Goal: Task Accomplishment & Management: Manage account settings

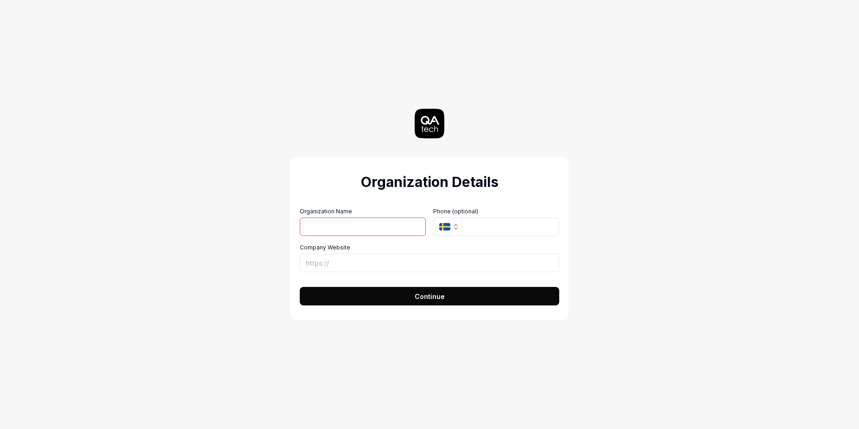
click at [363, 229] on input "Organization Name" at bounding box center [363, 227] width 126 height 19
click at [357, 222] on input "Organization Name" at bounding box center [363, 227] width 126 height 19
type input "Organization"
click at [447, 227] on icon "button" at bounding box center [444, 226] width 11 height 7
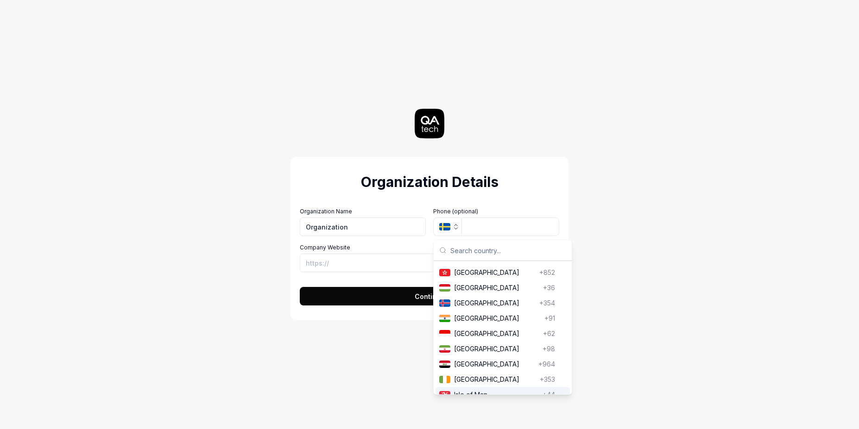
scroll to position [1501, 0]
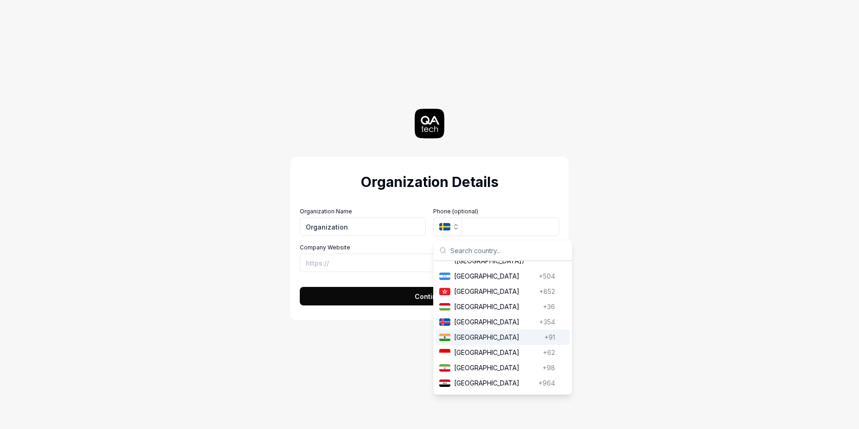
click at [476, 342] on span "[GEOGRAPHIC_DATA]" at bounding box center [497, 338] width 87 height 10
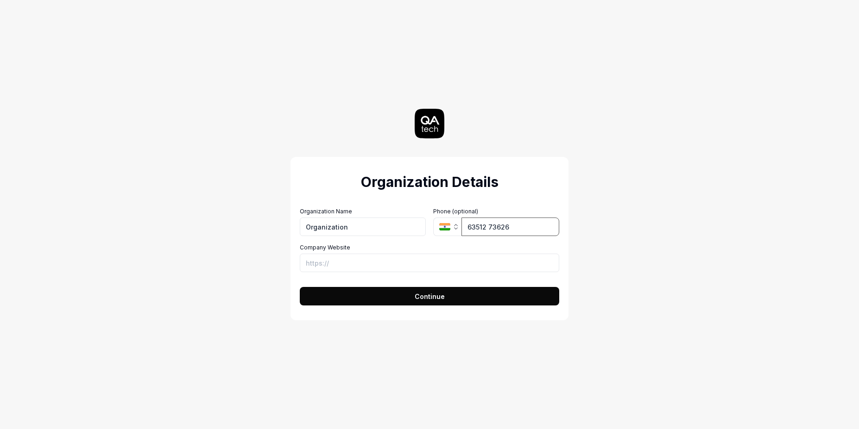
type input "63512 73626"
click at [371, 255] on input "Company Website" at bounding box center [429, 263] width 259 height 19
click at [383, 254] on input "Company Website" at bounding box center [429, 263] width 259 height 19
paste input "[URL][DOMAIN_NAME]"
click at [375, 267] on input "[URL][DOMAIN_NAME]" at bounding box center [429, 263] width 259 height 19
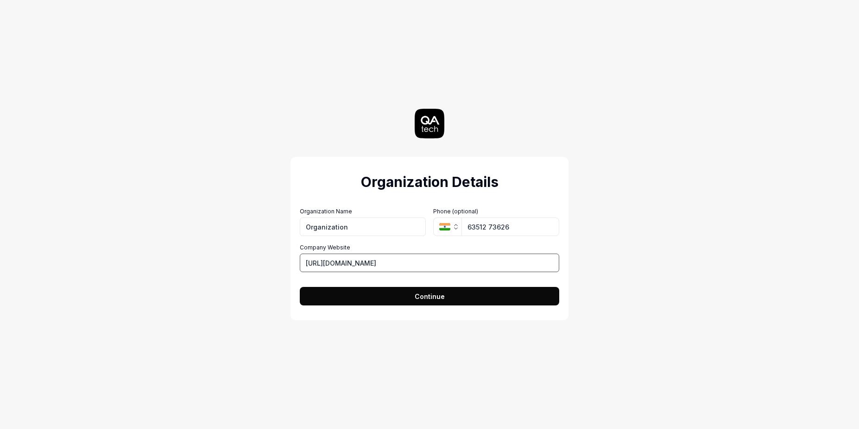
paste input "AkshayKathiriya"
type input "[URL][DOMAIN_NAME]"
click at [454, 289] on button "Continue" at bounding box center [429, 296] width 259 height 19
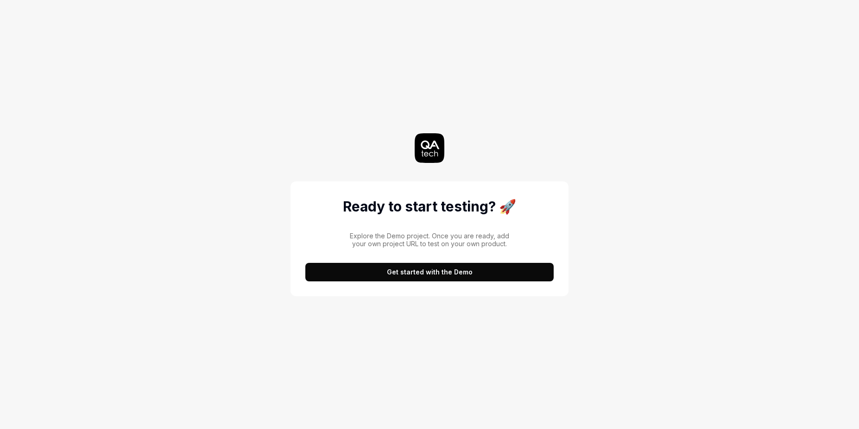
click at [502, 271] on button "Get started with the Demo" at bounding box center [429, 272] width 248 height 19
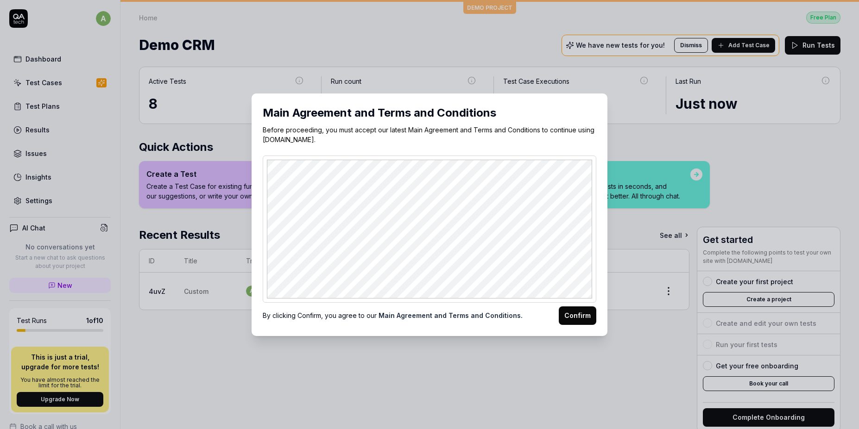
click at [573, 316] on button "Confirm" at bounding box center [578, 316] width 38 height 19
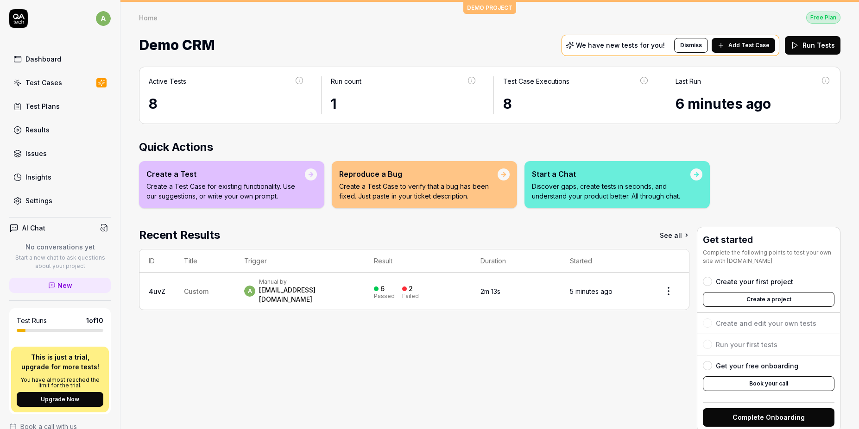
click at [57, 62] on div "Dashboard" at bounding box center [43, 59] width 36 height 10
click at [51, 88] on link "Test Cases" at bounding box center [59, 83] width 101 height 18
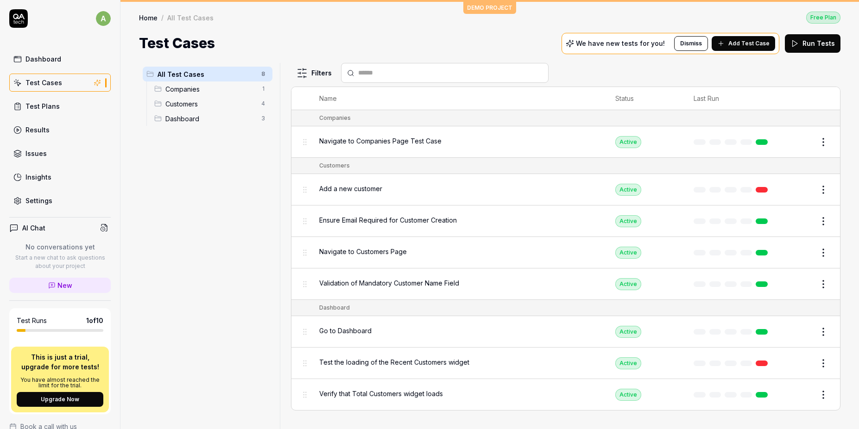
click at [200, 87] on span "Companies" at bounding box center [210, 89] width 90 height 10
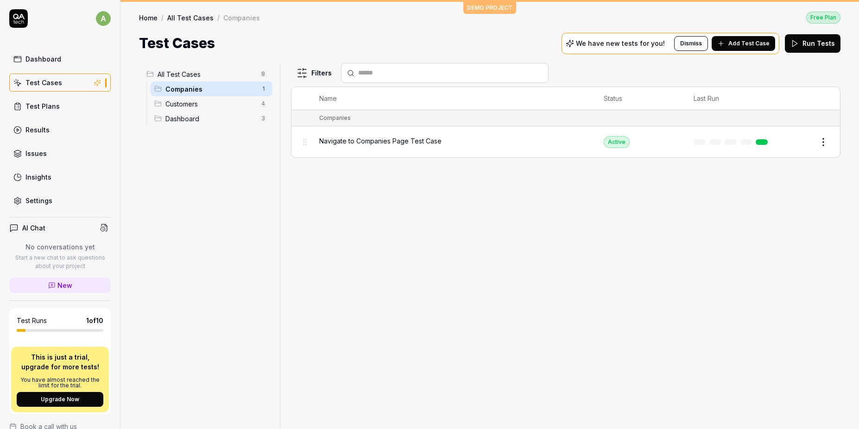
click at [195, 106] on span "Customers" at bounding box center [210, 104] width 90 height 10
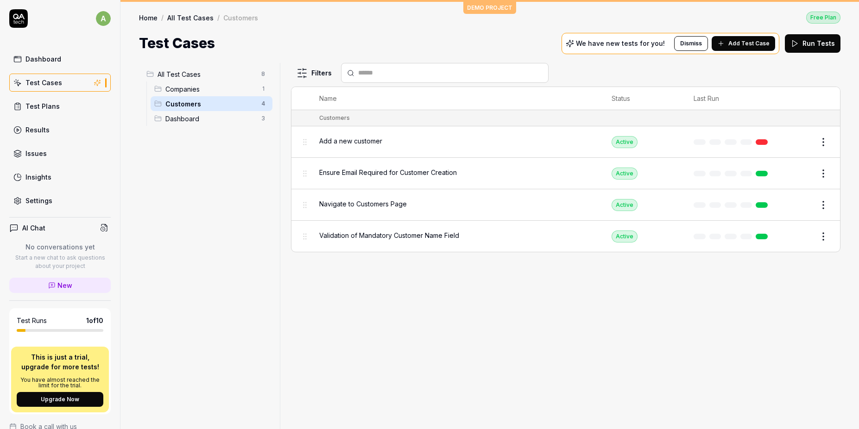
click at [195, 115] on span "Dashboard" at bounding box center [210, 119] width 90 height 10
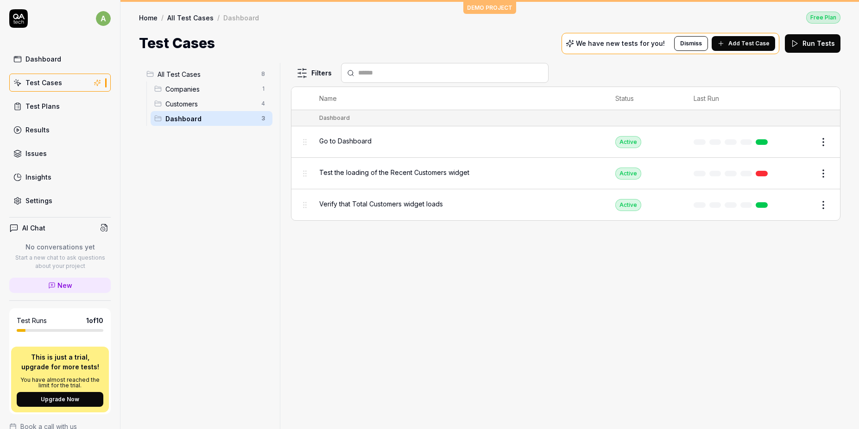
click at [455, 195] on div "Verify that Total Customers widget loads" at bounding box center [457, 205] width 277 height 20
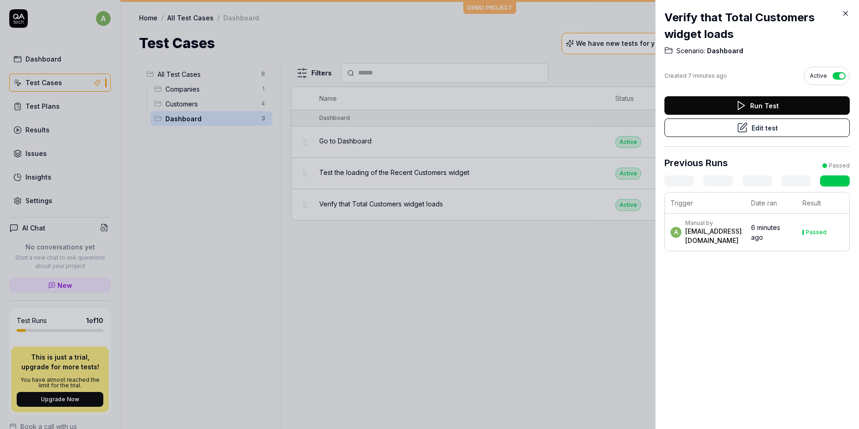
click at [732, 128] on button "Edit test" at bounding box center [756, 128] width 185 height 19
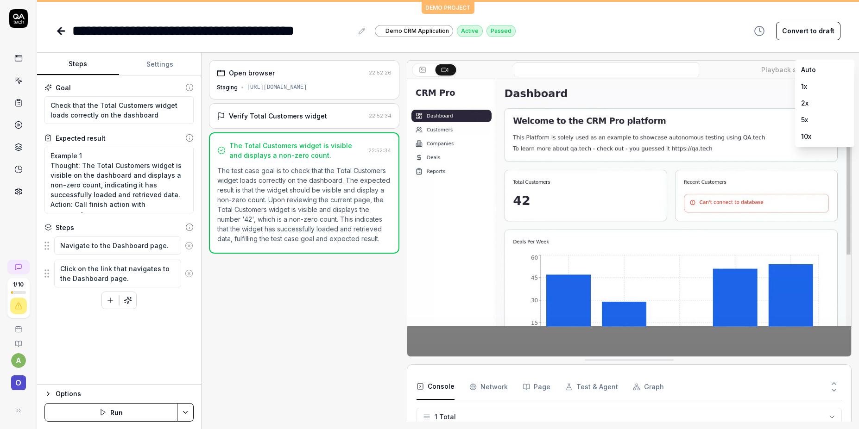
click at [826, 68] on body "**********" at bounding box center [429, 214] width 859 height 429
drag, startPoint x: 358, startPoint y: 293, endPoint x: 353, endPoint y: 289, distance: 6.2
click at [357, 293] on html "**********" at bounding box center [429, 214] width 859 height 429
click at [490, 386] on Requests "Network" at bounding box center [488, 387] width 38 height 26
click at [547, 386] on div "Console Network Page Test & Agent Graph" at bounding box center [628, 387] width 425 height 26
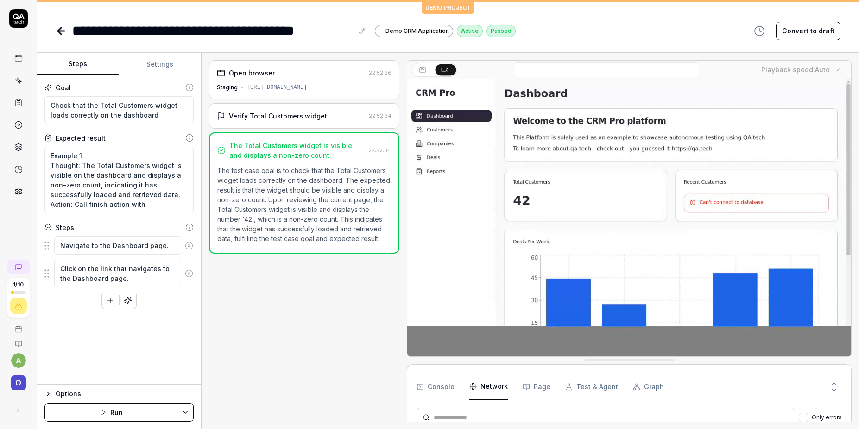
scroll to position [1, 0]
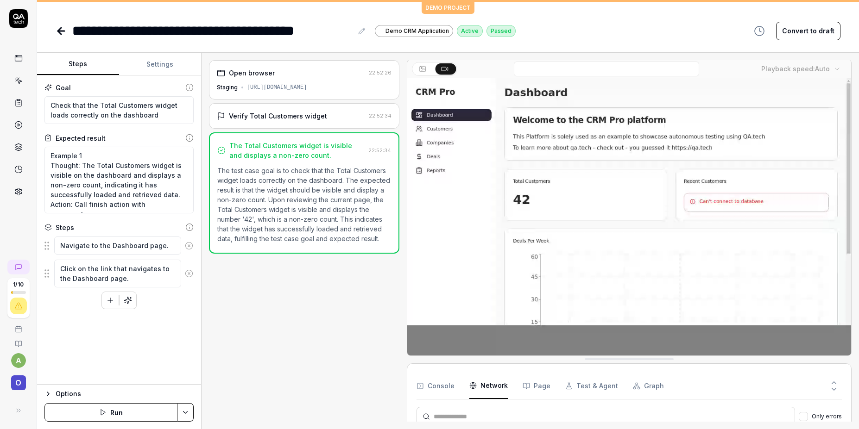
click at [541, 387] on button "Page" at bounding box center [536, 386] width 28 height 26
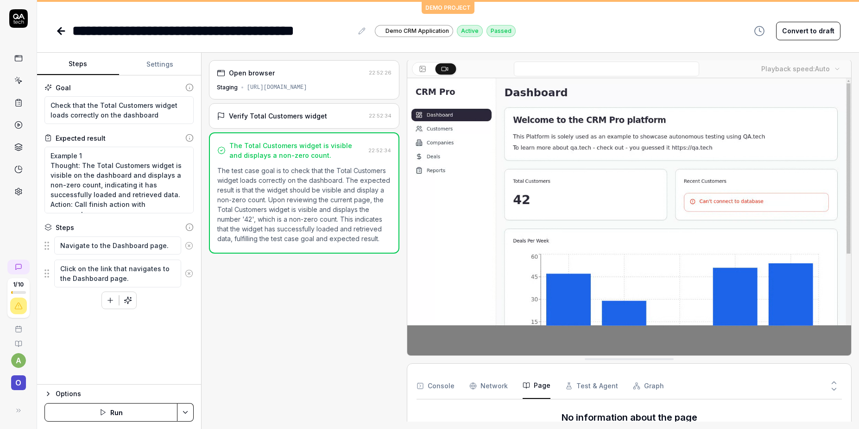
click at [591, 383] on button "Test & Agent" at bounding box center [591, 386] width 53 height 26
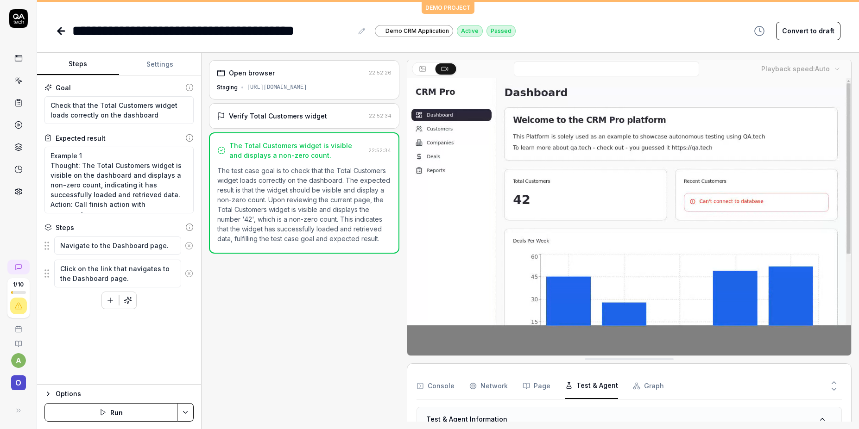
click at [653, 384] on button "Graph" at bounding box center [648, 386] width 31 height 26
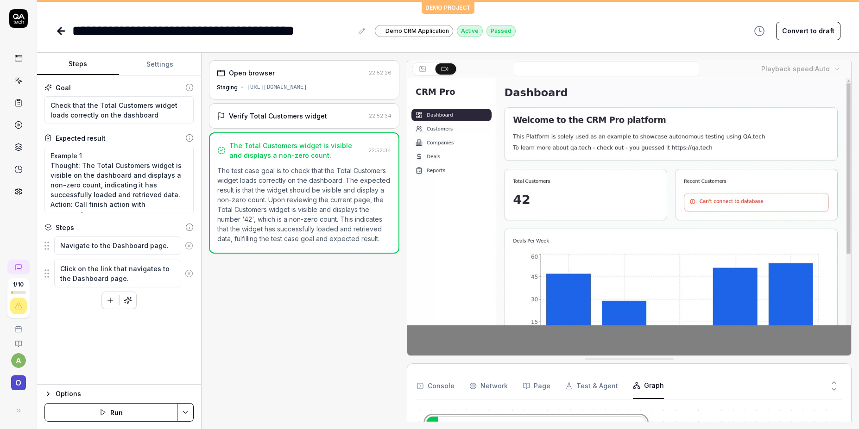
click at [596, 386] on button "Test & Agent" at bounding box center [591, 386] width 53 height 26
drag, startPoint x: 847, startPoint y: 227, endPoint x: 852, endPoint y: 284, distance: 56.7
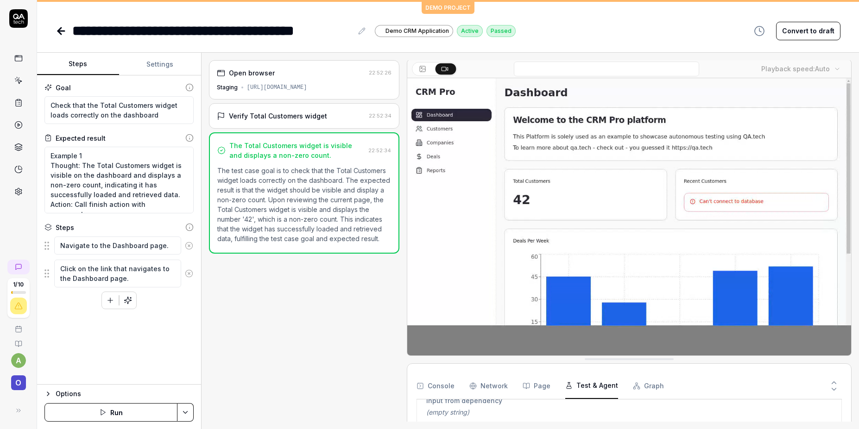
click at [853, 286] on div "Open browser 22:52:26 Staging [URL][DOMAIN_NAME] Verify Total Customers widget …" at bounding box center [529, 241] width 657 height 377
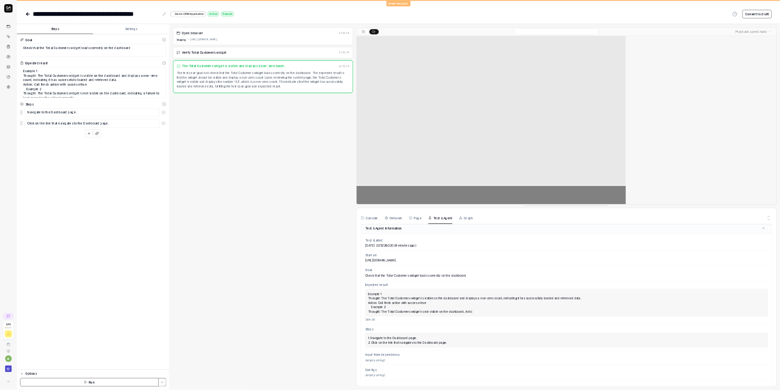
scroll to position [0, 0]
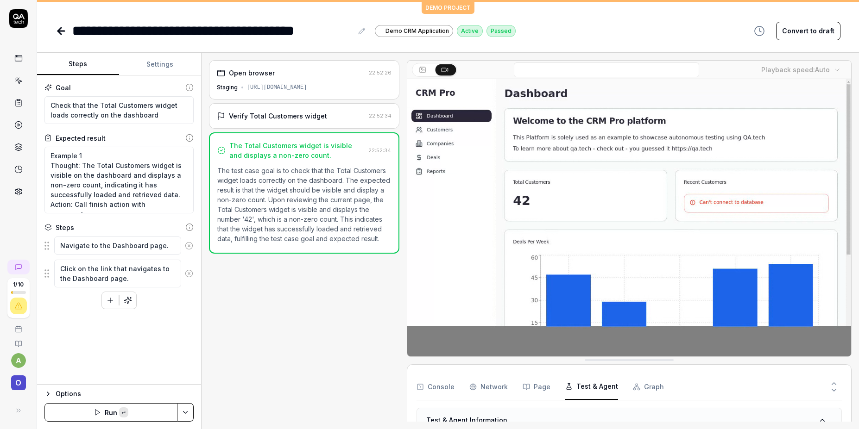
type textarea "*"
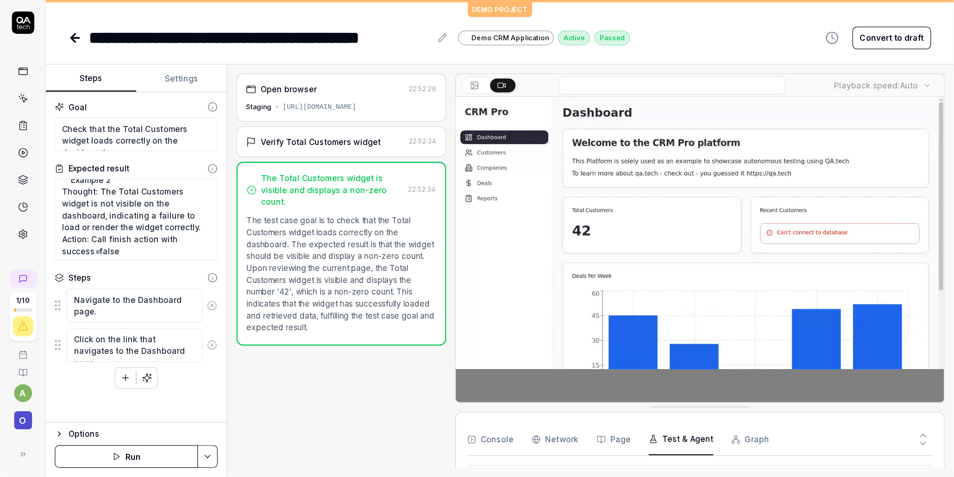
scroll to position [97, 0]
click at [388, 67] on icon at bounding box center [387, 69] width 7 height 7
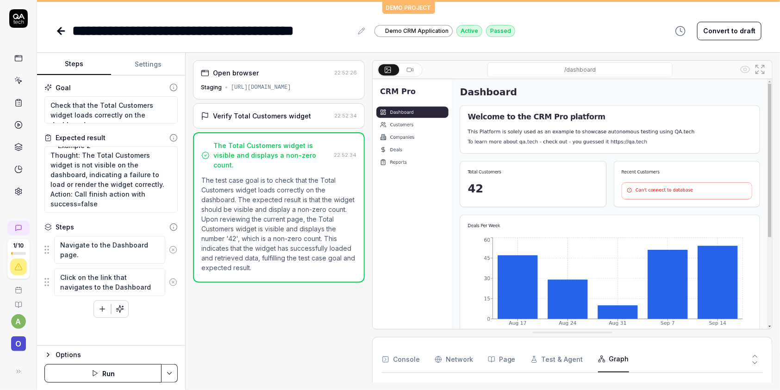
click at [611, 355] on button "Graph" at bounding box center [613, 360] width 31 height 26
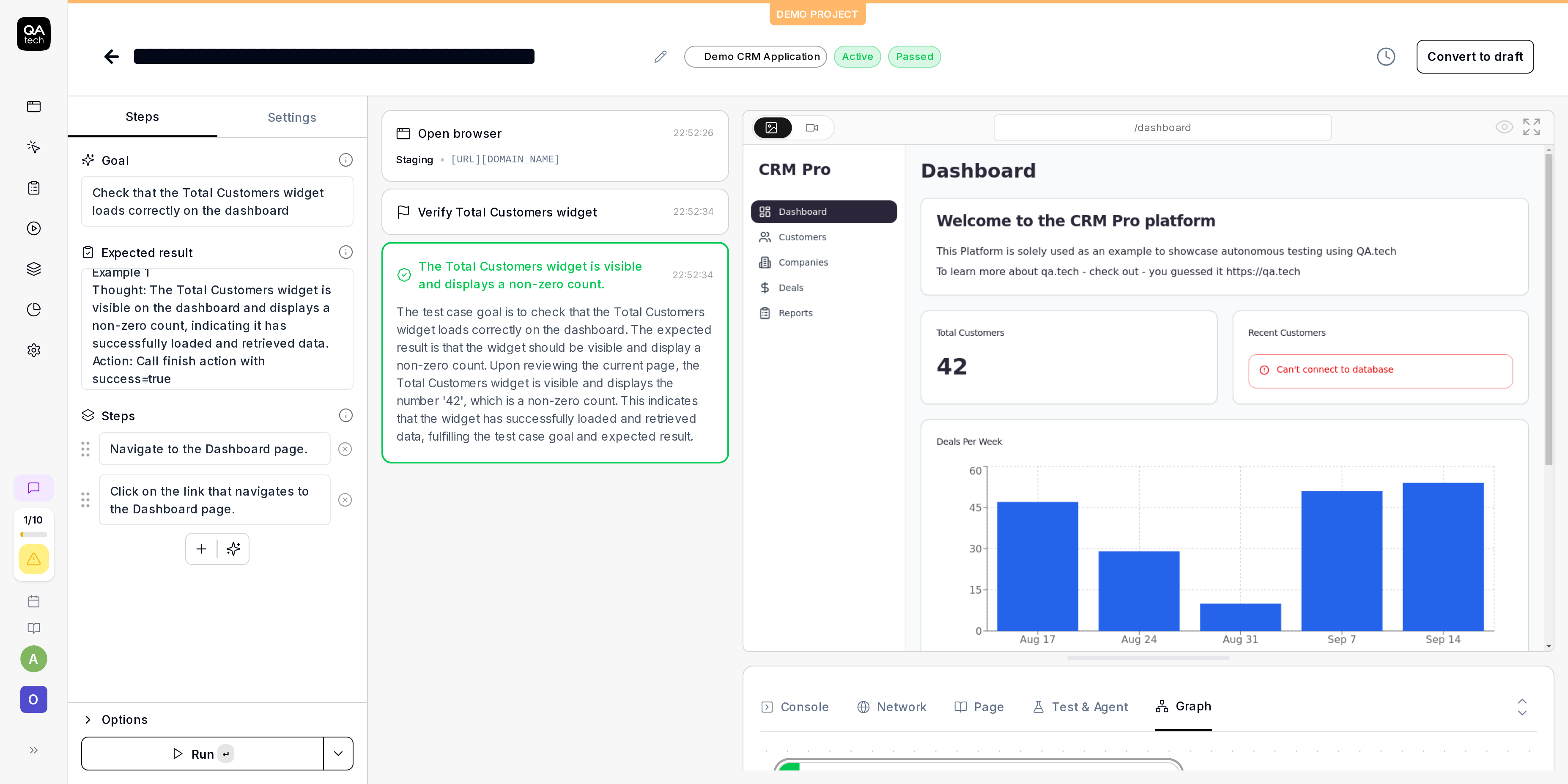
scroll to position [5, 0]
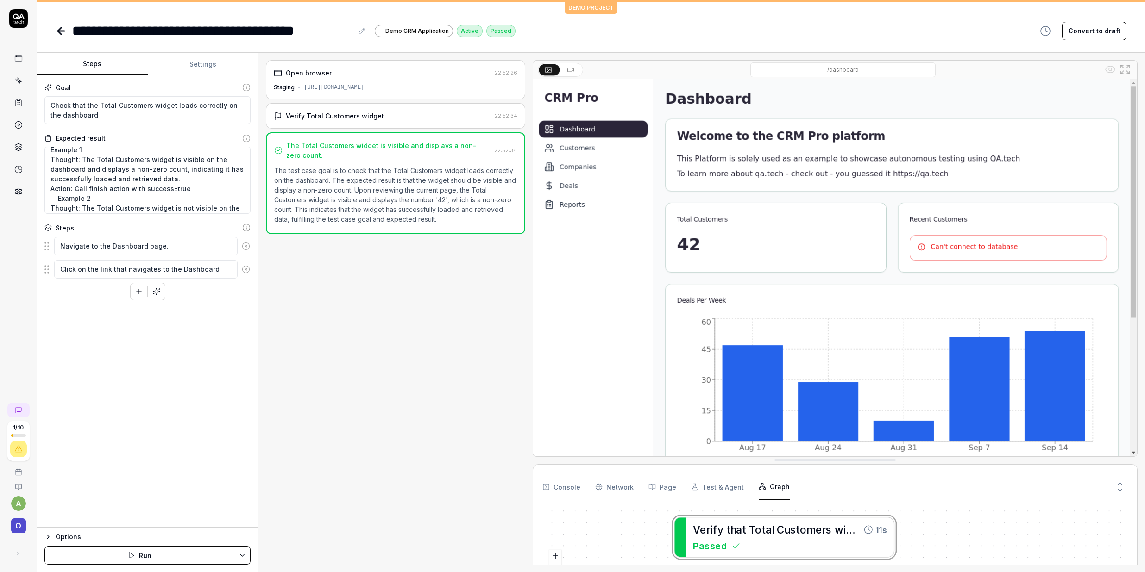
drag, startPoint x: 712, startPoint y: 545, endPoint x: 836, endPoint y: 545, distance: 124.1
click at [836, 429] on div "V e r i f y t h a t T o t a l C u s t o m e r s w i d g e t l o a d s 11s Passed" at bounding box center [834, 551] width 585 height 86
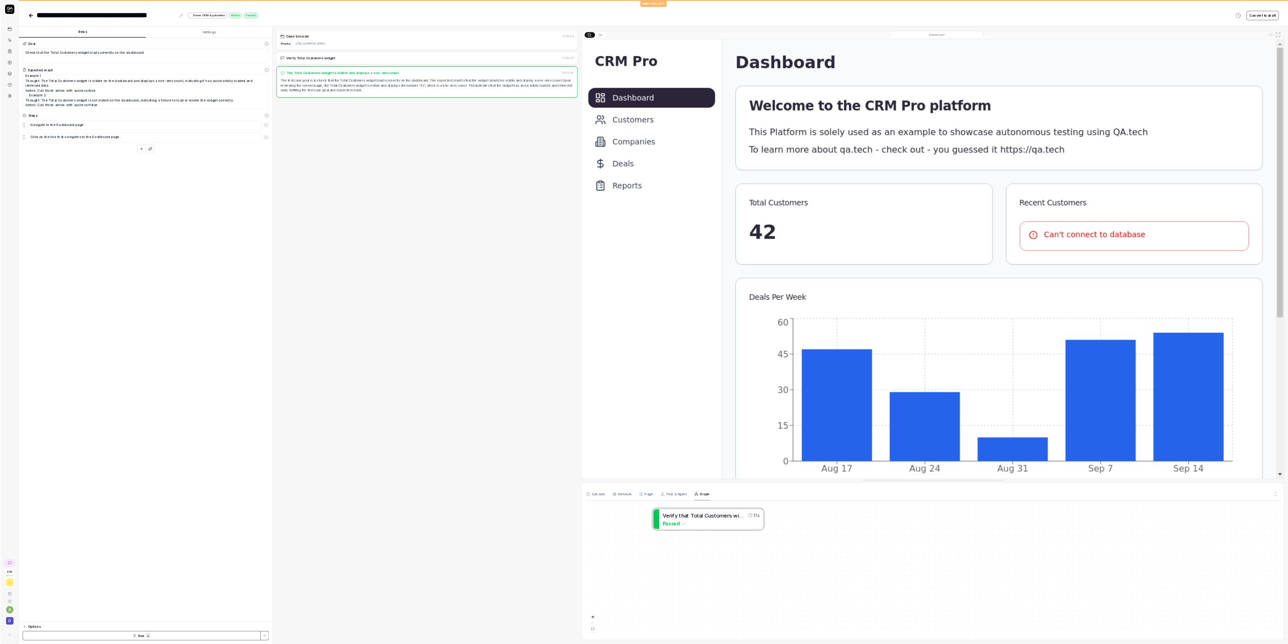
scroll to position [6, 0]
drag, startPoint x: 1441, startPoint y: 1042, endPoint x: 1366, endPoint y: 1084, distance: 85.8
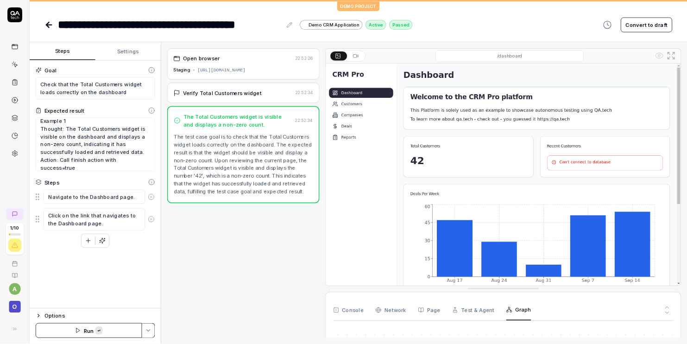
scroll to position [5, 0]
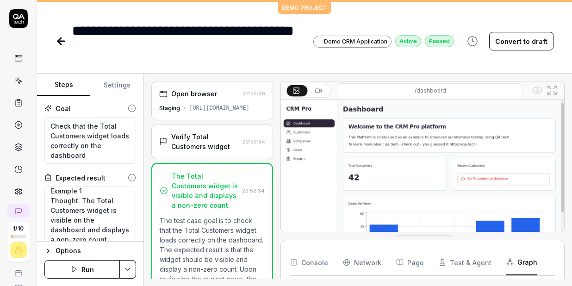
click at [300, 132] on img at bounding box center [422, 188] width 283 height 177
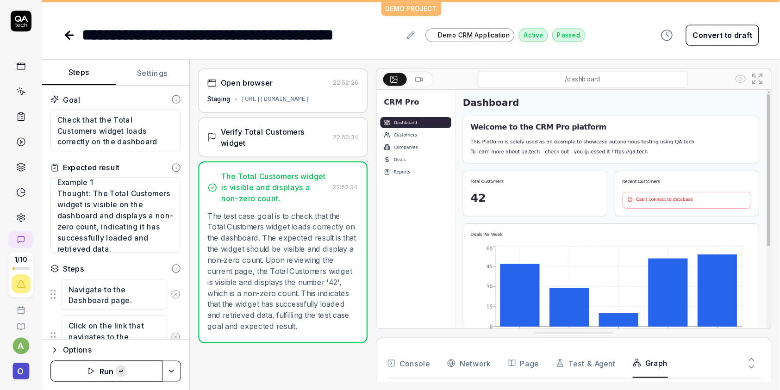
scroll to position [4, 0]
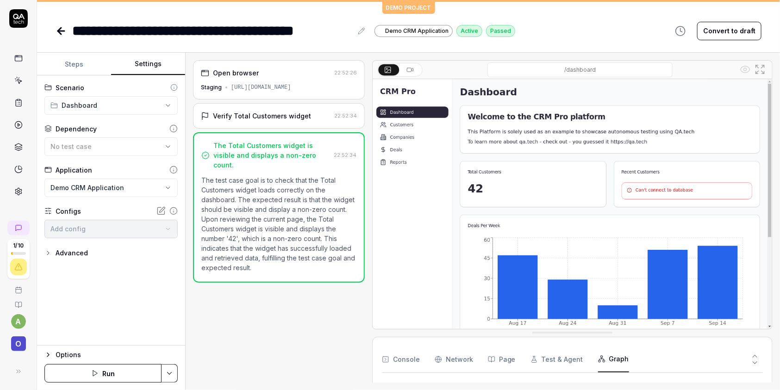
click at [144, 67] on button "Settings" at bounding box center [148, 64] width 74 height 22
click at [140, 105] on html "**********" at bounding box center [390, 195] width 780 height 390
click at [145, 163] on html "**********" at bounding box center [390, 195] width 780 height 390
click at [121, 151] on div "No test case" at bounding box center [106, 147] width 112 height 10
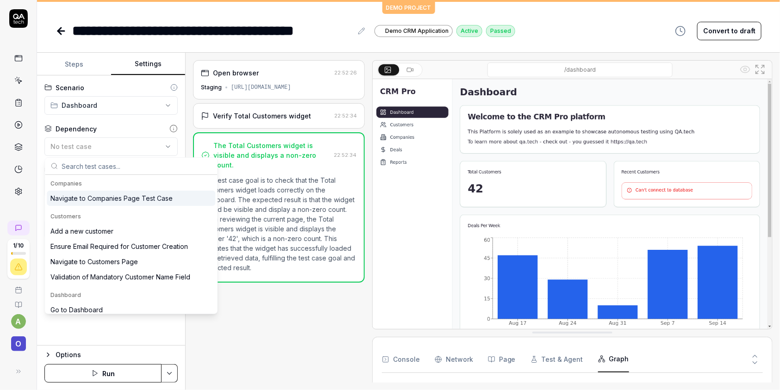
click at [131, 132] on div "Dependency" at bounding box center [110, 129] width 133 height 10
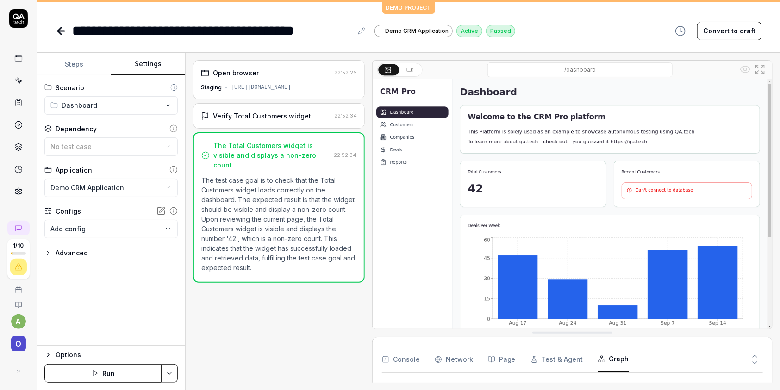
click at [115, 190] on html "**********" at bounding box center [390, 195] width 780 height 390
click at [134, 170] on html "**********" at bounding box center [390, 195] width 780 height 390
click at [113, 232] on body "**********" at bounding box center [390, 195] width 780 height 390
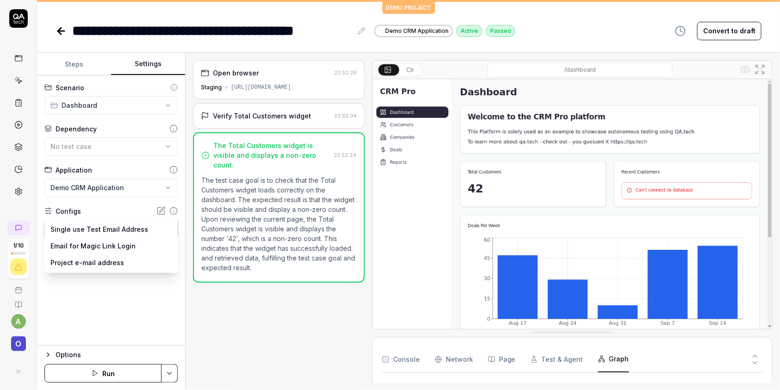
click at [130, 305] on html "**********" at bounding box center [390, 195] width 780 height 390
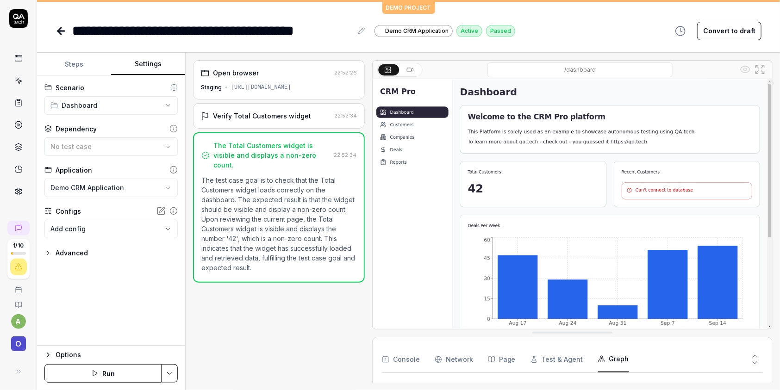
click at [46, 250] on icon "button" at bounding box center [47, 253] width 7 height 7
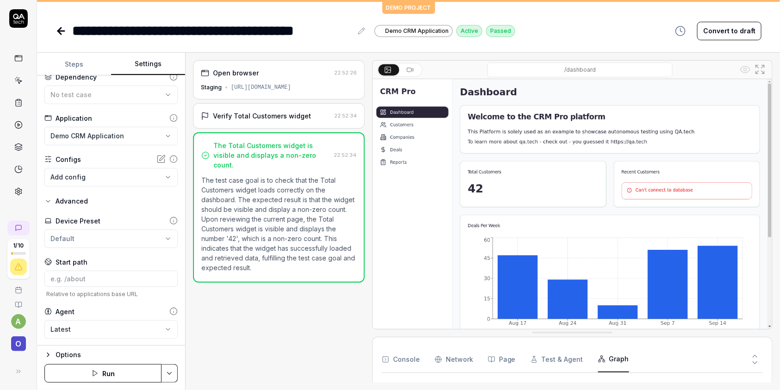
scroll to position [52, 0]
click at [101, 283] on input at bounding box center [110, 278] width 133 height 16
click at [100, 301] on div "**********" at bounding box center [111, 210] width 148 height 270
click at [97, 325] on body "**********" at bounding box center [390, 195] width 780 height 390
click at [131, 299] on html "**********" at bounding box center [390, 195] width 780 height 390
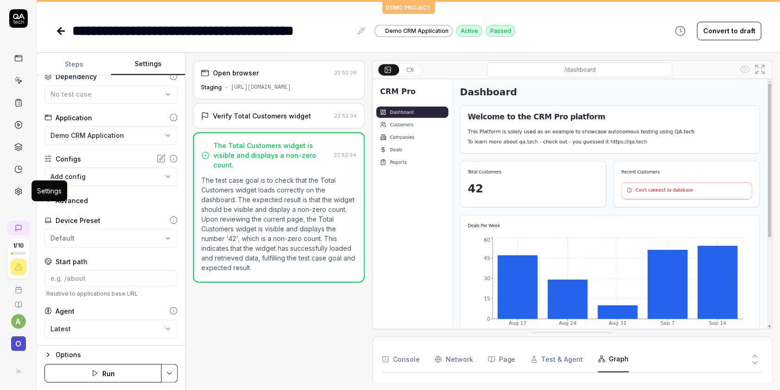
click at [17, 188] on icon at bounding box center [18, 192] width 8 height 8
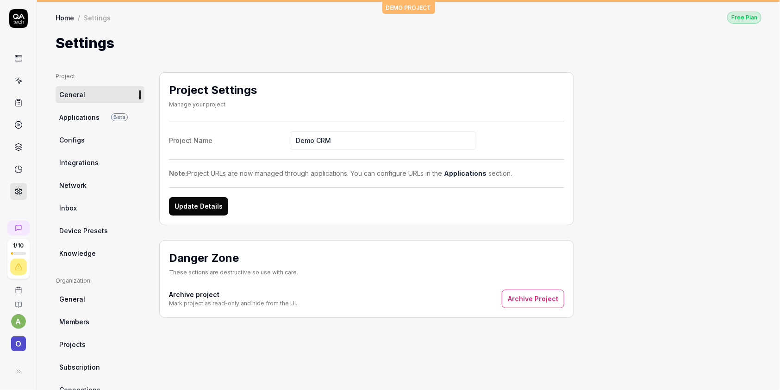
click at [74, 115] on span "Applications" at bounding box center [79, 118] width 40 height 10
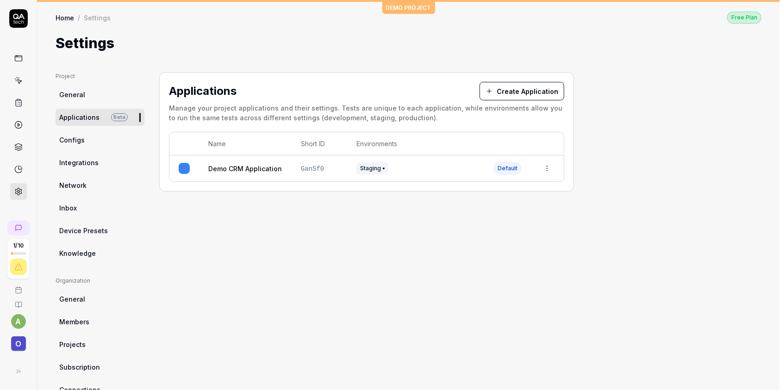
click at [76, 143] on span "Configs" at bounding box center [71, 140] width 25 height 10
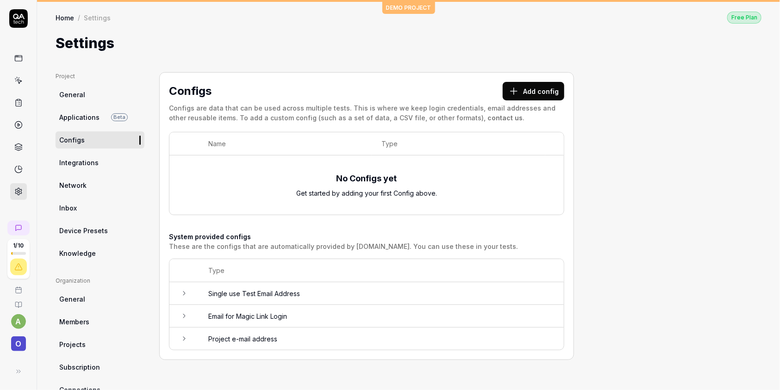
click at [83, 166] on span "Integrations" at bounding box center [78, 163] width 39 height 10
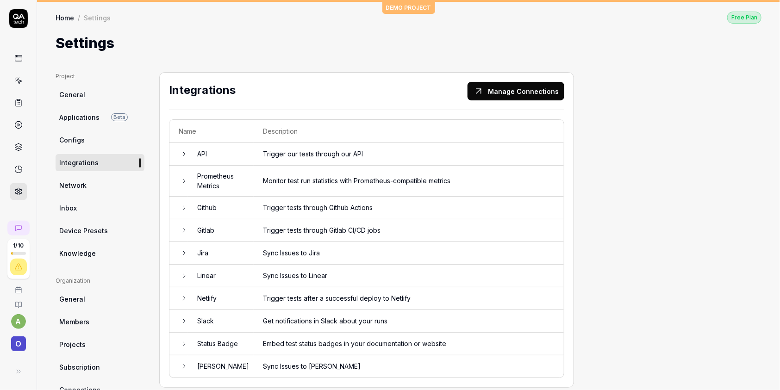
click at [94, 188] on link "Network" at bounding box center [100, 185] width 89 height 17
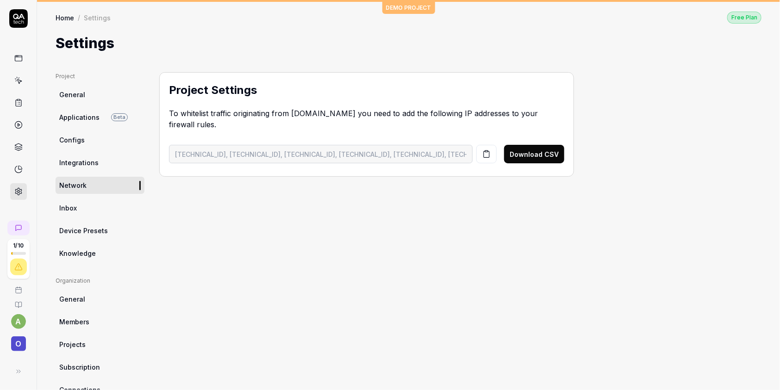
scroll to position [50, 0]
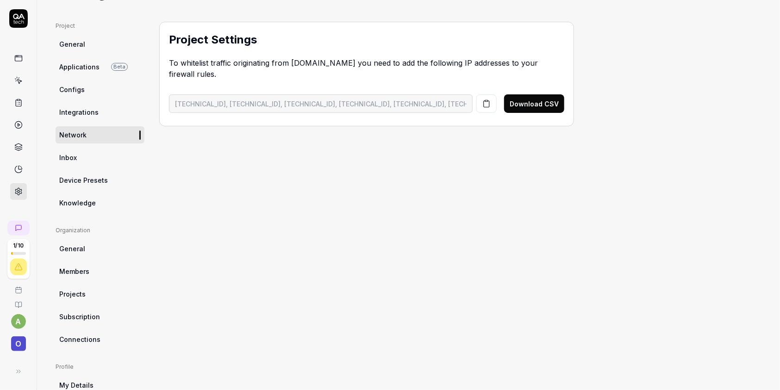
click at [92, 160] on link "Inbox" at bounding box center [100, 157] width 89 height 17
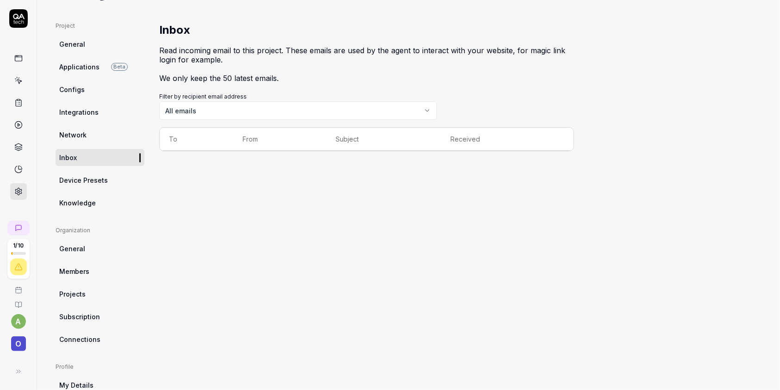
click at [100, 183] on span "Device Presets" at bounding box center [83, 181] width 49 height 10
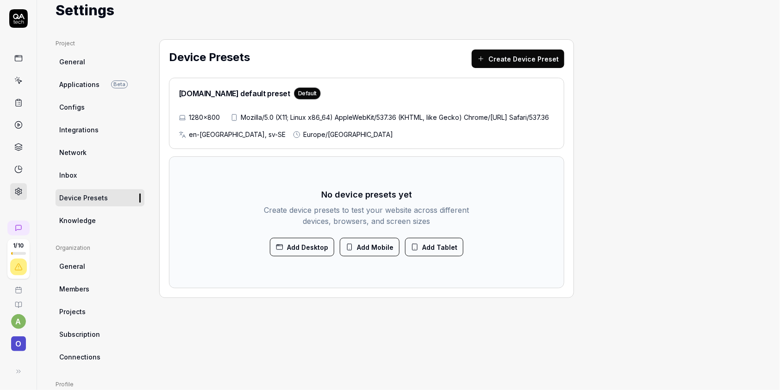
scroll to position [50, 0]
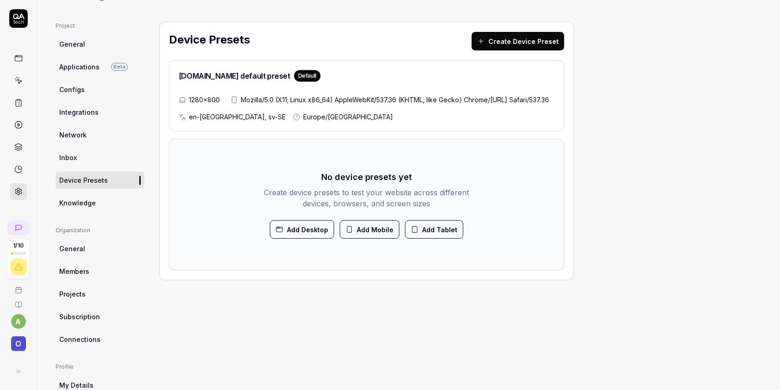
click at [83, 198] on span "Knowledge" at bounding box center [77, 203] width 37 height 10
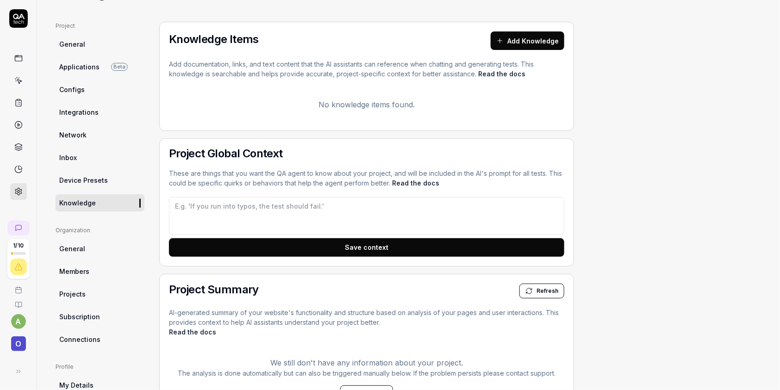
click at [78, 184] on span "Device Presets" at bounding box center [83, 181] width 49 height 10
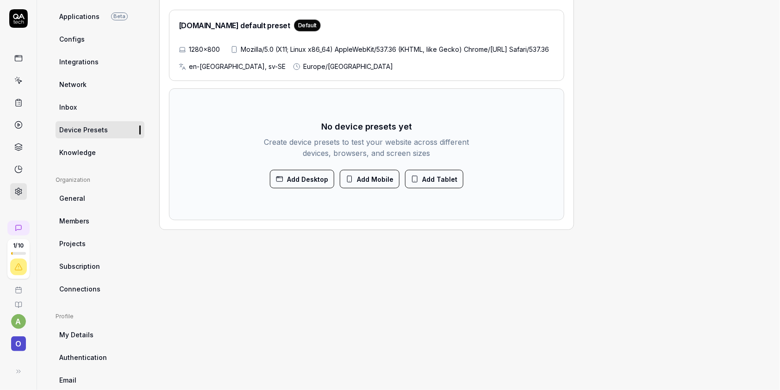
scroll to position [140, 0]
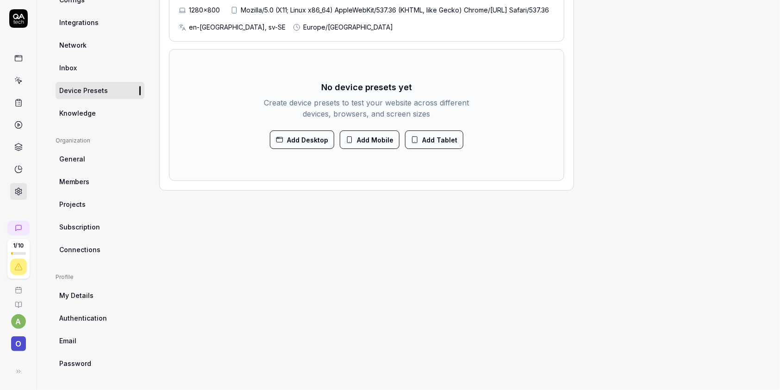
click at [95, 111] on link "Knowledge" at bounding box center [100, 113] width 89 height 17
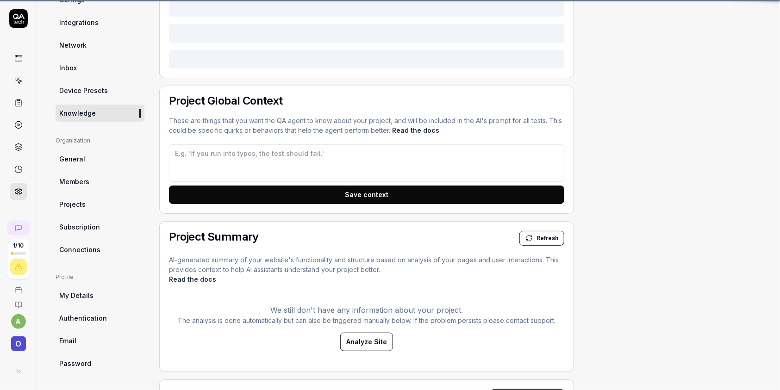
type textarea "*"
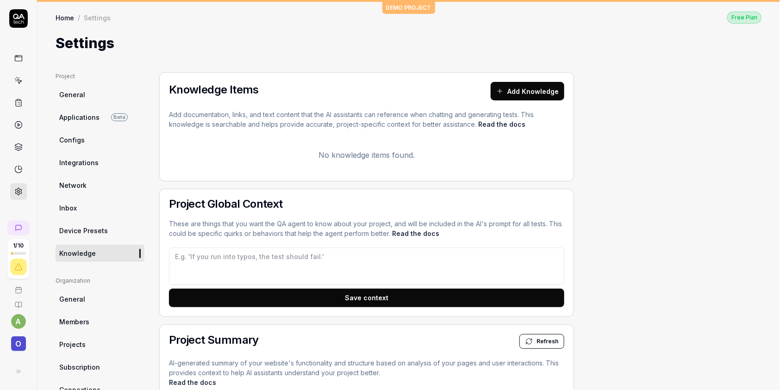
click at [659, 188] on div "Project General Applications Beta Configs Integrations Network Inbox Device Pre…" at bounding box center [409, 363] width 706 height 583
click at [666, 224] on div "Project General Applications Beta Configs Integrations Network Inbox Device Pre…" at bounding box center [409, 363] width 706 height 583
click at [94, 116] on span "Applications" at bounding box center [79, 118] width 40 height 10
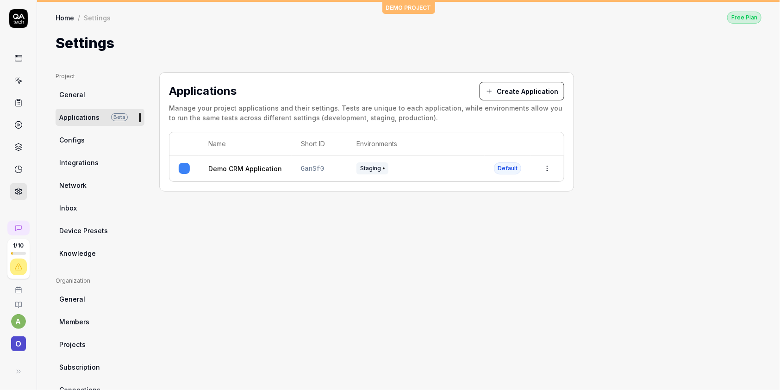
click at [87, 144] on link "Configs" at bounding box center [100, 140] width 89 height 17
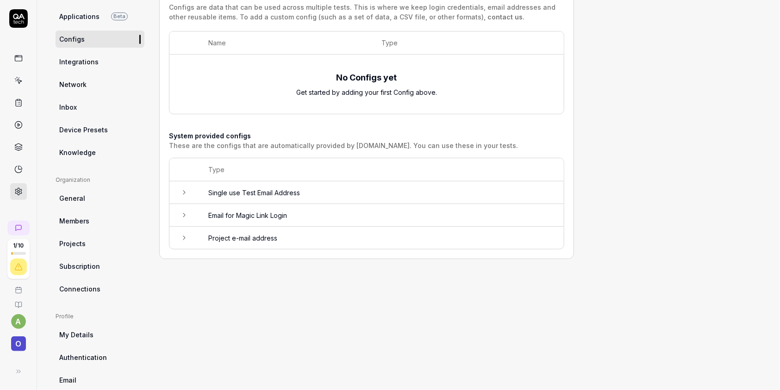
scroll to position [50, 0]
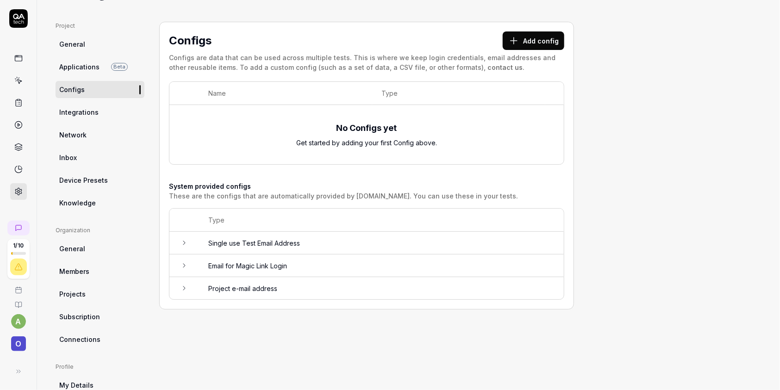
click at [94, 71] on link "Applications Beta" at bounding box center [100, 66] width 89 height 17
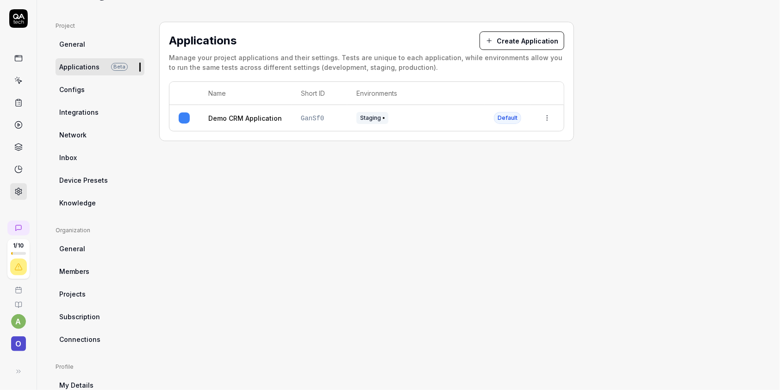
click at [225, 111] on td "Demo CRM Application" at bounding box center [245, 118] width 93 height 26
click at [226, 116] on link "Demo CRM Application" at bounding box center [245, 118] width 74 height 10
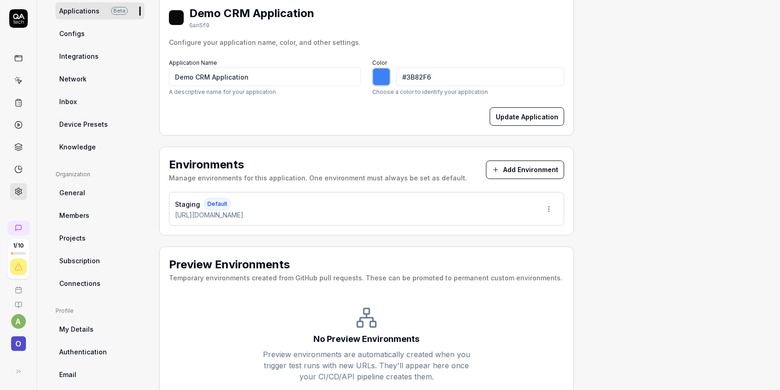
scroll to position [141, 0]
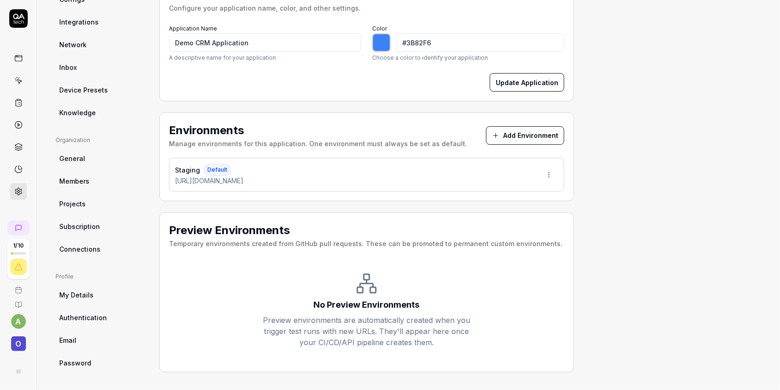
click at [555, 172] on html "1 / 10 a O DEMO PROJECT Home / Settings Free Plan Home / Settings Free Plan Set…" at bounding box center [390, 195] width 780 height 390
click at [494, 213] on span "Edit" at bounding box center [490, 217] width 12 height 10
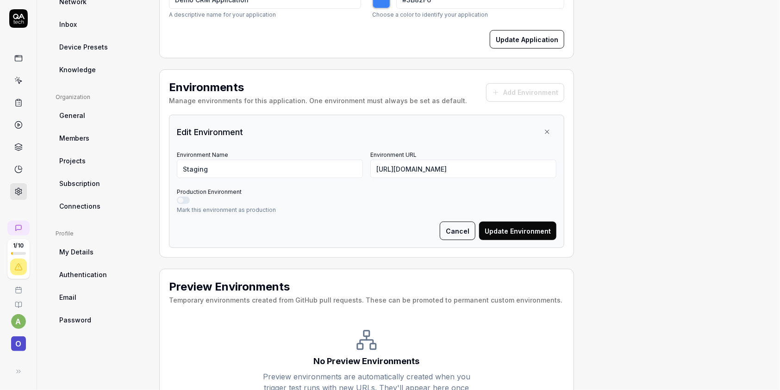
scroll to position [190, 0]
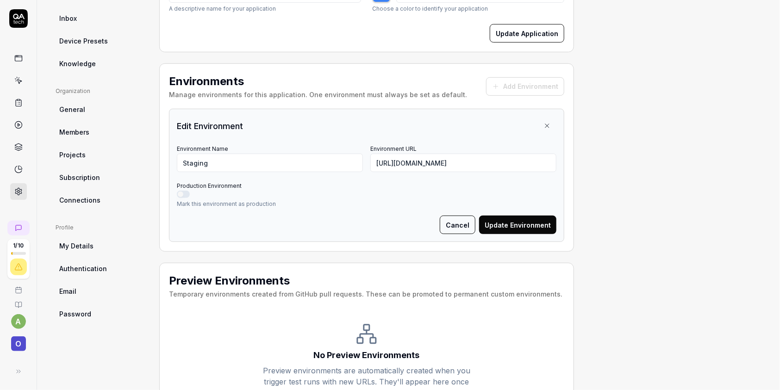
click at [550, 126] on icon at bounding box center [547, 125] width 7 height 7
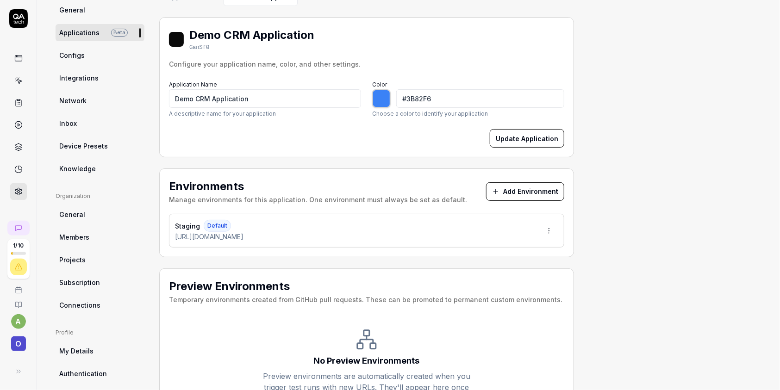
scroll to position [141, 0]
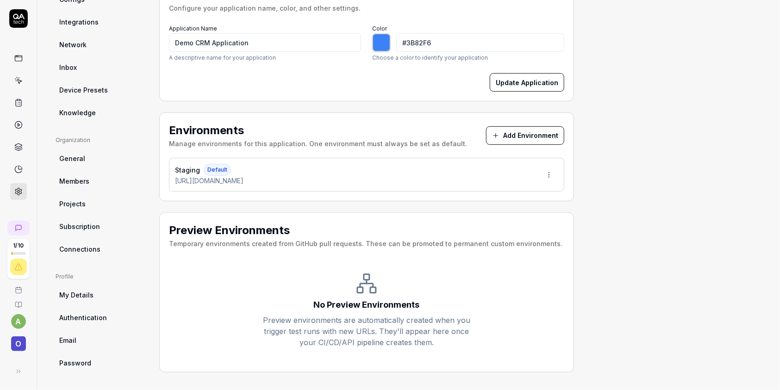
click at [84, 249] on span "Connections" at bounding box center [79, 250] width 41 height 10
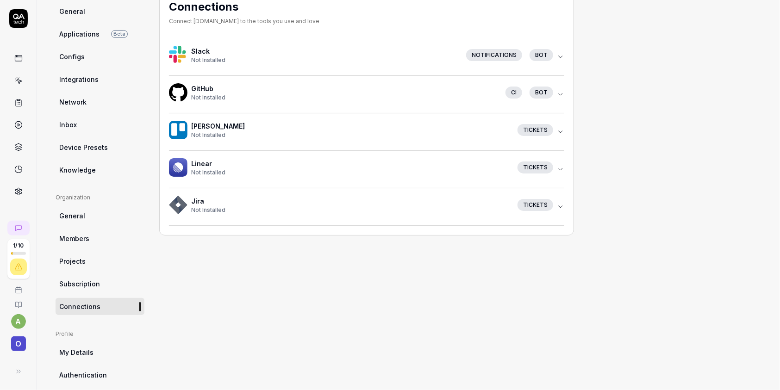
scroll to position [50, 0]
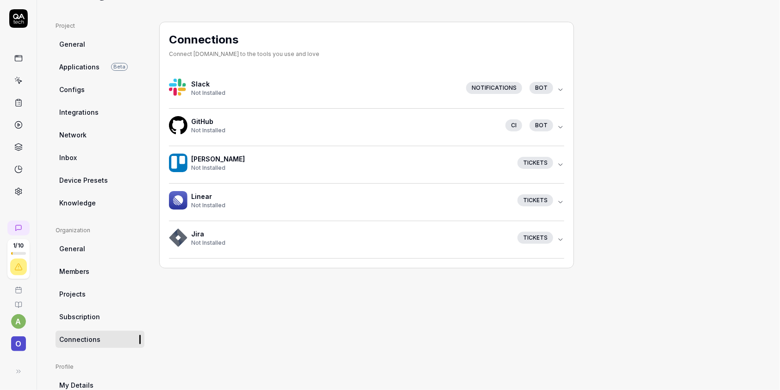
click at [255, 310] on div "Connections Connect [DOMAIN_NAME] to the tools you use and love Slack Not Insta…" at bounding box center [366, 242] width 415 height 440
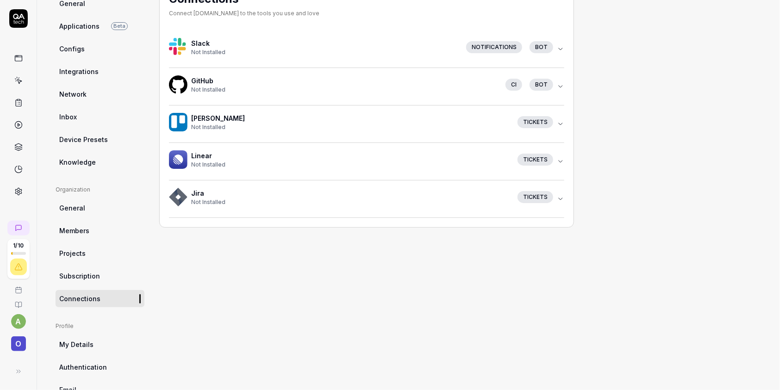
scroll to position [101, 0]
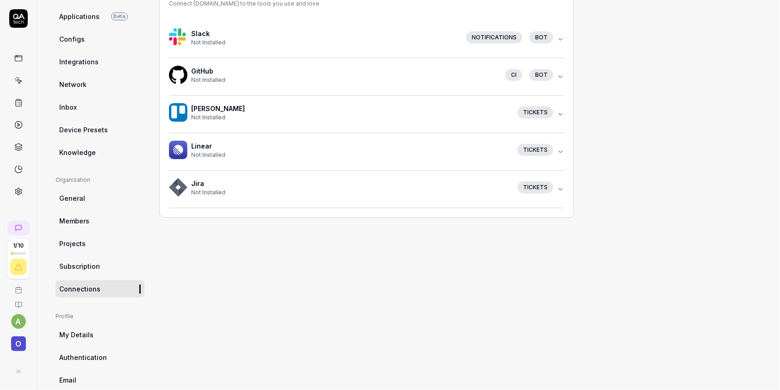
click at [347, 253] on div "Connections Connect [DOMAIN_NAME] to the tools you use and love Slack Not Insta…" at bounding box center [366, 191] width 415 height 440
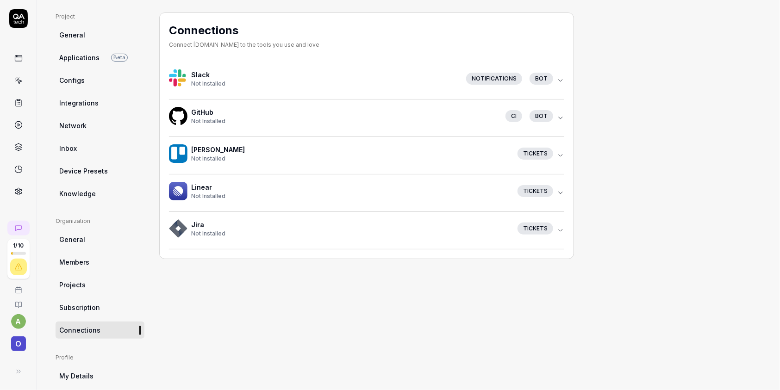
scroll to position [0, 0]
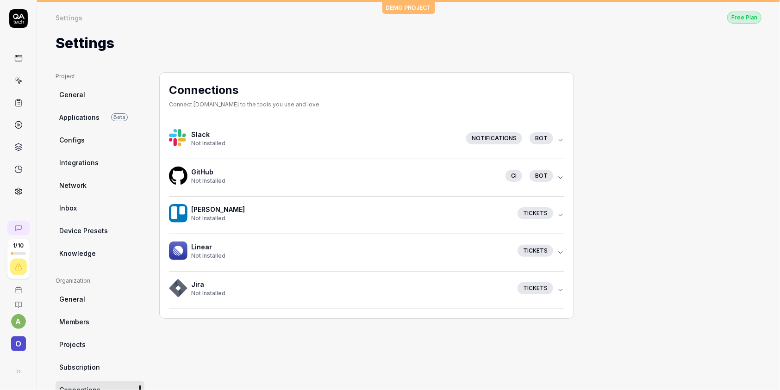
click at [597, 87] on div "Project General Applications Beta Configs Integrations Network Inbox Device Pre…" at bounding box center [409, 292] width 706 height 440
click at [76, 124] on link "Applications Beta" at bounding box center [100, 117] width 89 height 17
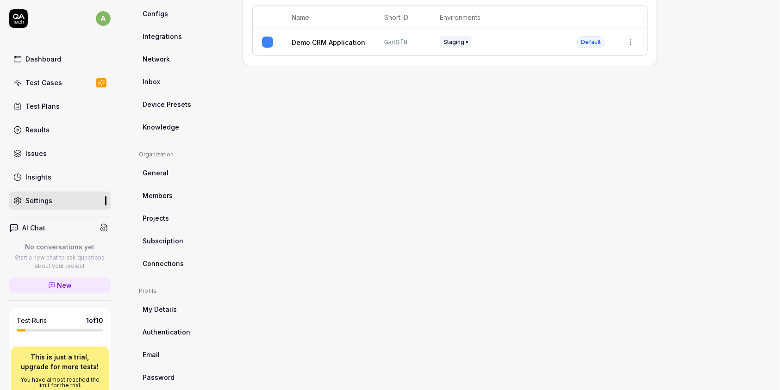
scroll to position [140, 0]
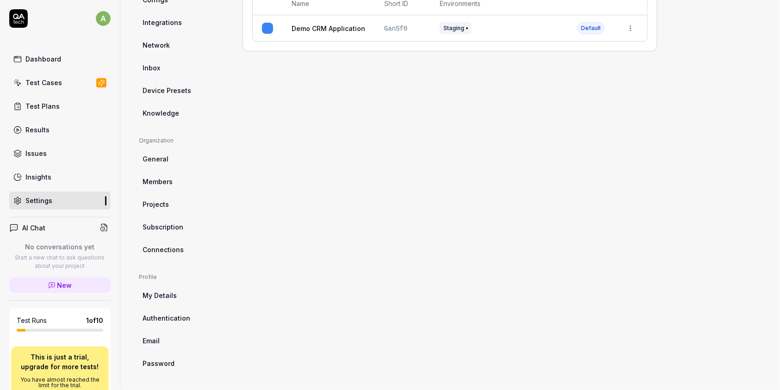
click at [168, 196] on link "Projects" at bounding box center [183, 204] width 89 height 17
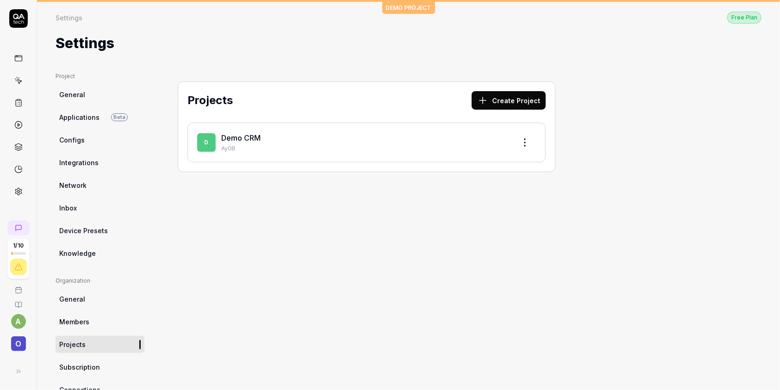
click at [512, 101] on button "Create Project" at bounding box center [509, 100] width 74 height 19
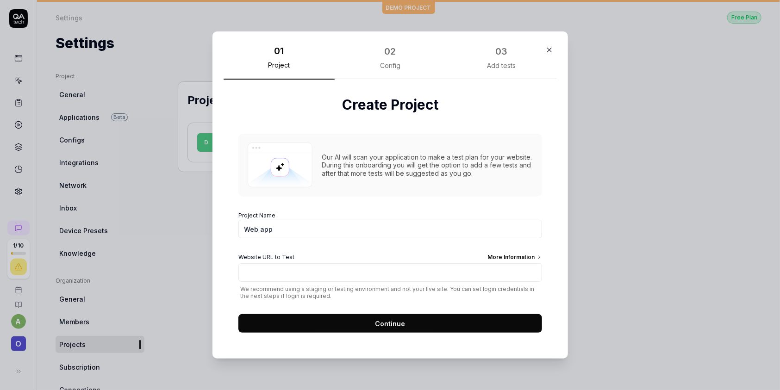
click at [309, 228] on input "Web app" at bounding box center [391, 229] width 304 height 19
click at [278, 232] on input "Web app" at bounding box center [391, 229] width 304 height 19
click at [255, 273] on input "Website URL to Test More Information" at bounding box center [391, 273] width 304 height 19
type input "[URL][DOMAIN_NAME]"
click at [343, 323] on button "Continue" at bounding box center [391, 323] width 304 height 19
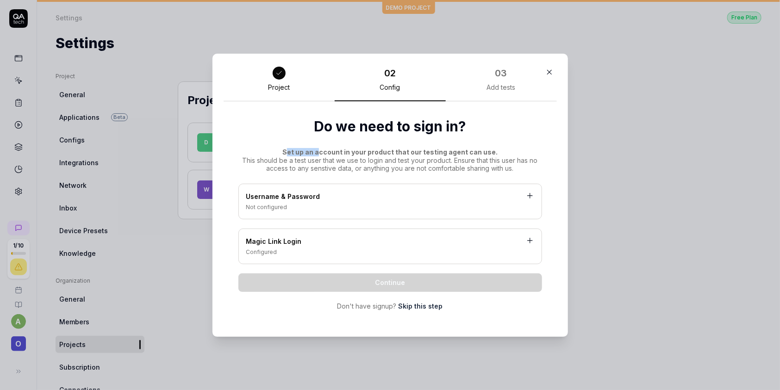
drag, startPoint x: 288, startPoint y: 151, endPoint x: 323, endPoint y: 153, distance: 35.3
click at [321, 153] on span "Set up an account in your product that our testing agent can use." at bounding box center [390, 152] width 215 height 8
drag, startPoint x: 357, startPoint y: 153, endPoint x: 389, endPoint y: 153, distance: 32.0
click at [389, 153] on span "Set up an account in your product that our testing agent can use." at bounding box center [390, 152] width 215 height 8
drag, startPoint x: 401, startPoint y: 152, endPoint x: 487, endPoint y: 151, distance: 85.7
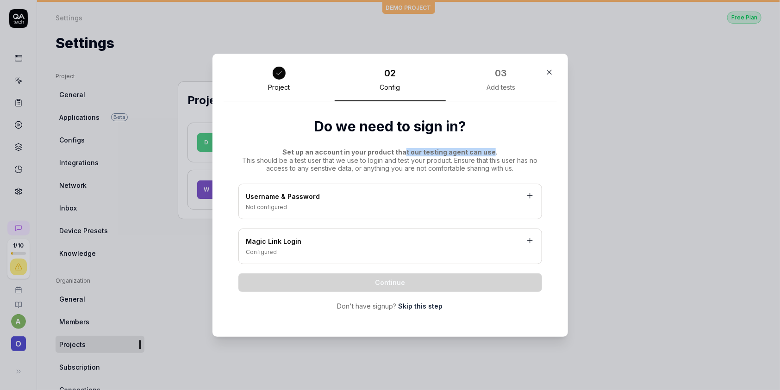
click at [487, 151] on span "Set up an account in your product that our testing agent can use." at bounding box center [390, 152] width 215 height 8
drag, startPoint x: 238, startPoint y: 158, endPoint x: 325, endPoint y: 158, distance: 87.1
click at [325, 158] on div "Set up an account in your product that our testing agent can use. This should b…" at bounding box center [391, 160] width 304 height 25
click at [331, 163] on div "Set up an account in your product that our testing agent can use. This should b…" at bounding box center [391, 160] width 304 height 25
drag, startPoint x: 319, startPoint y: 160, endPoint x: 394, endPoint y: 160, distance: 75.5
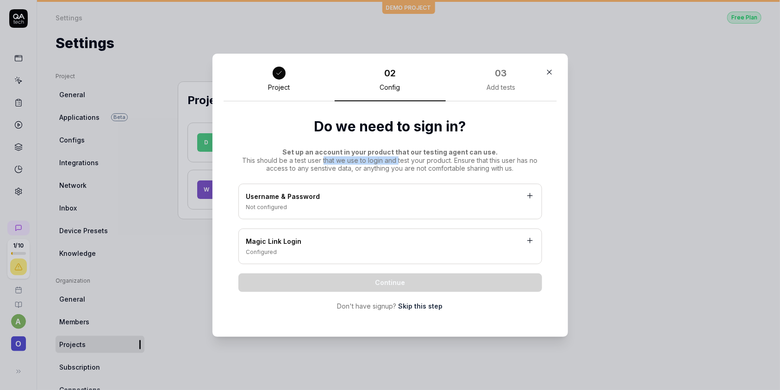
click at [394, 160] on div "Set up an account in your product that our testing agent can use. This should b…" at bounding box center [391, 160] width 304 height 25
drag, startPoint x: 430, startPoint y: 162, endPoint x: 448, endPoint y: 162, distance: 18.5
click at [448, 162] on div "Set up an account in your product that our testing agent can use. This should b…" at bounding box center [391, 160] width 304 height 25
drag, startPoint x: 477, startPoint y: 162, endPoint x: 534, endPoint y: 162, distance: 57.0
click at [534, 162] on div "Set up an account in your product that our testing agent can use. This should b…" at bounding box center [391, 160] width 304 height 25
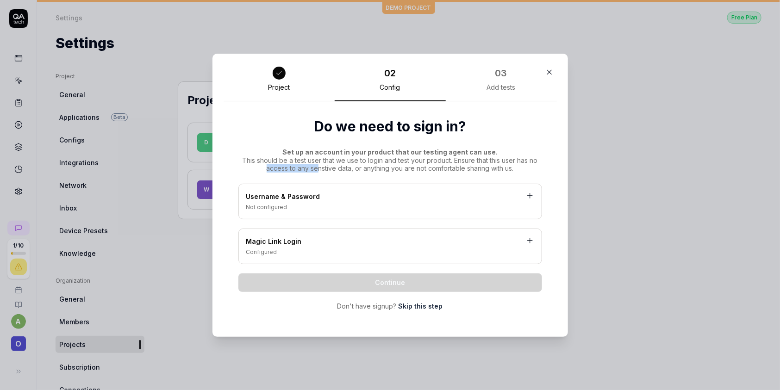
drag, startPoint x: 263, startPoint y: 169, endPoint x: 315, endPoint y: 169, distance: 52.3
click at [315, 169] on div "Set up an account in your product that our testing agent can use. This should b…" at bounding box center [391, 160] width 304 height 25
drag, startPoint x: 333, startPoint y: 169, endPoint x: 384, endPoint y: 170, distance: 50.5
click at [384, 170] on div "Set up an account in your product that our testing agent can use. This should b…" at bounding box center [391, 160] width 304 height 25
drag, startPoint x: 422, startPoint y: 170, endPoint x: 487, endPoint y: 172, distance: 64.9
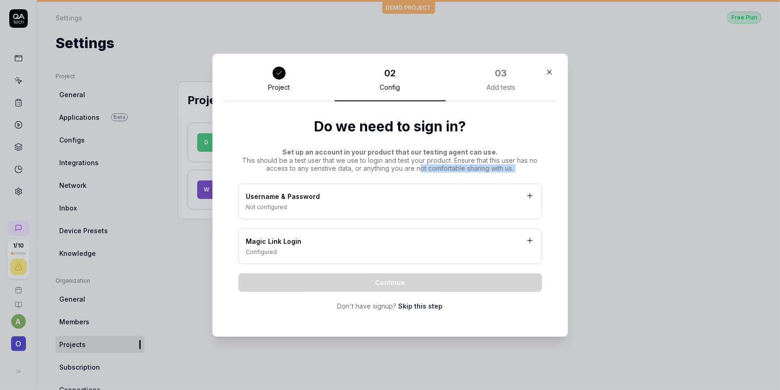
click at [487, 172] on div "Set up an account in your product that our testing agent can use. This should b…" at bounding box center [391, 229] width 304 height 163
click at [529, 194] on icon at bounding box center [530, 196] width 8 height 8
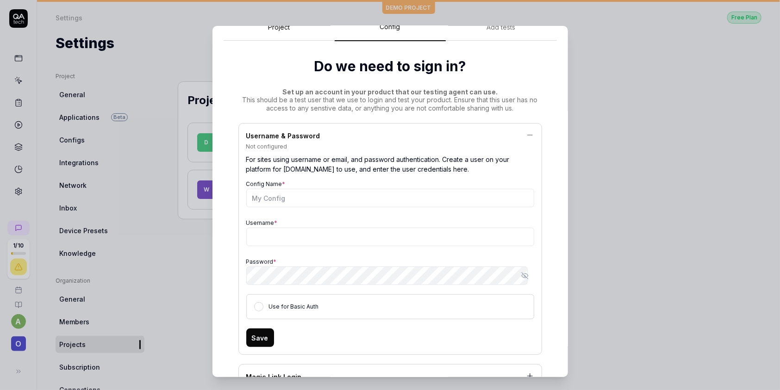
scroll to position [50, 0]
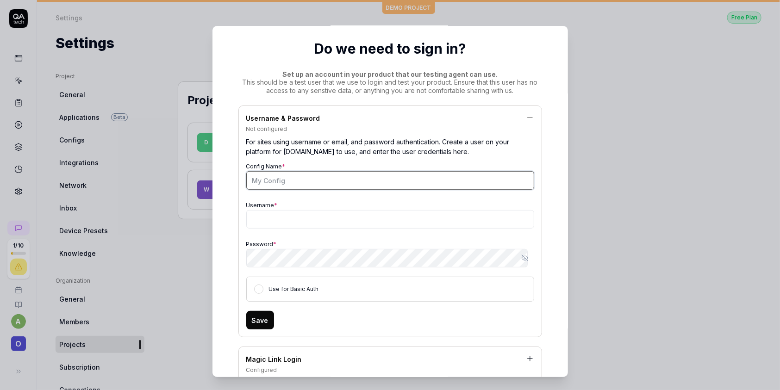
click at [304, 185] on input "Config Name *" at bounding box center [390, 180] width 288 height 19
drag, startPoint x: 286, startPoint y: 145, endPoint x: 303, endPoint y: 145, distance: 16.7
click at [303, 145] on div "For sites using username or email, and password authentication. Create a user o…" at bounding box center [390, 146] width 288 height 27
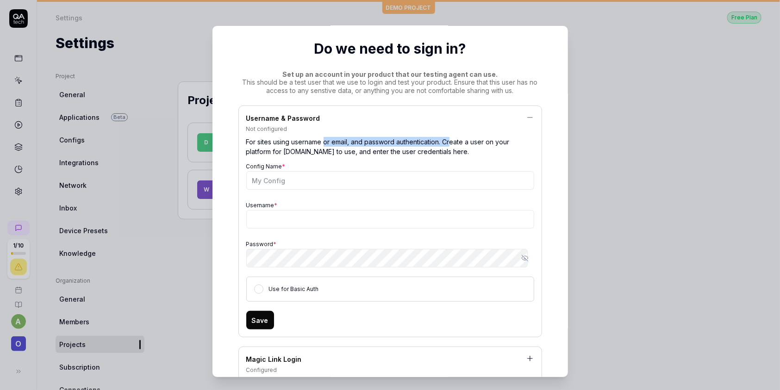
drag, startPoint x: 321, startPoint y: 144, endPoint x: 450, endPoint y: 145, distance: 128.8
click at [450, 145] on div "For sites using username or email, and password authentication. Create a user o…" at bounding box center [390, 146] width 288 height 27
drag, startPoint x: 462, startPoint y: 142, endPoint x: 500, endPoint y: 130, distance: 39.8
click at [501, 142] on div "For sites using username or email, and password authentication. Create a user o…" at bounding box center [390, 146] width 288 height 27
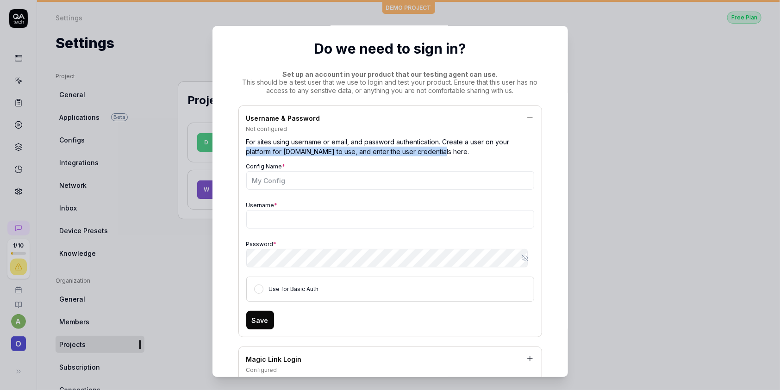
drag, startPoint x: 245, startPoint y: 149, endPoint x: 433, endPoint y: 155, distance: 188.1
click at [433, 155] on div "For sites using username or email, and password authentication. Create a user o…" at bounding box center [390, 146] width 288 height 27
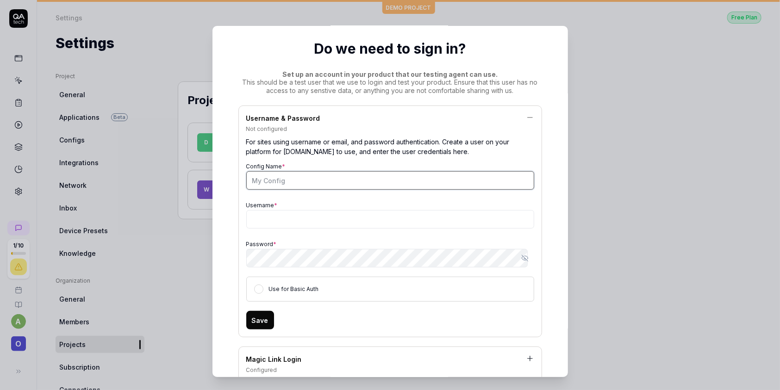
click at [321, 173] on input "Config Name *" at bounding box center [390, 180] width 288 height 19
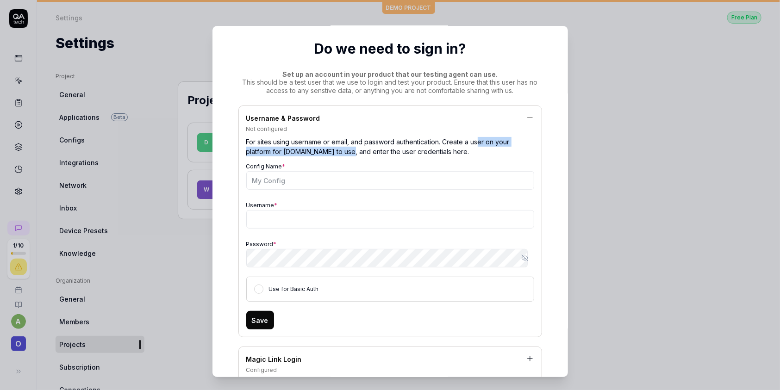
drag, startPoint x: 343, startPoint y: 152, endPoint x: 477, endPoint y: 145, distance: 134.0
click at [477, 145] on div "For sites using username or email, and password authentication. Create a user o…" at bounding box center [390, 146] width 288 height 27
click at [466, 153] on div "For sites using username or email, and password authentication. Create a user o…" at bounding box center [390, 146] width 288 height 27
drag, startPoint x: 423, startPoint y: 151, endPoint x: 457, endPoint y: 151, distance: 33.8
click at [457, 151] on div "For sites using username or email, and password authentication. Create a user o…" at bounding box center [390, 146] width 288 height 27
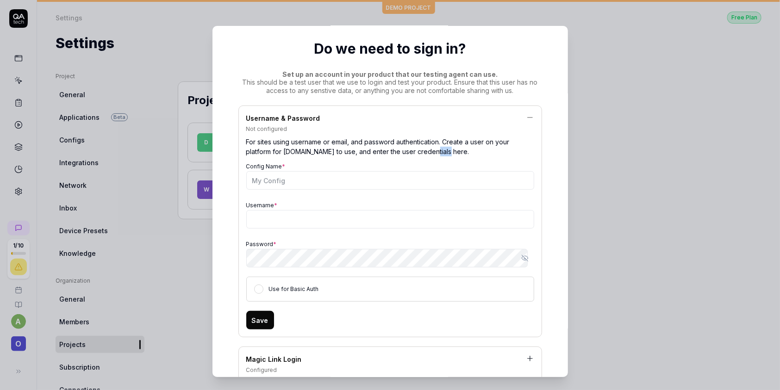
click at [457, 151] on div "For sites using username or email, and password authentication. Create a user o…" at bounding box center [390, 146] width 288 height 27
click at [253, 176] on input "Config Name *" at bounding box center [390, 180] width 288 height 19
type input "My Config"
click at [310, 216] on input "Username *" at bounding box center [390, 219] width 288 height 19
click at [297, 223] on input "Username *" at bounding box center [390, 219] width 288 height 19
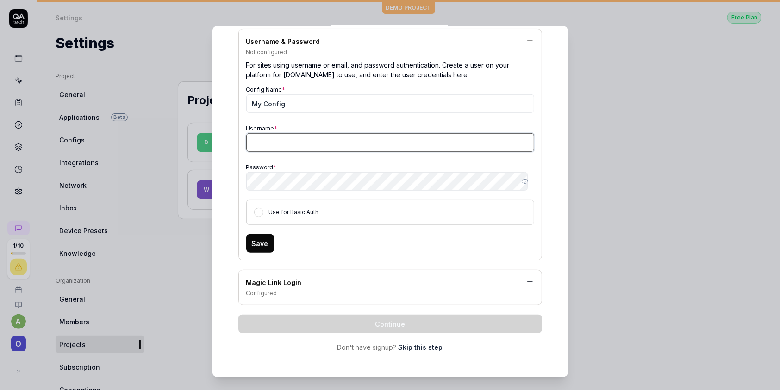
scroll to position [128, 0]
click at [286, 142] on input "Username *" at bounding box center [390, 142] width 288 height 19
type input "Akshay"
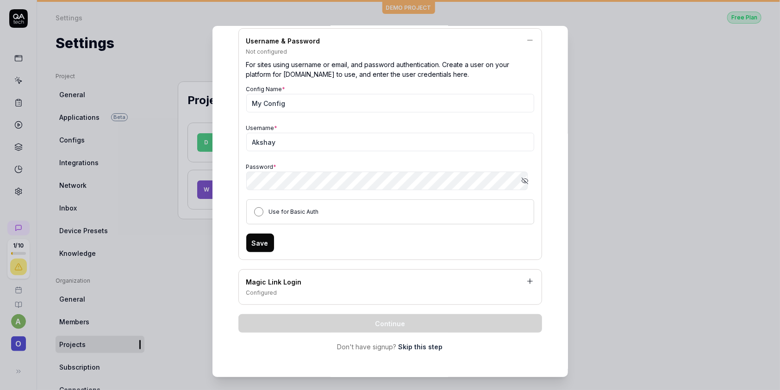
click at [254, 208] on button "Use for Basic Auth" at bounding box center [258, 211] width 9 height 9
click at [525, 181] on icon "button" at bounding box center [527, 180] width 4 height 3
click at [521, 181] on icon "button" at bounding box center [524, 180] width 7 height 7
click at [257, 237] on button "Save" at bounding box center [260, 243] width 28 height 19
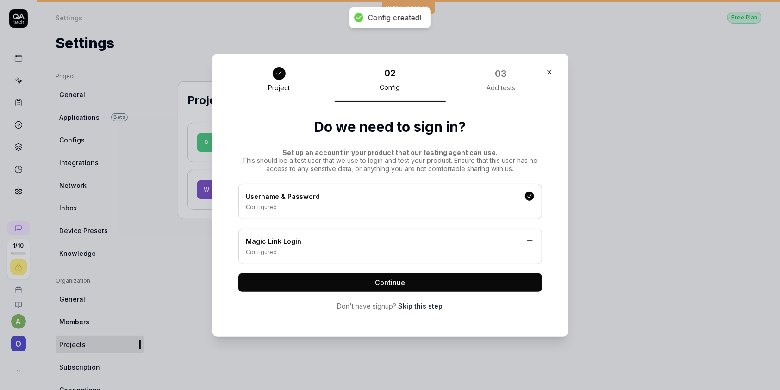
click at [392, 249] on div "Configured" at bounding box center [390, 252] width 288 height 8
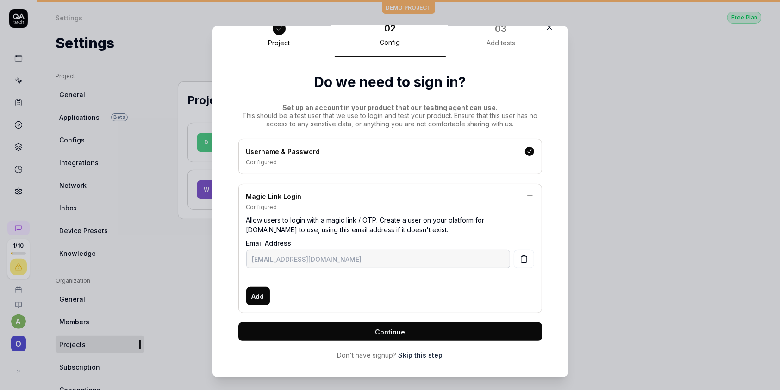
scroll to position [25, 0]
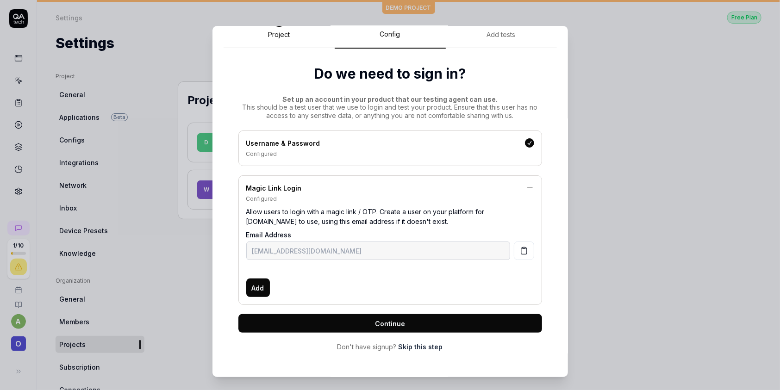
click at [375, 319] on span "Continue" at bounding box center [390, 324] width 30 height 10
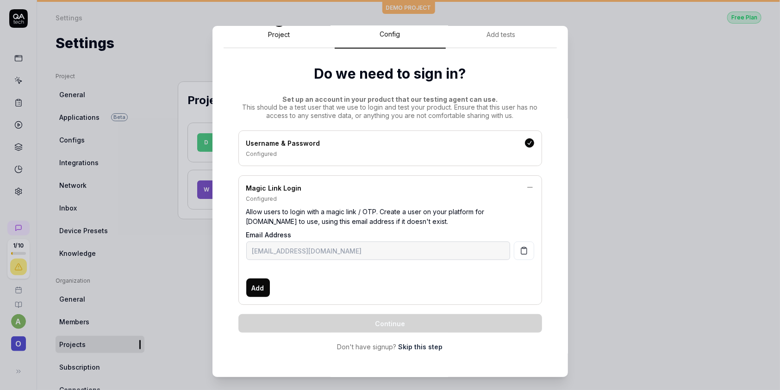
scroll to position [0, 0]
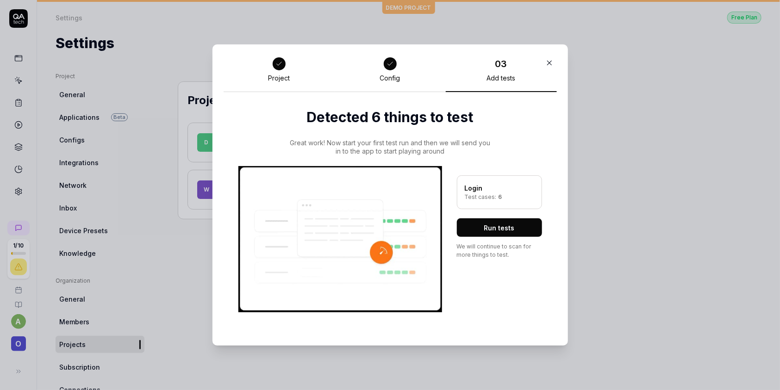
click at [504, 231] on button "Run tests" at bounding box center [499, 228] width 85 height 19
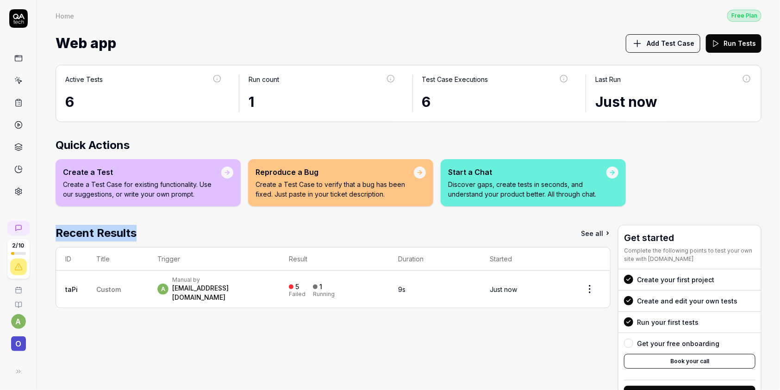
drag, startPoint x: 58, startPoint y: 233, endPoint x: 145, endPoint y: 232, distance: 87.1
click at [145, 232] on div "Recent Results See all" at bounding box center [333, 233] width 555 height 17
click at [163, 242] on div "Recent Results See all ID Title Trigger Result Duration Started taPi Custom a M…" at bounding box center [333, 318] width 555 height 186
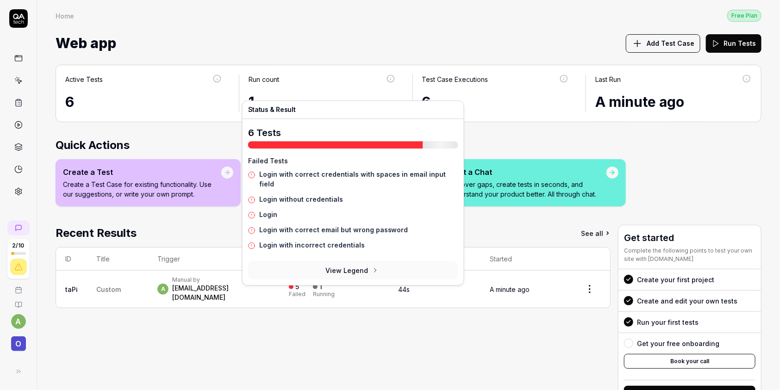
click at [729, 176] on div "Create a Test Create a Test Case for existing functionality. Use our suggestion…" at bounding box center [409, 182] width 706 height 47
click at [327, 296] on td "5 Failed 1 Running" at bounding box center [334, 289] width 109 height 37
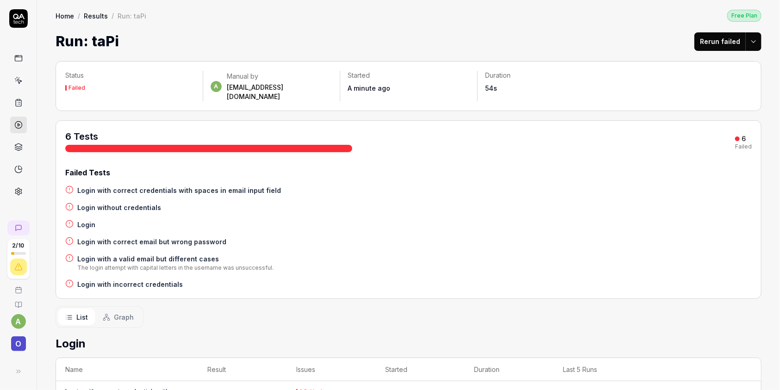
click at [13, 186] on link at bounding box center [18, 191] width 17 height 17
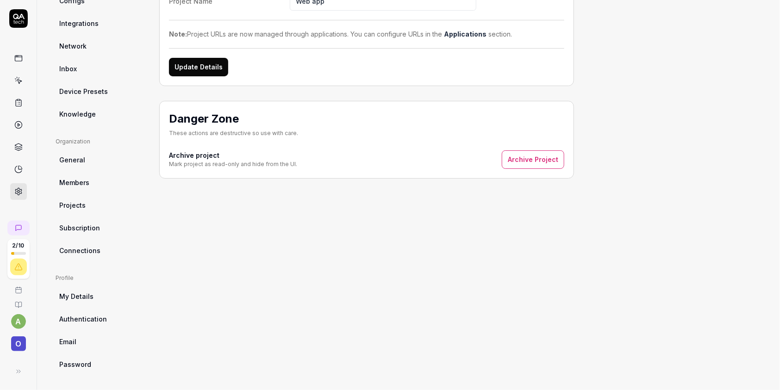
scroll to position [139, 0]
click at [76, 183] on span "Members" at bounding box center [74, 181] width 30 height 10
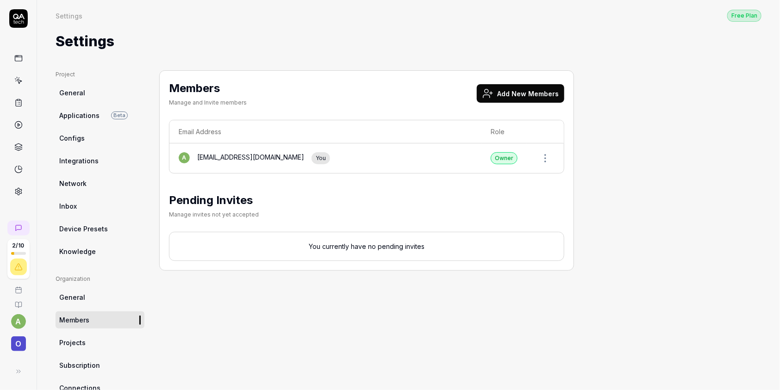
click at [556, 91] on button "Add New Members" at bounding box center [521, 93] width 88 height 19
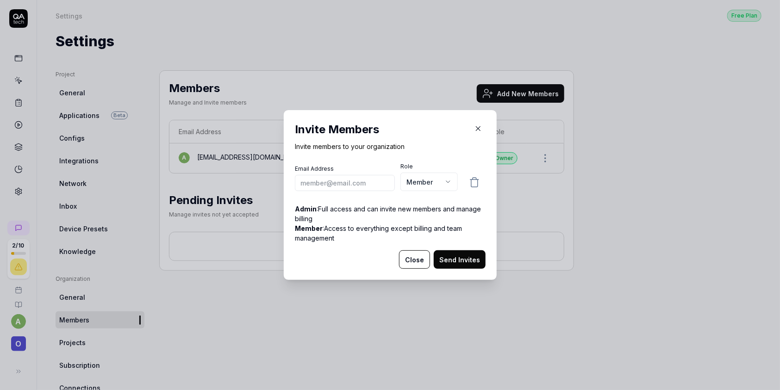
click at [365, 182] on input "email" at bounding box center [345, 183] width 100 height 16
type input "v"
drag, startPoint x: 334, startPoint y: 182, endPoint x: 291, endPoint y: 182, distance: 42.6
click at [295, 182] on input "[EMAIL_ADDRESS][DOMAIN_NAME]" at bounding box center [345, 183] width 100 height 16
click at [355, 182] on input "[EMAIL_ADDRESS][DOMAIN_NAME]" at bounding box center [345, 183] width 100 height 16
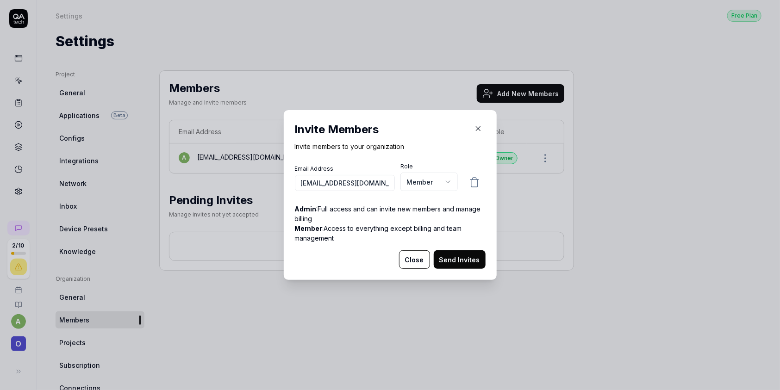
type input "[EMAIL_ADDRESS][DOMAIN_NAME]"
click at [454, 258] on button "Send Invites" at bounding box center [460, 260] width 52 height 19
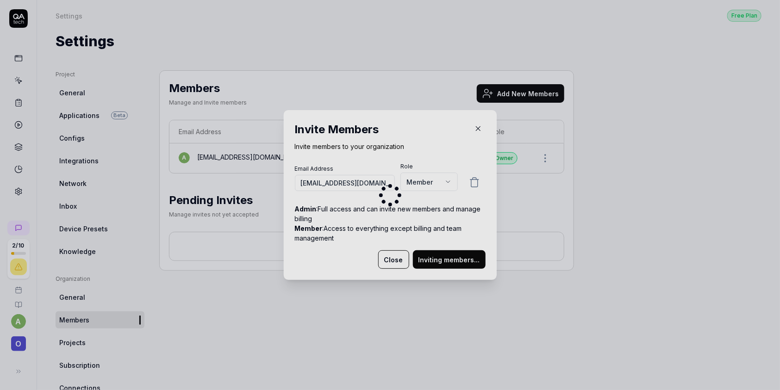
click at [441, 178] on div at bounding box center [390, 195] width 213 height 170
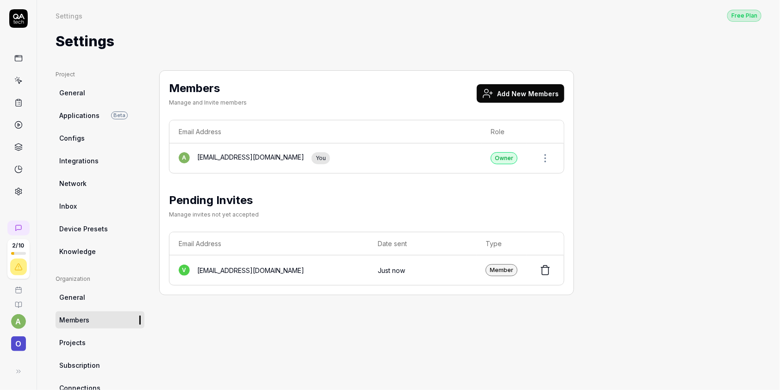
click at [387, 215] on div "Pending Invites Manage invites not yet accepted" at bounding box center [367, 207] width 396 height 31
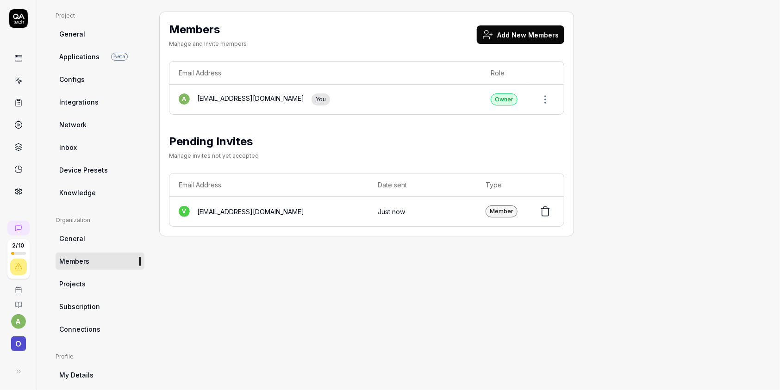
scroll to position [139, 0]
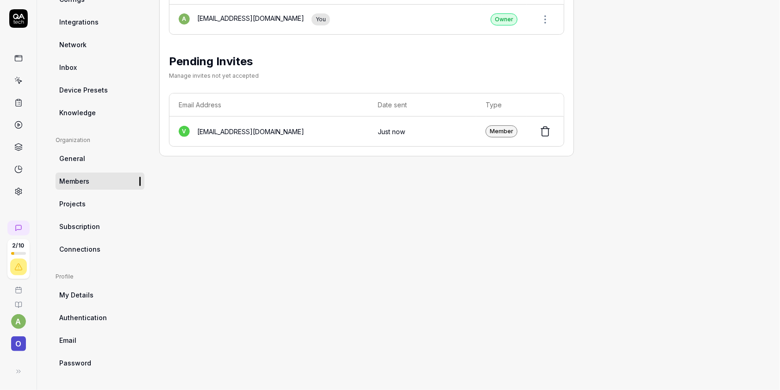
click at [79, 108] on span "Knowledge" at bounding box center [77, 113] width 37 height 10
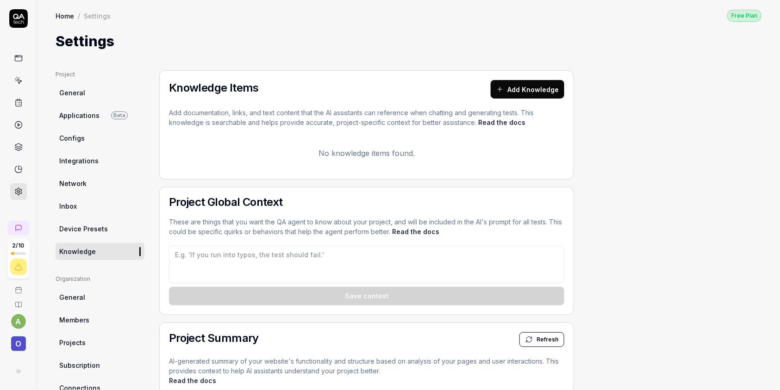
type textarea "*"
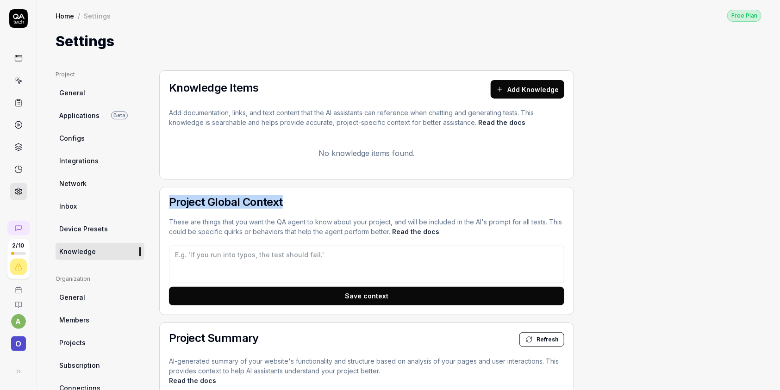
drag, startPoint x: 170, startPoint y: 205, endPoint x: 294, endPoint y: 203, distance: 124.6
click at [294, 203] on h2 "Project Global Context" at bounding box center [367, 202] width 396 height 11
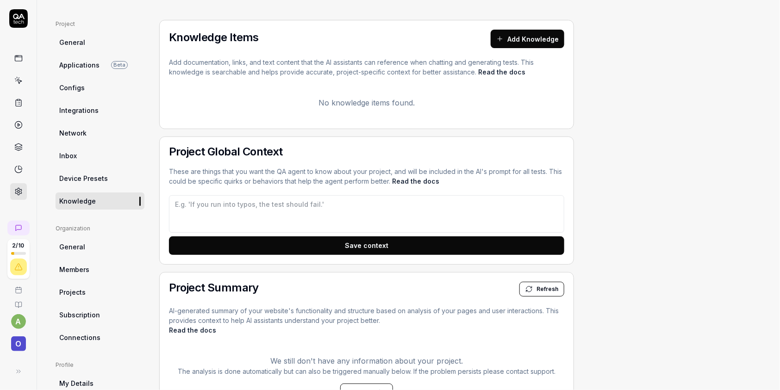
click at [314, 161] on div "Project Global Context These are things that you want the QA agent to know abou…" at bounding box center [366, 201] width 415 height 128
drag, startPoint x: 313, startPoint y: 150, endPoint x: 156, endPoint y: 145, distance: 157.1
click at [156, 145] on div "Project General Applications Beta Configs Integrations Network Inbox Device Pre…" at bounding box center [409, 311] width 706 height 583
click at [374, 141] on div "Project Global Context These are things that you want the QA agent to know abou…" at bounding box center [366, 201] width 415 height 128
click at [414, 180] on link "Read the docs" at bounding box center [415, 181] width 47 height 8
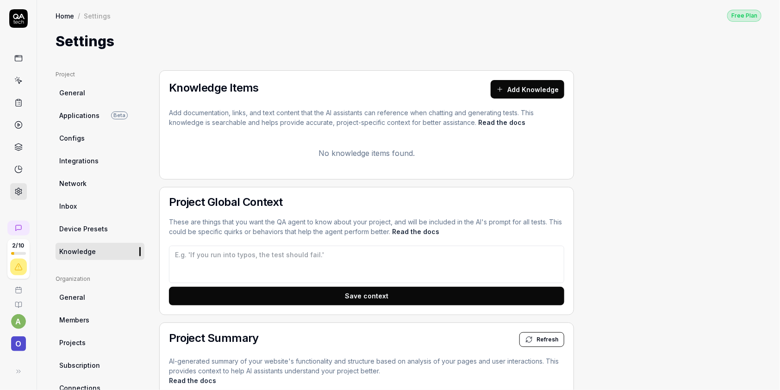
scroll to position [101, 0]
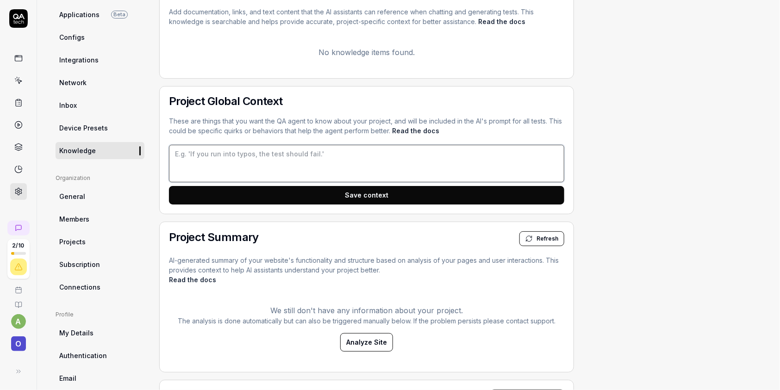
click at [285, 163] on textarea at bounding box center [367, 164] width 396 height 38
click at [306, 163] on textarea at bounding box center [367, 164] width 396 height 38
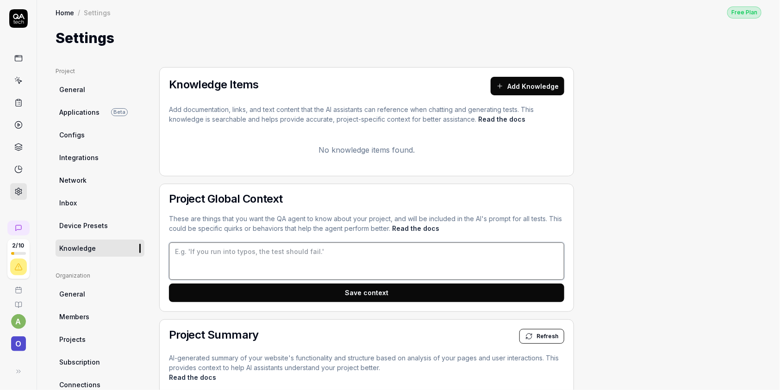
scroll to position [0, 0]
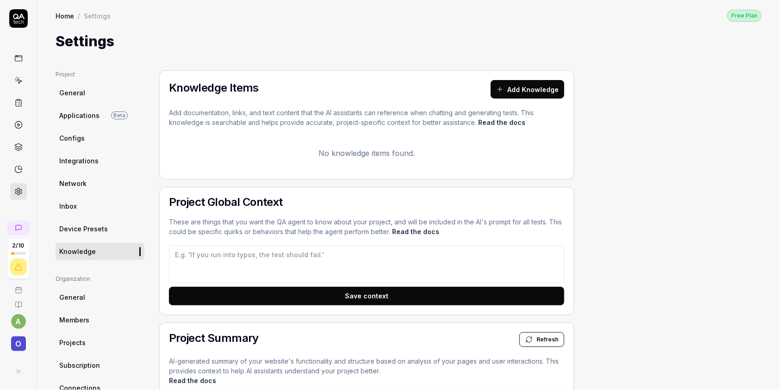
click at [525, 89] on button "Add Knowledge" at bounding box center [528, 89] width 74 height 19
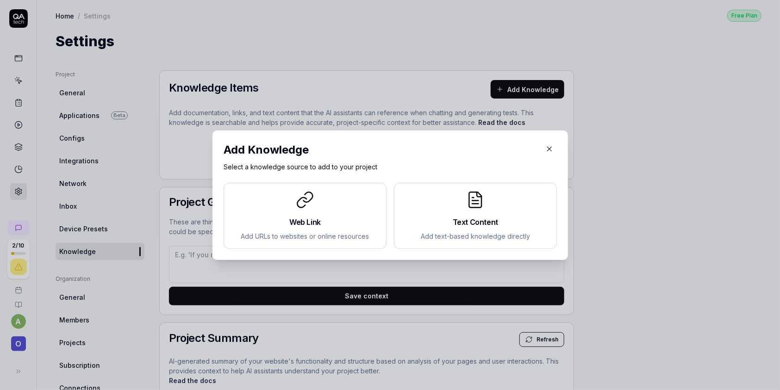
click at [456, 221] on h2 "Text Content" at bounding box center [475, 222] width 147 height 11
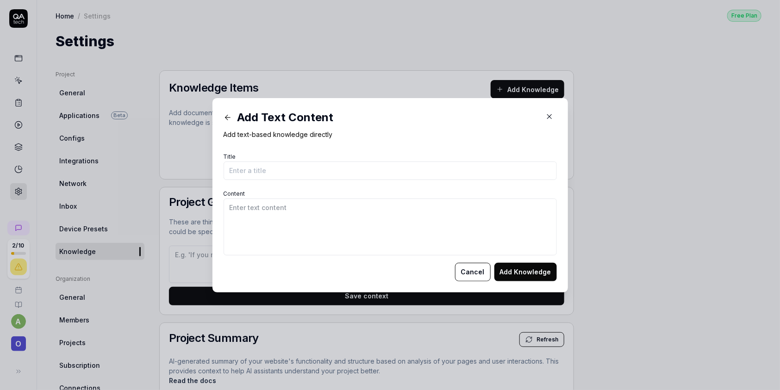
click at [226, 115] on icon at bounding box center [228, 117] width 8 height 8
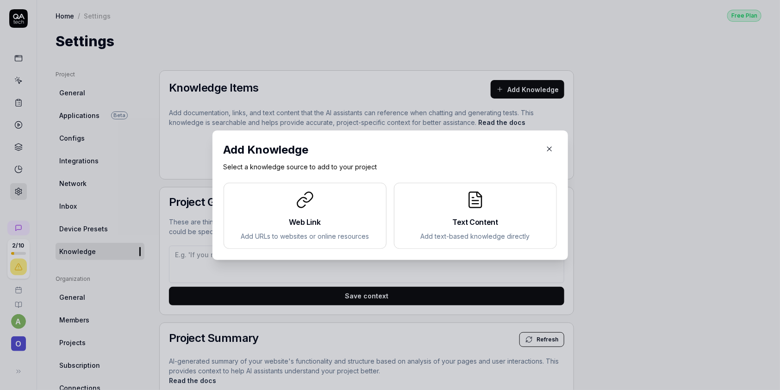
click at [266, 208] on div at bounding box center [305, 200] width 147 height 19
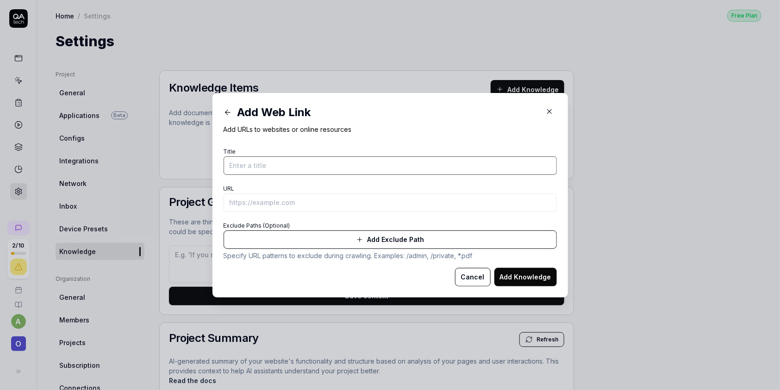
click at [320, 159] on input "Title" at bounding box center [390, 166] width 333 height 19
type input "Test"
click at [318, 203] on input "URL" at bounding box center [390, 203] width 333 height 19
click at [297, 242] on button "Add Exclude Path" at bounding box center [390, 240] width 333 height 19
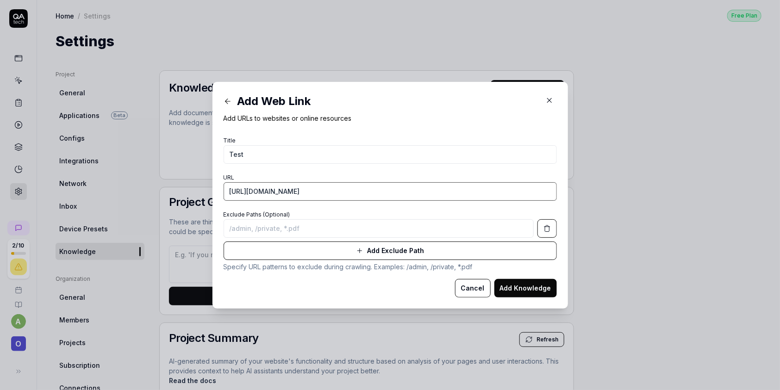
click at [341, 190] on input "[URL][DOMAIN_NAME]" at bounding box center [390, 191] width 333 height 19
click at [347, 195] on input "[URL][DOMAIN_NAME]" at bounding box center [390, 191] width 333 height 19
paste input "[DOMAIN_NAME]/best-practices/project-context?_gl=1*1r5muki*_gcl_au*MTAxNjU0MTg3…"
type input "[URL][DOMAIN_NAME]"
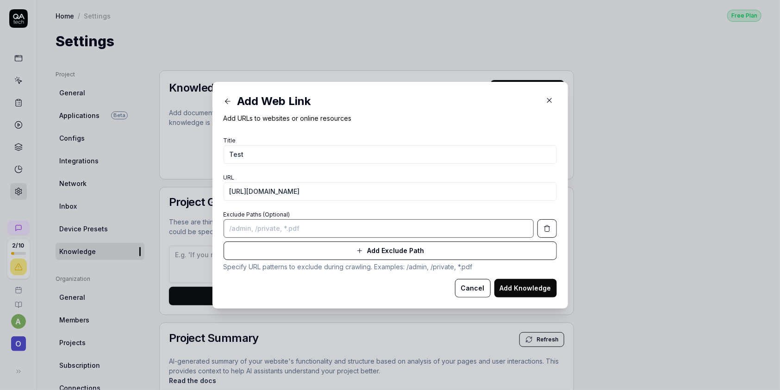
click at [293, 234] on input at bounding box center [379, 229] width 310 height 19
click at [517, 289] on button "Add Knowledge" at bounding box center [526, 288] width 63 height 19
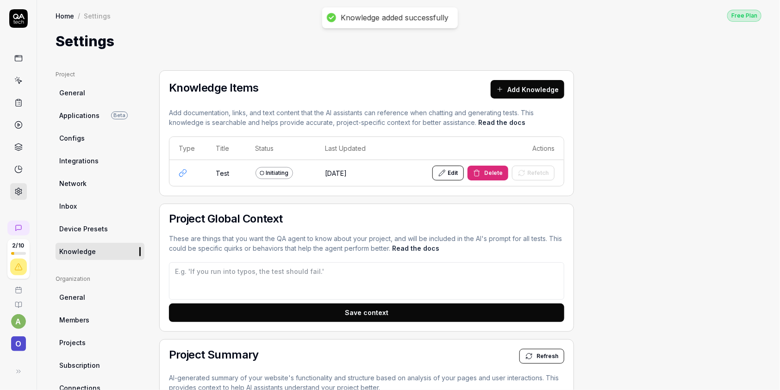
type textarea "*"
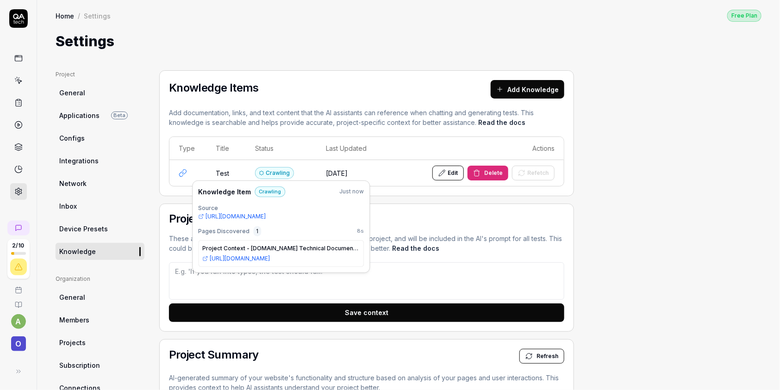
click at [427, 222] on h2 "Project Global Context" at bounding box center [367, 219] width 396 height 11
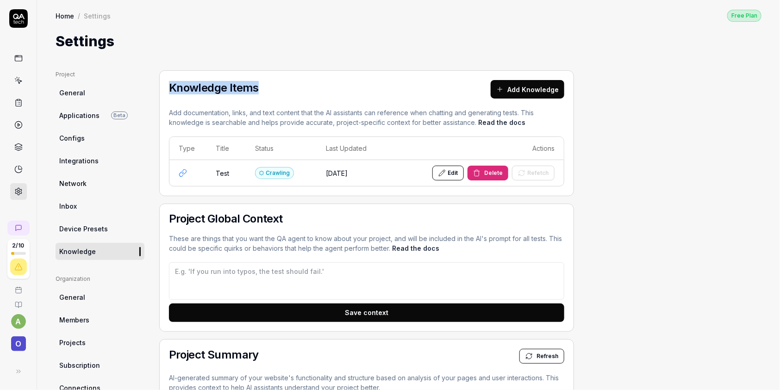
drag, startPoint x: 261, startPoint y: 88, endPoint x: 175, endPoint y: 71, distance: 87.7
click at [175, 71] on div "Knowledge Items Add Knowledge Add documentation, links, and text content that t…" at bounding box center [366, 133] width 415 height 126
click at [580, 208] on div "Project General Applications Beta Configs Integrations Network Inbox Device Pre…" at bounding box center [409, 370] width 706 height 600
click at [102, 200] on link "Inbox" at bounding box center [100, 206] width 89 height 17
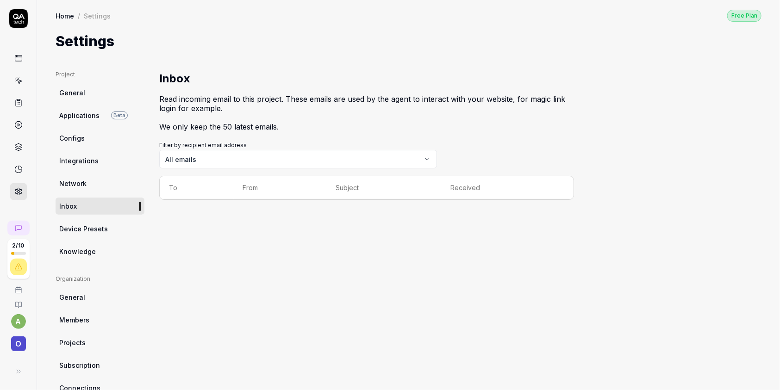
click at [310, 230] on div "Inbox Read incoming email to this project. These emails are used by the agent t…" at bounding box center [366, 290] width 415 height 440
click at [309, 162] on body "2 / 10 a O Home / Settings Free Plan Home / Settings Free Plan Settings Project…" at bounding box center [390, 195] width 780 height 390
click at [490, 126] on p "Read incoming email to this project. These emails are used by the agent to inte…" at bounding box center [366, 113] width 415 height 52
drag, startPoint x: 283, startPoint y: 95, endPoint x: 413, endPoint y: 97, distance: 129.7
click at [407, 96] on p "Read incoming email to this project. These emails are used by the agent to inte…" at bounding box center [366, 113] width 415 height 52
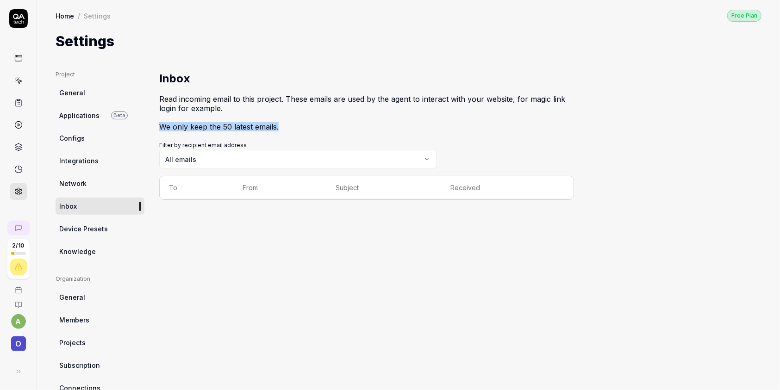
drag, startPoint x: 162, startPoint y: 128, endPoint x: 284, endPoint y: 123, distance: 121.9
click at [284, 123] on p "Read incoming email to this project. These emails are used by the agent to inte…" at bounding box center [366, 113] width 415 height 52
click at [296, 123] on p "Read incoming email to this project. These emails are used by the agent to inte…" at bounding box center [366, 113] width 415 height 52
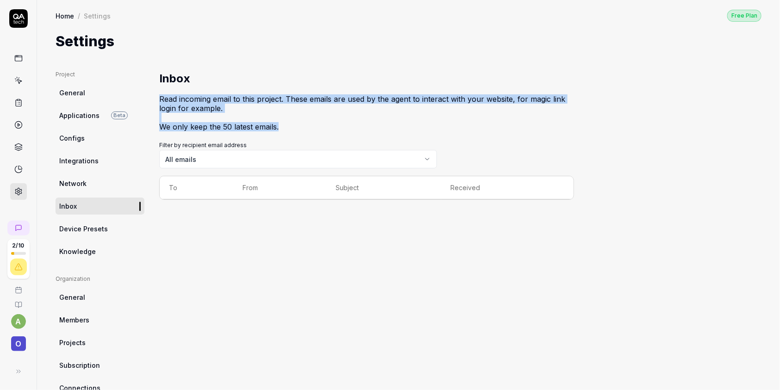
drag, startPoint x: 280, startPoint y: 126, endPoint x: 162, endPoint y: 93, distance: 122.7
click at [162, 93] on p "Read incoming email to this project. These emails are used by the agent to inte…" at bounding box center [366, 113] width 415 height 52
click at [308, 100] on p "Read incoming email to this project. These emails are used by the agent to inte…" at bounding box center [366, 113] width 415 height 52
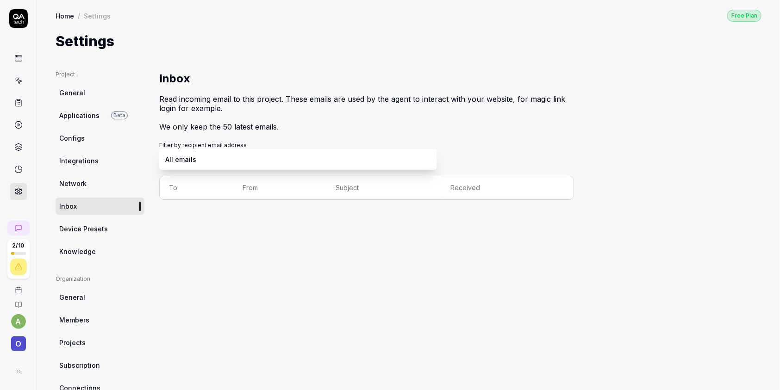
click at [292, 161] on body "2 / 10 a O Home / Settings Free Plan Home / Settings Free Plan Settings Project…" at bounding box center [390, 195] width 780 height 390
click at [293, 144] on html "2 / 10 a O Home / Settings Free Plan Home / Settings Free Plan Settings Project…" at bounding box center [390, 195] width 780 height 390
click at [77, 227] on span "Device Presets" at bounding box center [83, 229] width 49 height 10
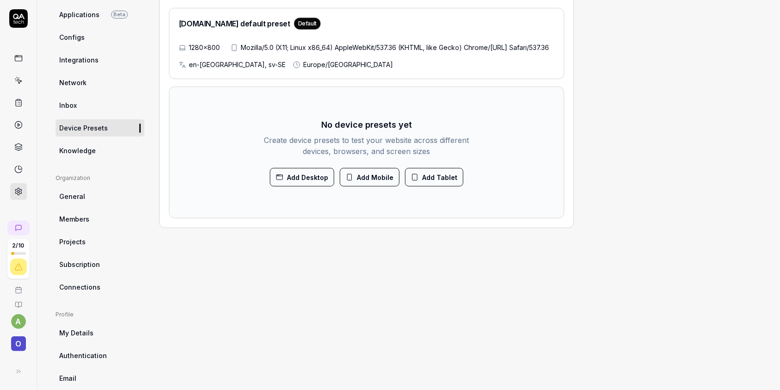
scroll to position [50, 0]
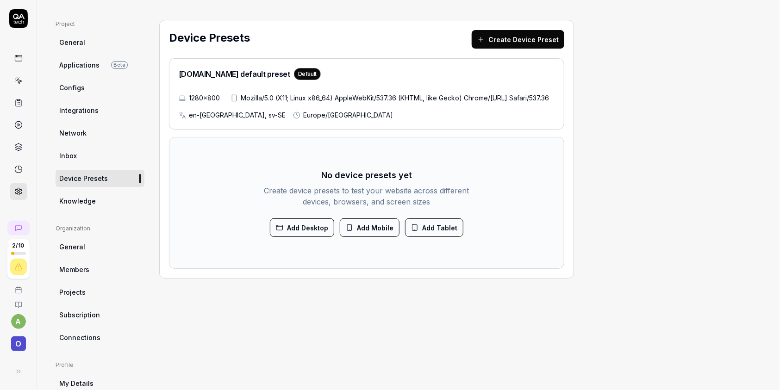
click at [514, 40] on button "Create Device Preset" at bounding box center [518, 39] width 93 height 19
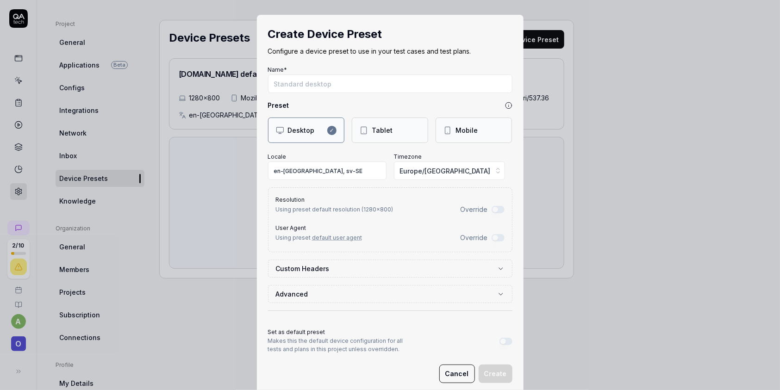
scroll to position [19, 0]
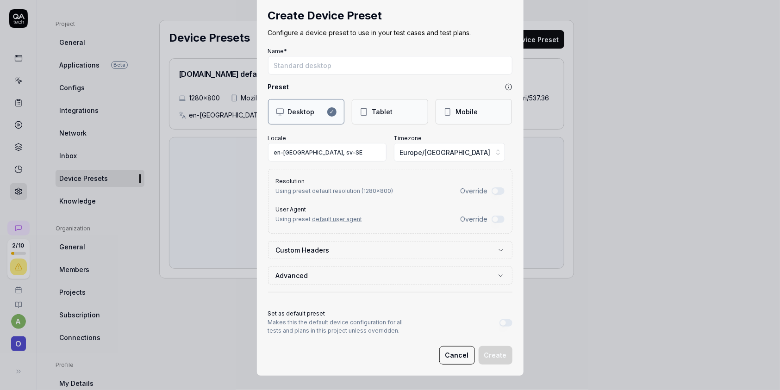
click at [491, 258] on button "Custom Headers" at bounding box center [390, 250] width 229 height 17
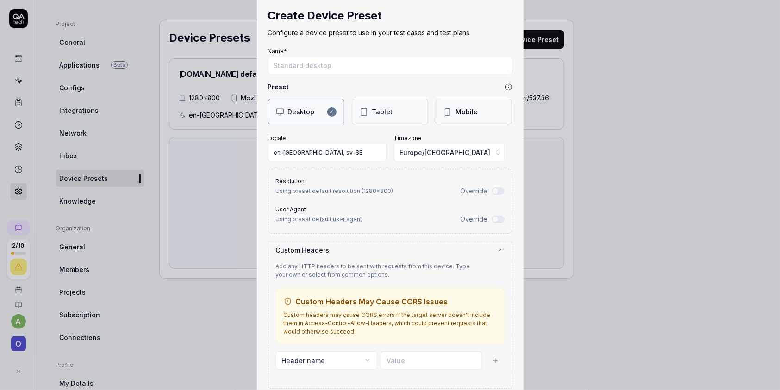
click at [489, 250] on label "Custom Headers" at bounding box center [386, 250] width 221 height 10
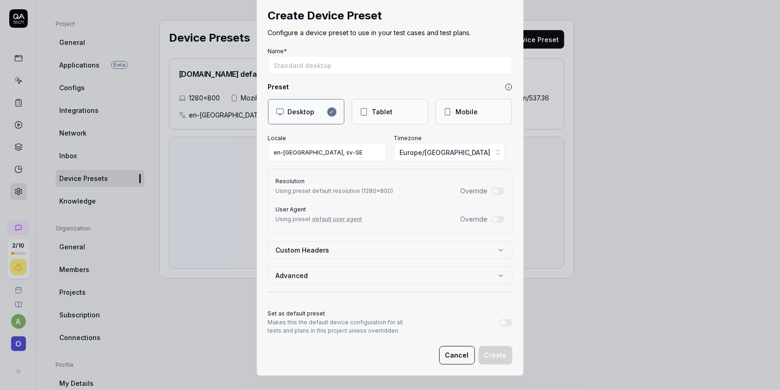
click at [489, 250] on label "Custom Headers" at bounding box center [386, 250] width 221 height 10
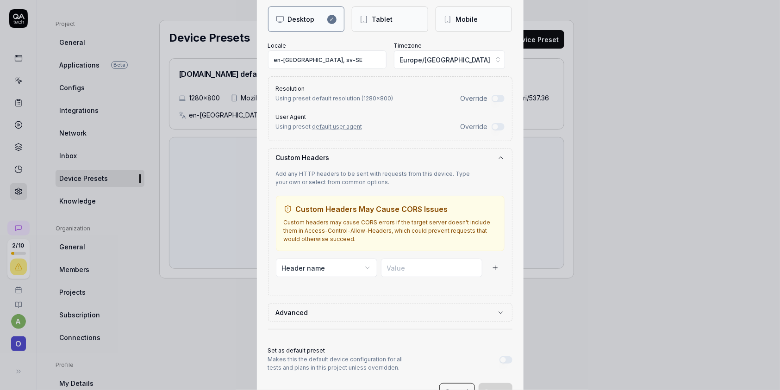
scroll to position [148, 0]
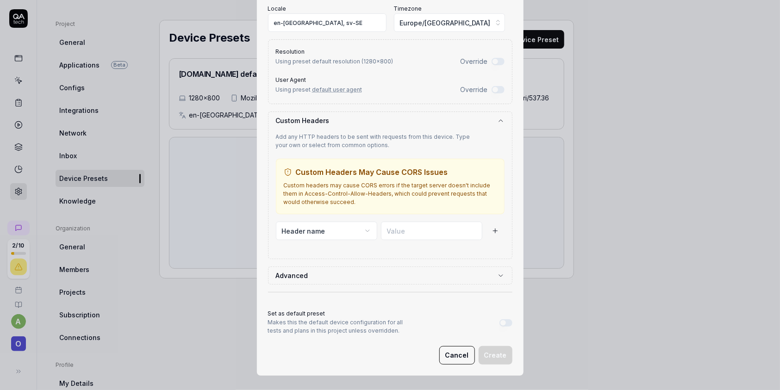
click at [497, 276] on icon "button" at bounding box center [500, 275] width 7 height 7
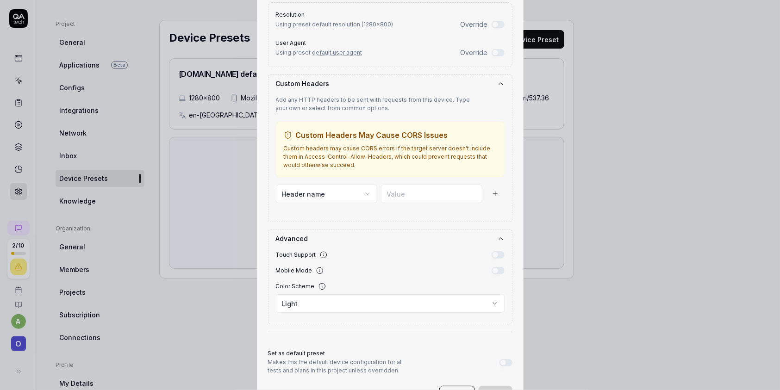
scroll to position [225, 0]
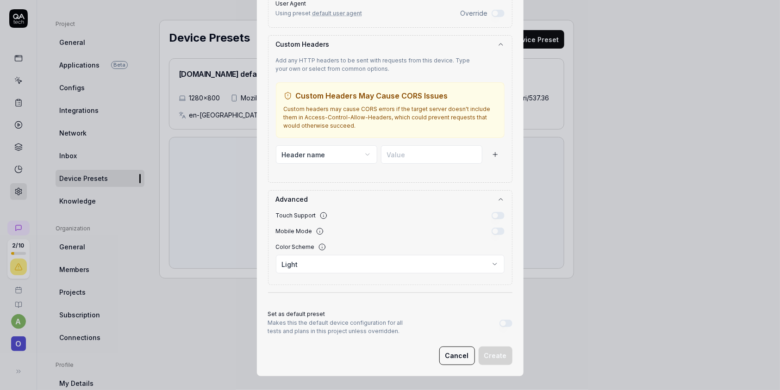
click at [459, 353] on button "Cancel" at bounding box center [458, 356] width 36 height 19
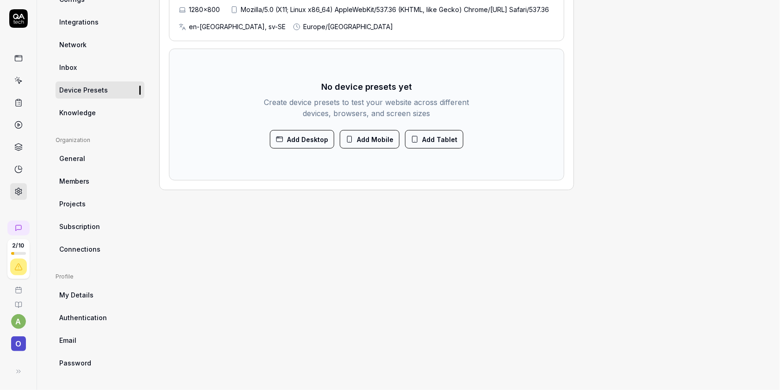
scroll to position [38, 0]
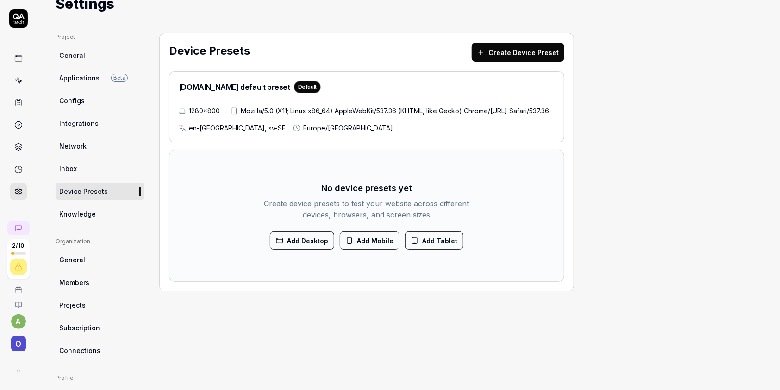
click at [19, 63] on link at bounding box center [18, 58] width 17 height 17
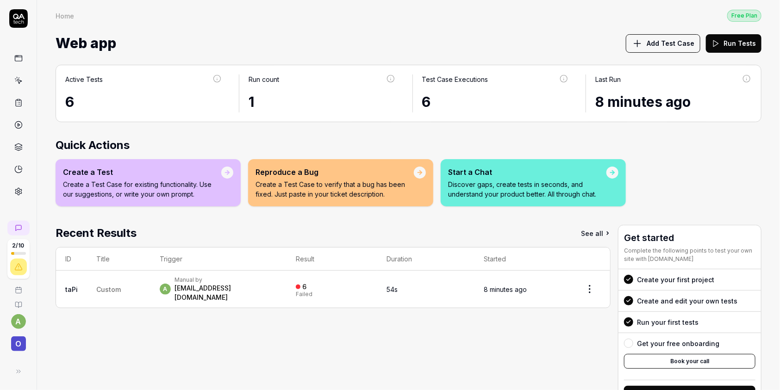
click at [20, 188] on icon at bounding box center [18, 192] width 8 height 8
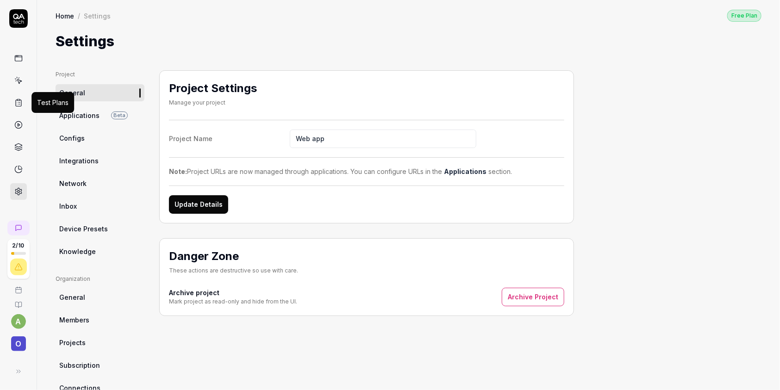
click at [20, 102] on icon at bounding box center [18, 103] width 8 height 8
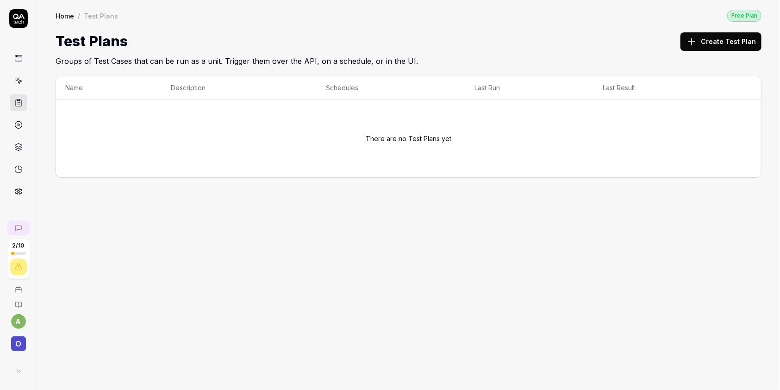
click at [709, 37] on button "Create Test Plan" at bounding box center [721, 41] width 81 height 19
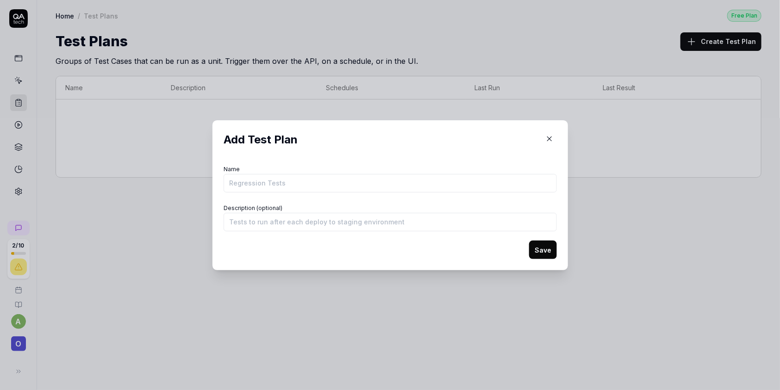
click at [320, 178] on input "Name" at bounding box center [390, 183] width 333 height 19
type input "z"
type input "Test Plan"
click at [308, 225] on input "Description (optional)" at bounding box center [390, 222] width 333 height 19
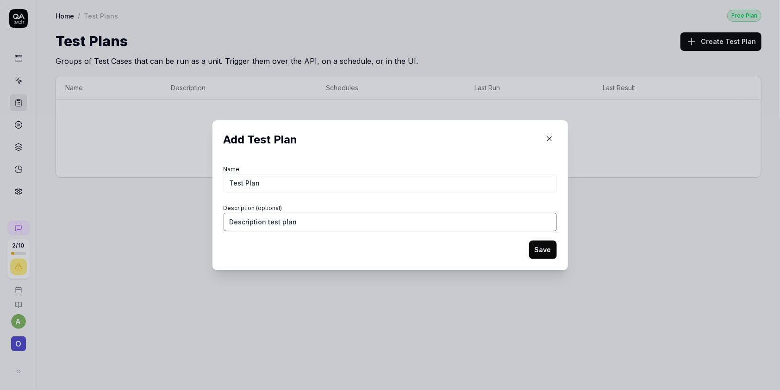
type input "Description test plan"
click at [533, 255] on button "Save" at bounding box center [543, 250] width 28 height 19
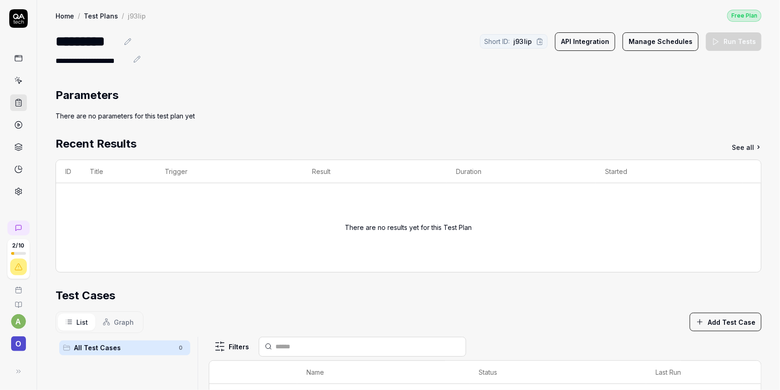
click at [661, 38] on button "Manage Schedules" at bounding box center [661, 41] width 76 height 19
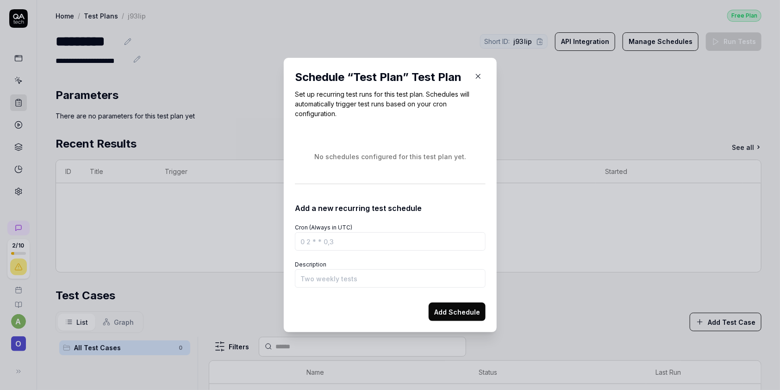
click at [475, 73] on icon "button" at bounding box center [478, 76] width 8 height 8
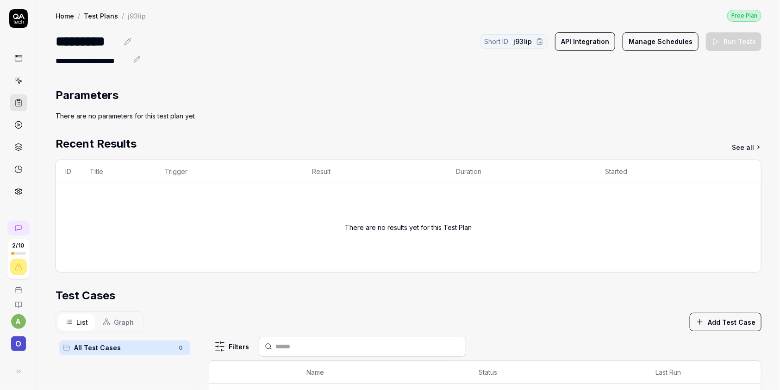
click at [590, 47] on button "API Integration" at bounding box center [585, 41] width 60 height 19
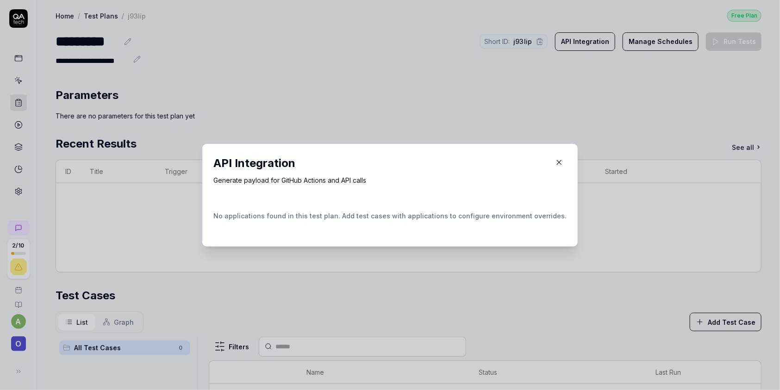
drag, startPoint x: 219, startPoint y: 176, endPoint x: 426, endPoint y: 174, distance: 207.0
click at [426, 174] on div "API Integration Generate payload for GitHub Actions and API calls No applicatio…" at bounding box center [390, 195] width 376 height 103
click at [426, 174] on div "API Integration Generate payload for GitHub Actions and API calls" at bounding box center [390, 170] width 353 height 30
click at [555, 163] on icon "button" at bounding box center [559, 162] width 8 height 8
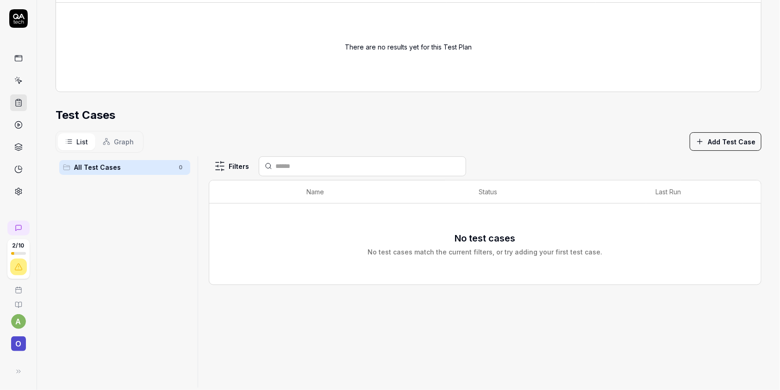
scroll to position [196, 0]
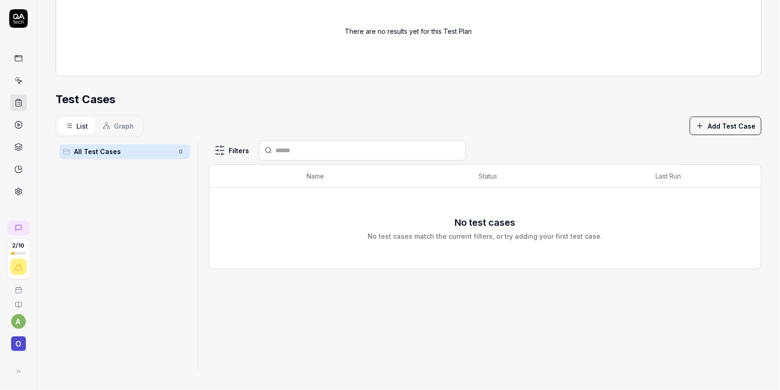
click at [124, 130] on button "Graph" at bounding box center [118, 126] width 46 height 17
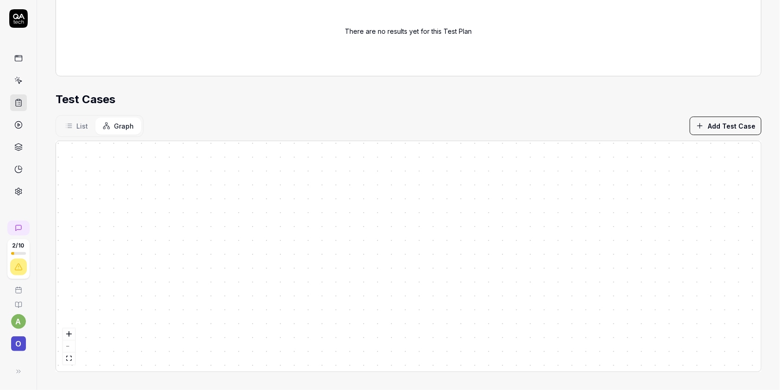
click at [70, 129] on icon at bounding box center [68, 125] width 7 height 7
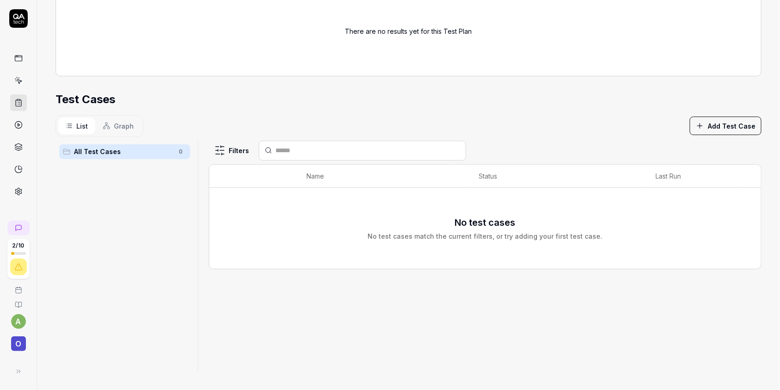
scroll to position [0, 0]
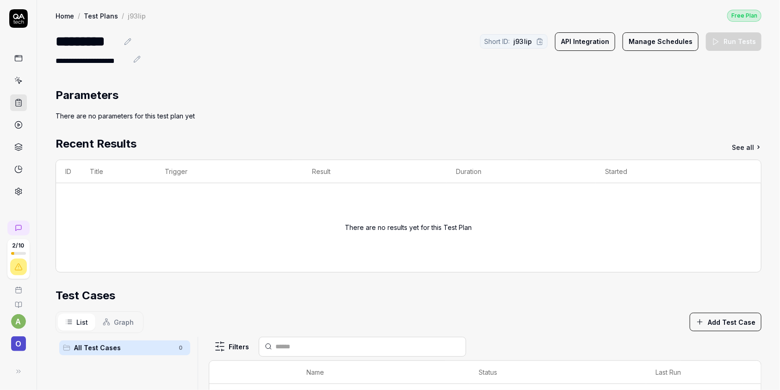
click at [248, 101] on div "Parameters" at bounding box center [409, 95] width 706 height 17
click at [16, 79] on icon at bounding box center [18, 80] width 8 height 8
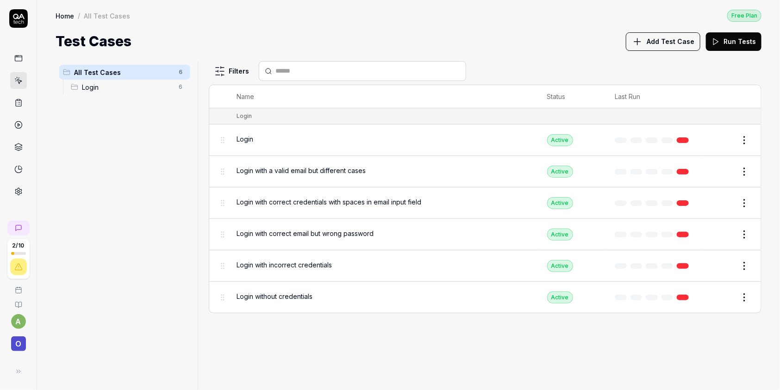
click at [278, 172] on span "Login with a valid email but different cases" at bounding box center [301, 171] width 129 height 10
click at [728, 170] on body "2 / 10 a O Home / All Test Cases Free Plan Home / All Test Cases Free Plan Test…" at bounding box center [390, 195] width 780 height 390
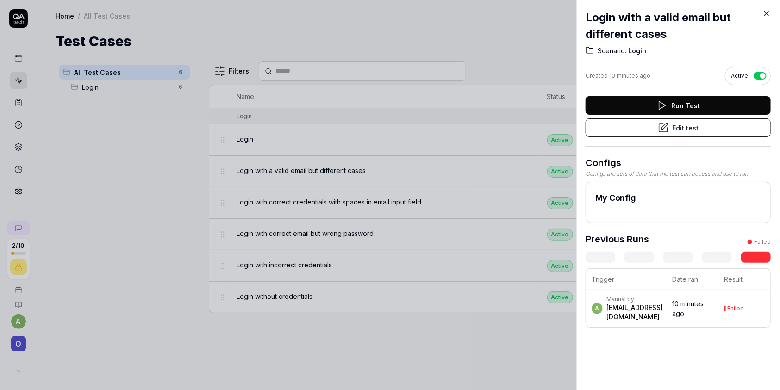
scroll to position [0, 8]
click at [654, 130] on button "Edit test" at bounding box center [678, 128] width 185 height 19
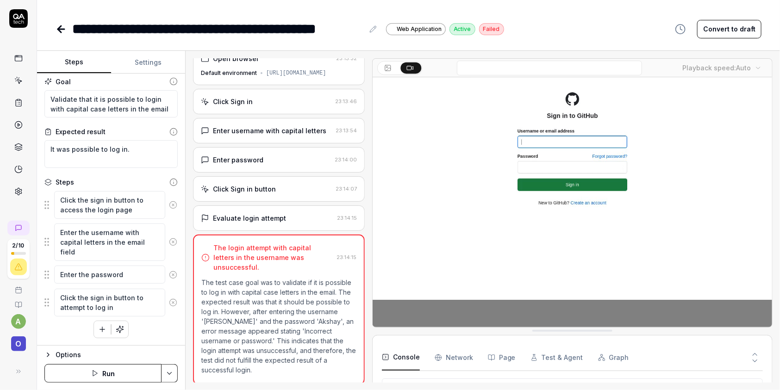
scroll to position [7, 0]
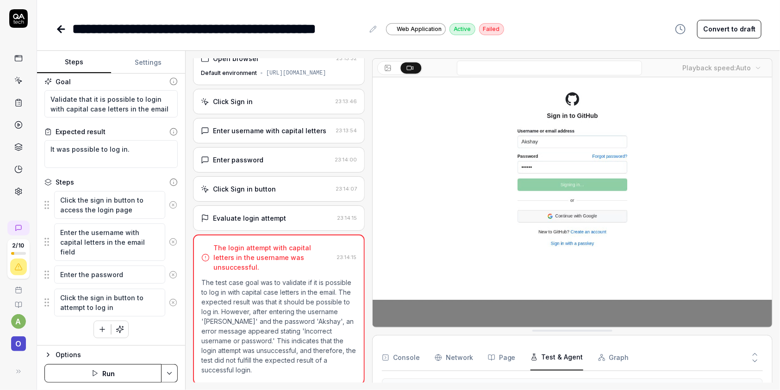
click at [545, 360] on button "Test & Agent" at bounding box center [557, 358] width 53 height 26
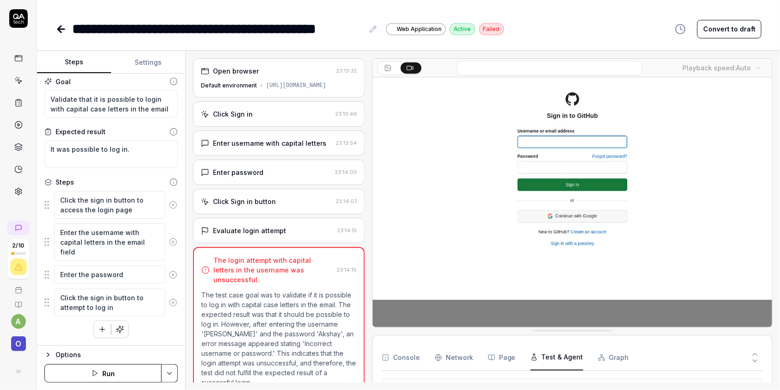
click at [269, 236] on div "Evaluate login attempt" at bounding box center [249, 231] width 73 height 10
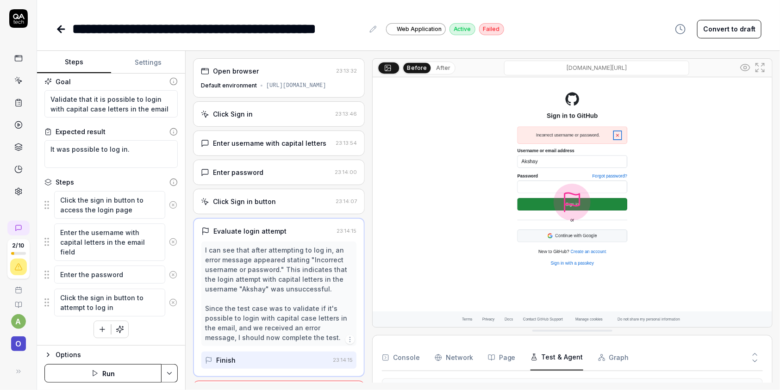
click at [264, 207] on div "Click Sign in button" at bounding box center [244, 202] width 63 height 10
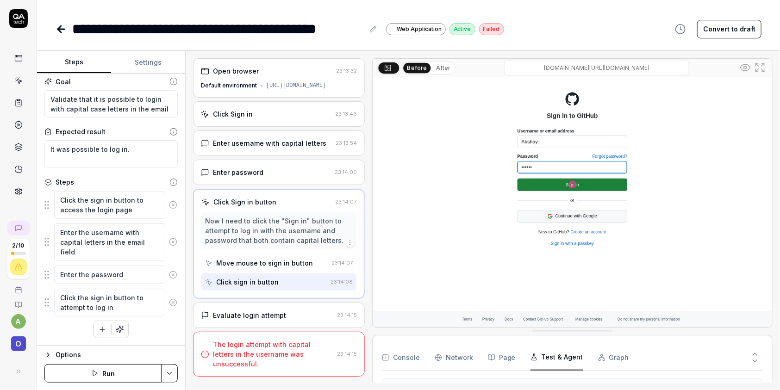
click at [270, 177] on div "Enter password" at bounding box center [266, 173] width 130 height 10
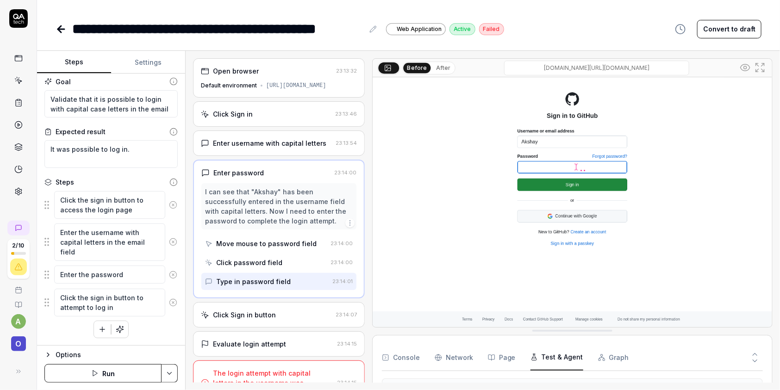
click at [273, 148] on div "Enter username with capital letters" at bounding box center [269, 143] width 113 height 10
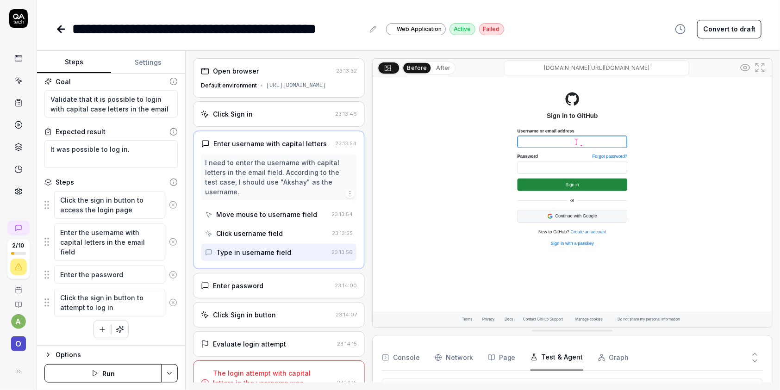
click at [265, 127] on div "Click Sign in 23:13:46" at bounding box center [279, 113] width 172 height 25
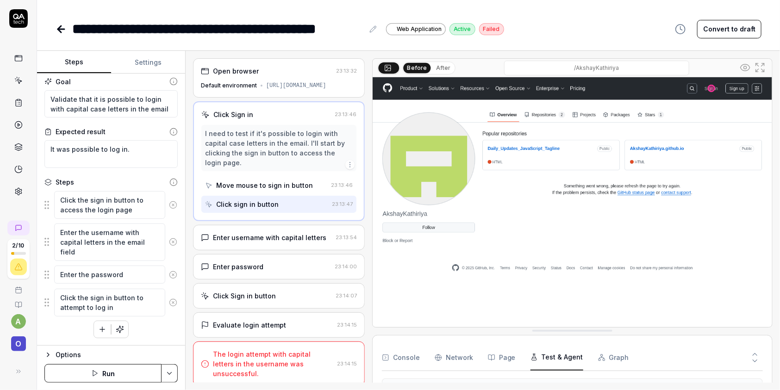
click at [400, 353] on button "Console" at bounding box center [401, 358] width 38 height 26
click at [445, 357] on Requests "Network" at bounding box center [454, 358] width 38 height 26
click at [491, 358] on icon "button" at bounding box center [491, 357] width 7 height 7
click at [551, 355] on button "Test & Agent" at bounding box center [557, 358] width 53 height 26
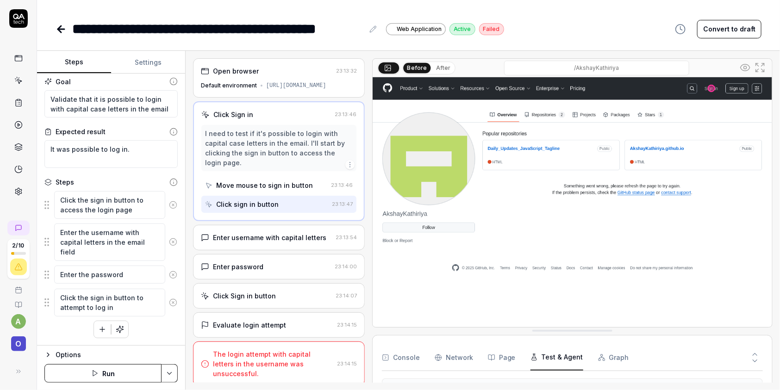
click at [613, 357] on button "Graph" at bounding box center [613, 358] width 31 height 26
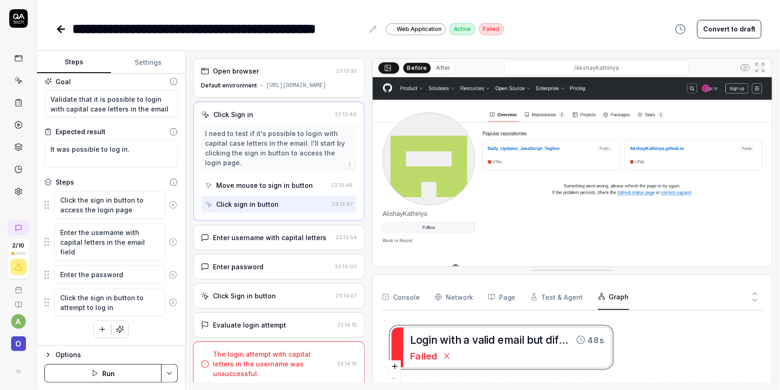
drag, startPoint x: 549, startPoint y: 329, endPoint x: 549, endPoint y: 269, distance: 60.7
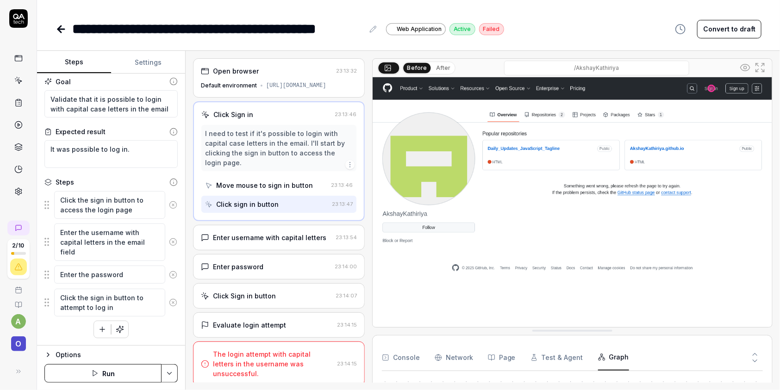
drag, startPoint x: 561, startPoint y: 269, endPoint x: 572, endPoint y: 343, distance: 74.9
click at [270, 329] on div "Evaluate login attempt" at bounding box center [249, 324] width 73 height 10
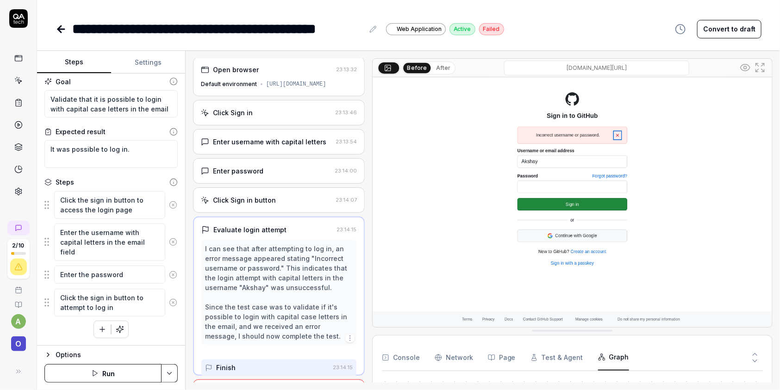
scroll to position [2, 0]
click at [280, 213] on div "Click Sign in button 23:14:07" at bounding box center [279, 199] width 172 height 25
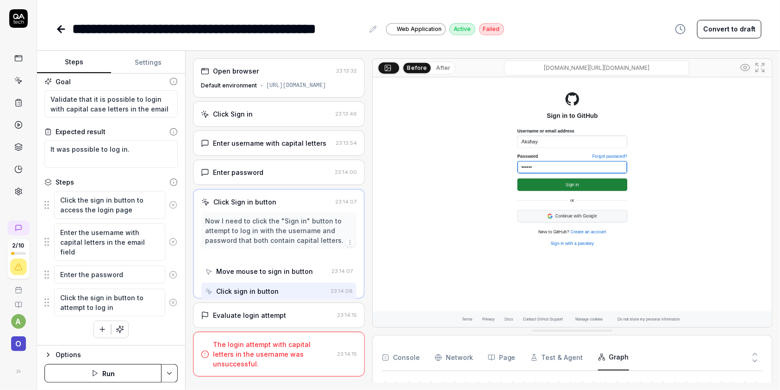
scroll to position [0, 0]
click at [280, 177] on div "Enter password" at bounding box center [266, 173] width 130 height 10
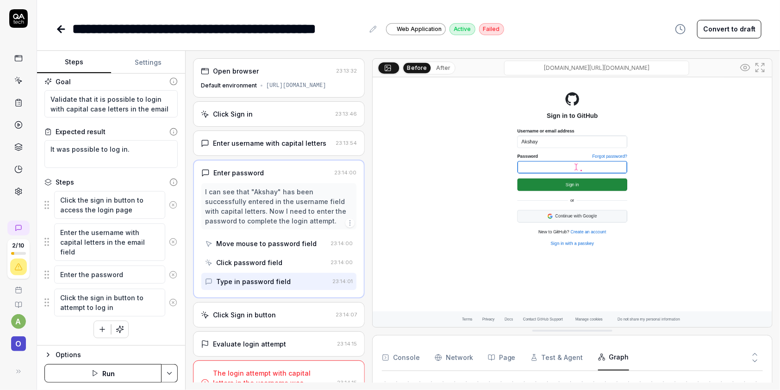
click at [268, 148] on div "Enter username with capital letters" at bounding box center [269, 143] width 113 height 10
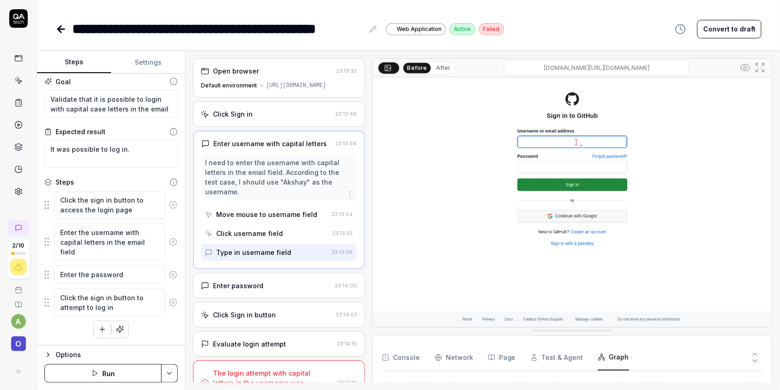
click at [261, 119] on div "Click Sign in" at bounding box center [266, 114] width 131 height 10
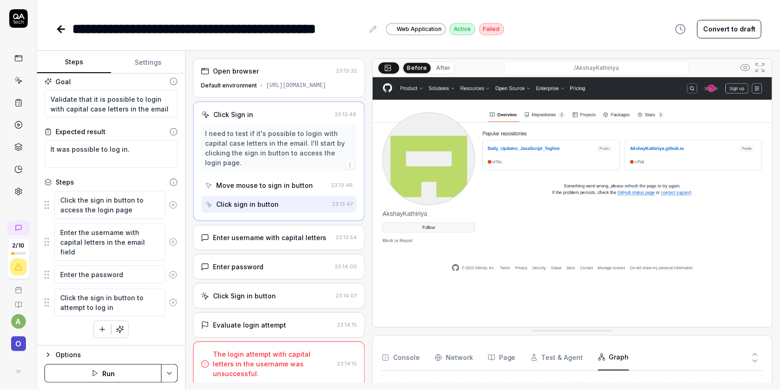
click at [248, 87] on div "Default environment" at bounding box center [229, 86] width 56 height 8
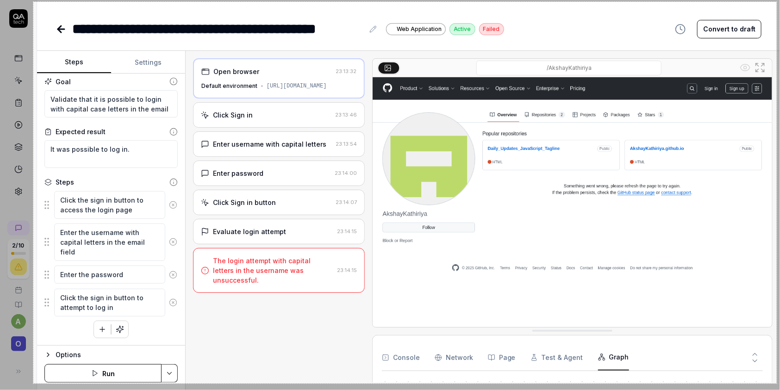
drag, startPoint x: 33, startPoint y: 2, endPoint x: 777, endPoint y: 383, distance: 836.0
click at [777, 383] on div "1606 X 825" at bounding box center [390, 195] width 780 height 390
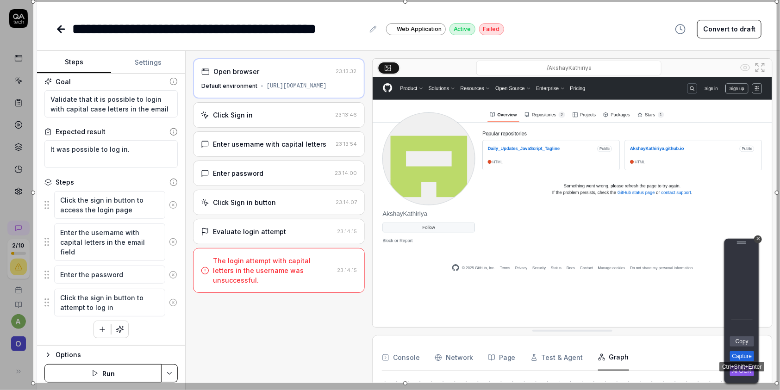
click at [738, 357] on link "Capture" at bounding box center [742, 357] width 24 height 10
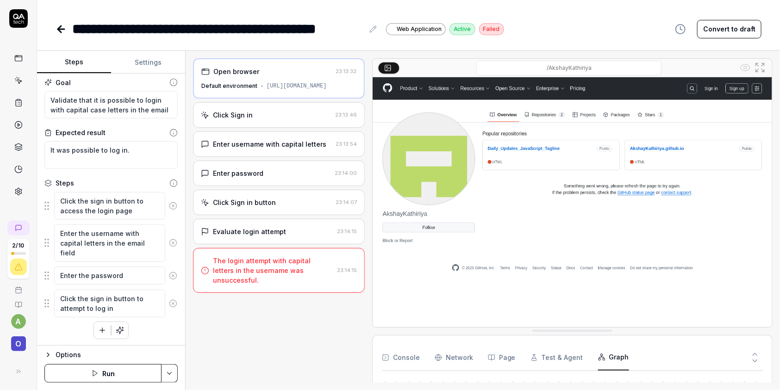
scroll to position [4, 0]
click at [50, 355] on icon "button" at bounding box center [47, 355] width 7 height 7
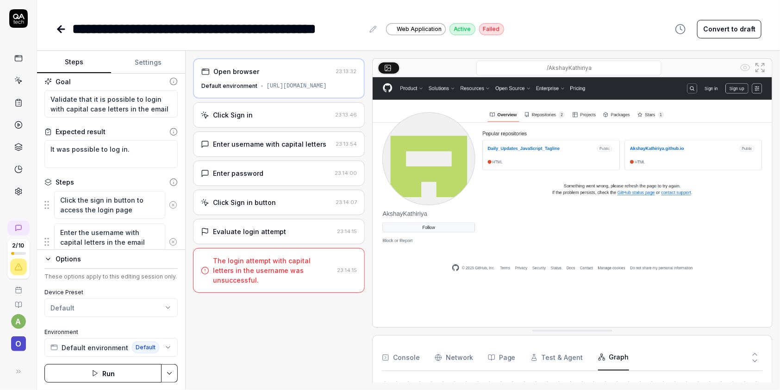
click at [69, 269] on div "These options apply to this editing session only. Device Preset Default Environ…" at bounding box center [110, 313] width 133 height 88
click at [69, 264] on div "Options" at bounding box center [117, 259] width 122 height 11
type textarea "*"
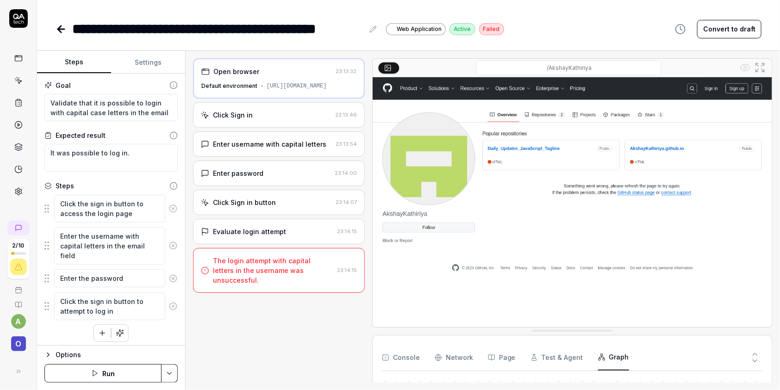
scroll to position [0, 0]
click at [73, 158] on textarea "It was possible to log in." at bounding box center [110, 159] width 133 height 28
click at [21, 122] on circle at bounding box center [18, 125] width 7 height 7
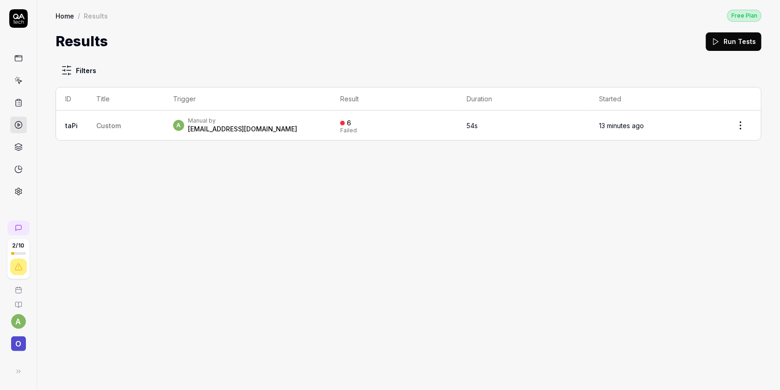
click at [200, 122] on div "Manual by" at bounding box center [243, 120] width 110 height 7
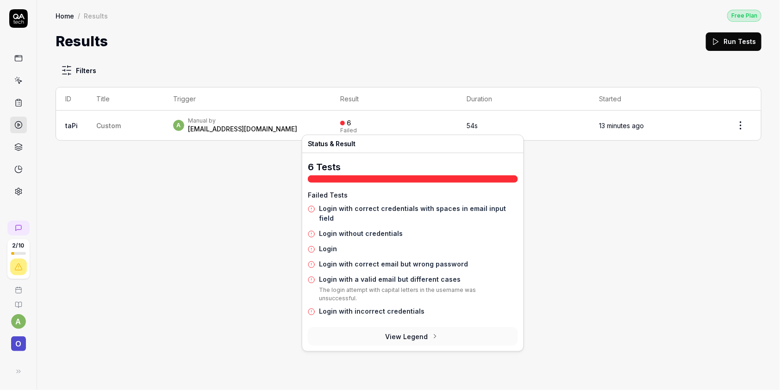
click at [423, 327] on button "View Legend" at bounding box center [413, 336] width 210 height 19
click at [345, 121] on div at bounding box center [342, 123] width 5 height 5
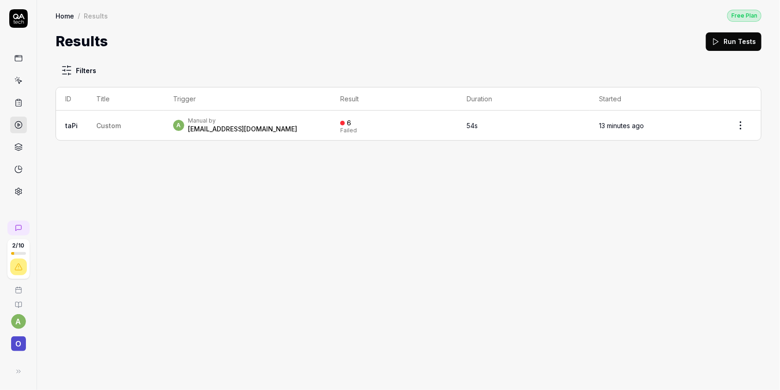
click at [357, 124] on div "6 Failed" at bounding box center [348, 125] width 17 height 15
click at [727, 126] on td at bounding box center [741, 126] width 41 height 30
click at [736, 124] on html "2 / 10 a O Home / Results Free Plan Home / Results Free Plan Results Run Tests …" at bounding box center [390, 195] width 780 height 390
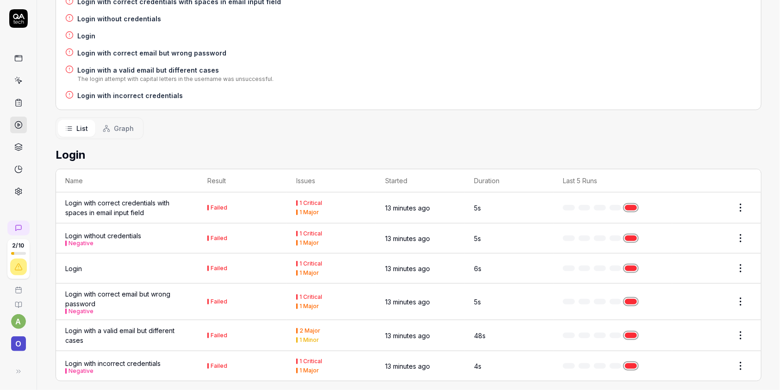
scroll to position [189, 0]
click at [735, 202] on html "2 / 10 a O Home / Results / Run: taPi Free Plan Home / Results / Run: taPi Free…" at bounding box center [390, 195] width 780 height 390
click at [714, 190] on html "2 / 10 a O Home / Results / Run: taPi Free Plan Home / Results / Run: taPi Free…" at bounding box center [390, 195] width 780 height 390
click at [253, 117] on div "List Graph" at bounding box center [409, 128] width 706 height 22
click at [731, 200] on html "2 / 10 a O Home / Results / Run: taPi Free Plan Home / Results / Run: taPi Free…" at bounding box center [390, 195] width 780 height 390
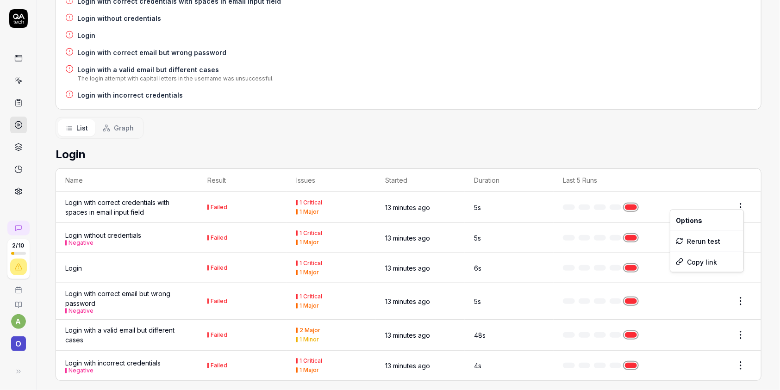
click at [647, 286] on html "2 / 10 a O Home / Results / Run: taPi Free Plan Home / Results / Run: taPi Free…" at bounding box center [390, 195] width 780 height 390
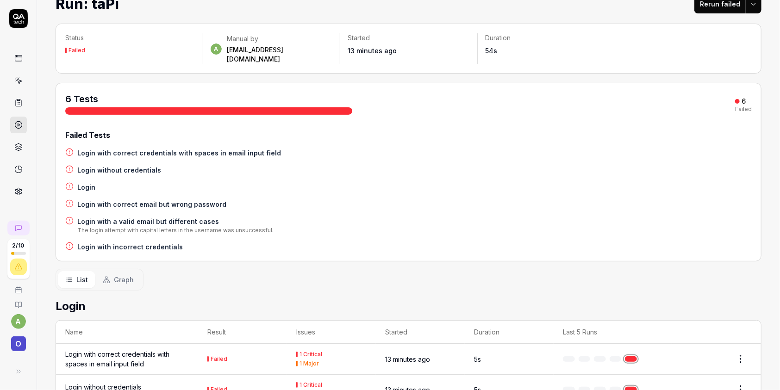
scroll to position [0, 0]
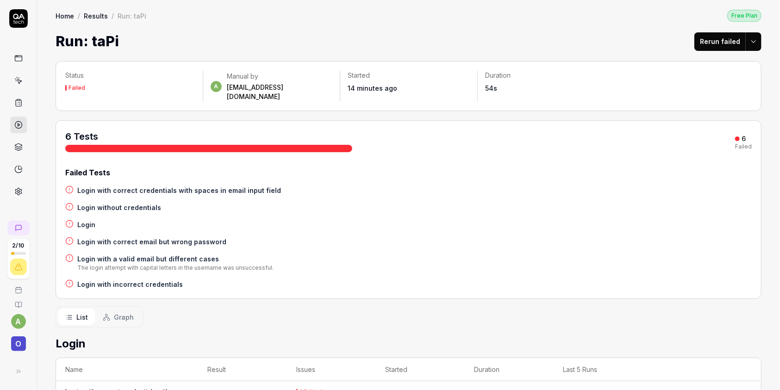
click at [23, 145] on link at bounding box center [18, 147] width 17 height 17
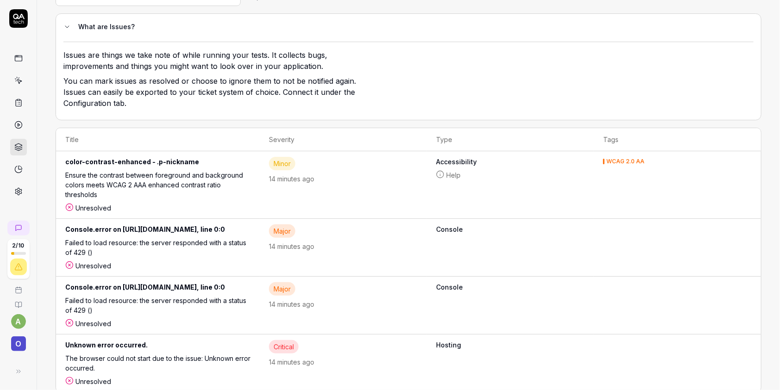
scroll to position [75, 0]
click at [251, 340] on div "Unknown error occurred." at bounding box center [157, 346] width 185 height 13
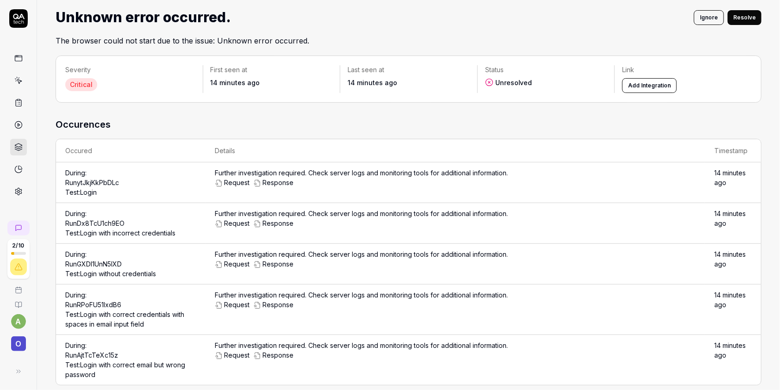
scroll to position [37, 0]
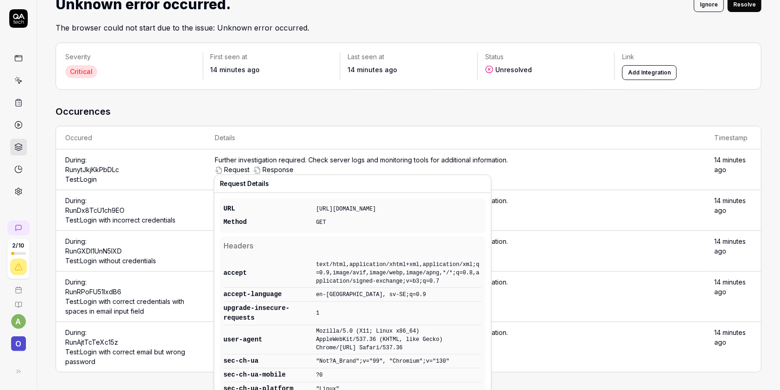
click at [578, 210] on div "Request Response" at bounding box center [455, 211] width 481 height 10
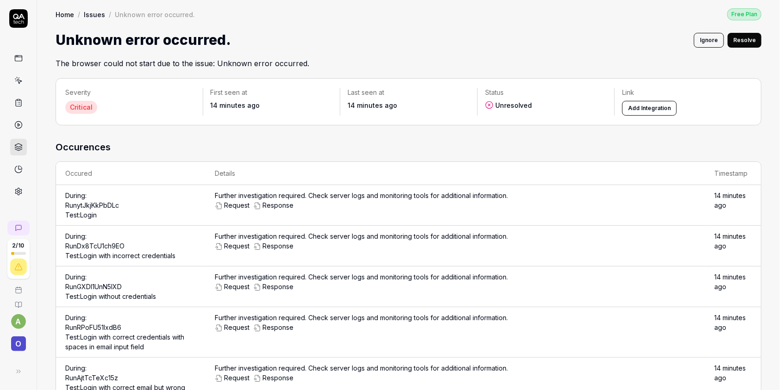
scroll to position [0, 0]
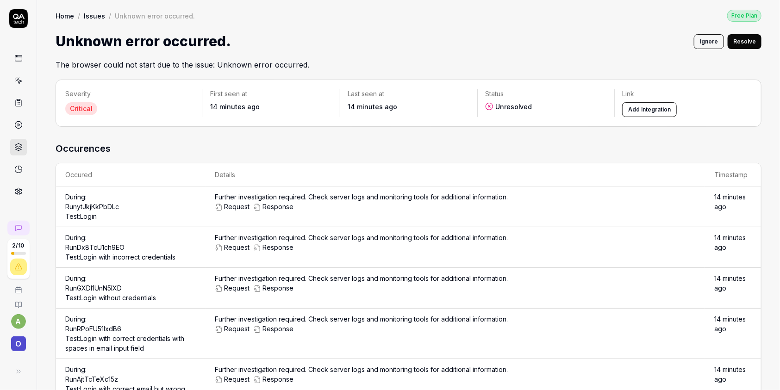
click at [99, 13] on link "Issues" at bounding box center [94, 15] width 21 height 9
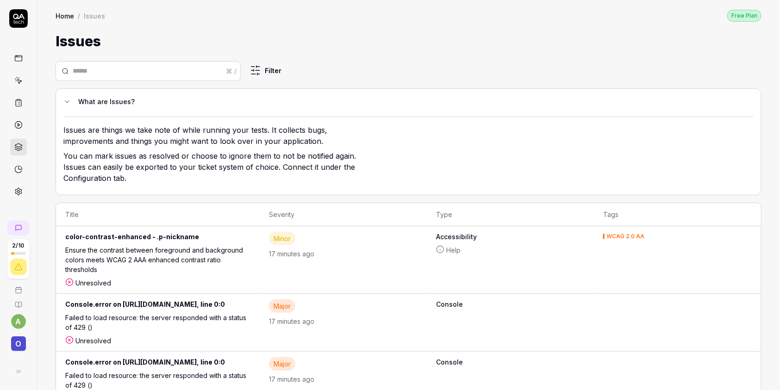
scroll to position [50, 0]
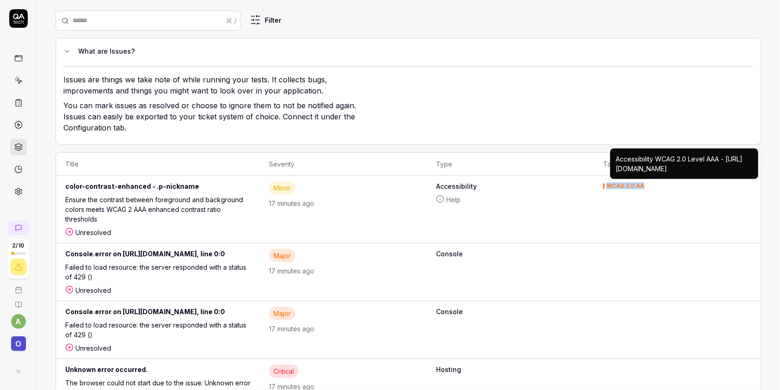
drag, startPoint x: 733, startPoint y: 187, endPoint x: 660, endPoint y: 183, distance: 73.2
click at [660, 183] on td "WCAG 2.0 AA Accessibility WCAG 2.0 Level AAA - [URL][DOMAIN_NAME] Accessibility…" at bounding box center [677, 210] width 167 height 68
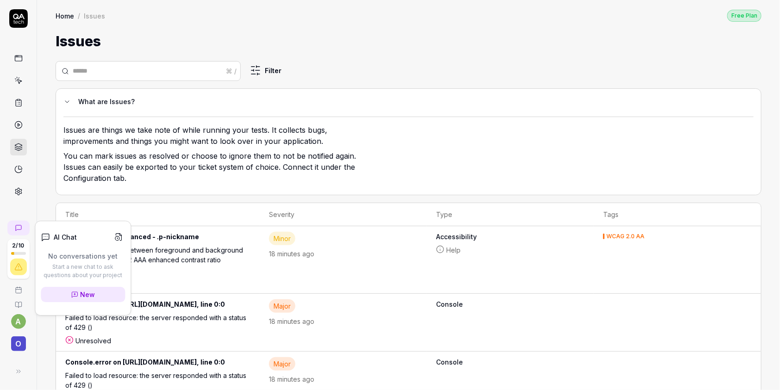
click at [14, 226] on icon at bounding box center [12, 228] width 6 height 6
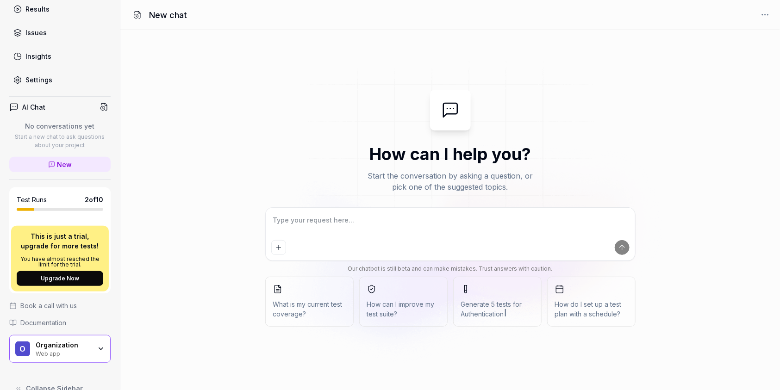
scroll to position [137, 0]
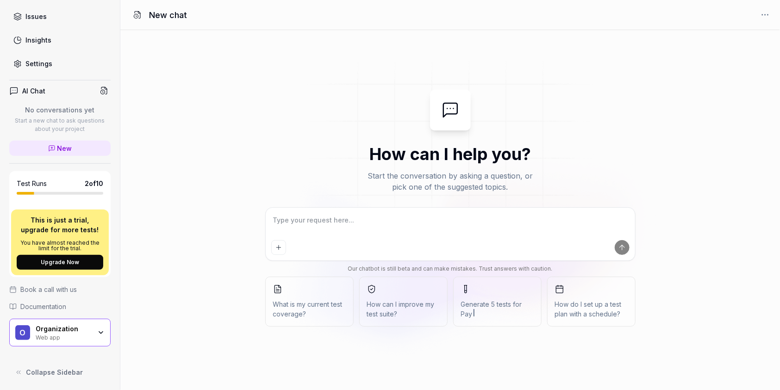
type textarea "*"
click at [362, 214] on textarea at bounding box center [450, 225] width 358 height 23
type textarea "p"
type textarea "*"
type textarea "pr"
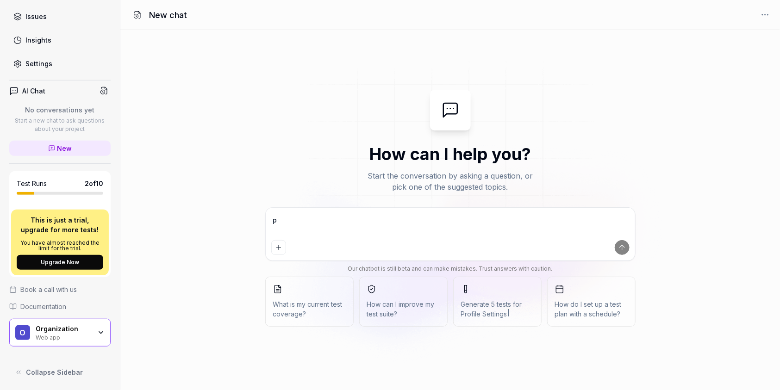
type textarea "*"
type textarea "pro"
type textarea "*"
type textarea "prov"
type textarea "*"
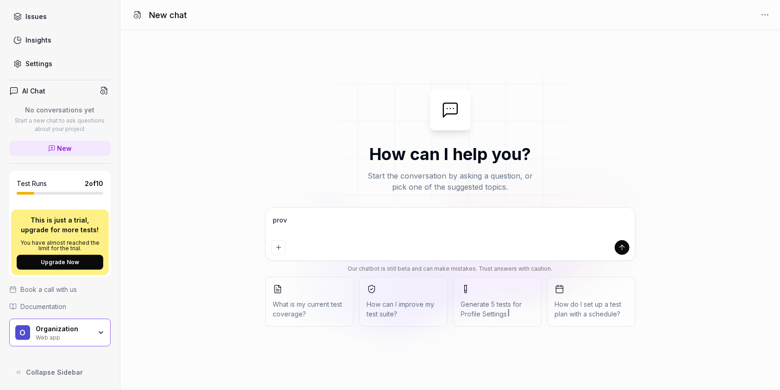
type textarea "provi"
type textarea "*"
type textarea "provid"
type textarea "*"
type textarea "provide"
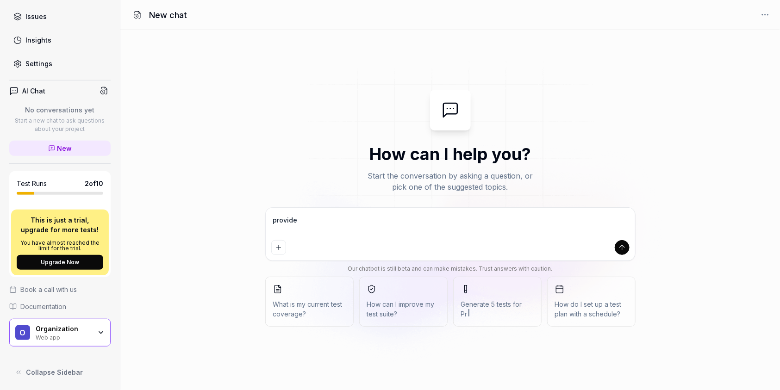
type textarea "*"
type textarea "provide"
type textarea "*"
type textarea "provide m"
type textarea "*"
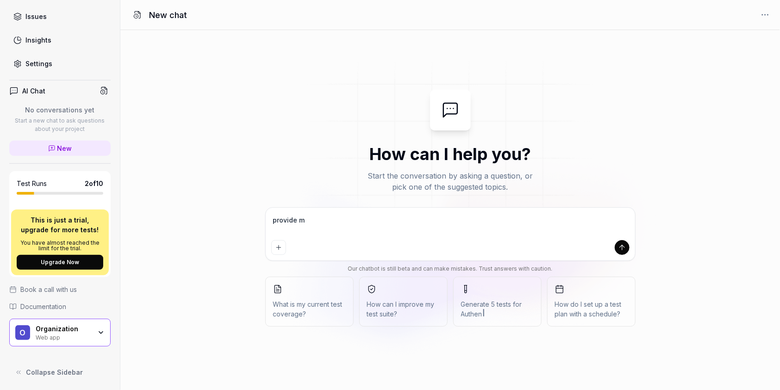
type textarea "provide my"
type textarea "*"
type textarea "provide my"
type textarea "*"
type textarea "provide my i"
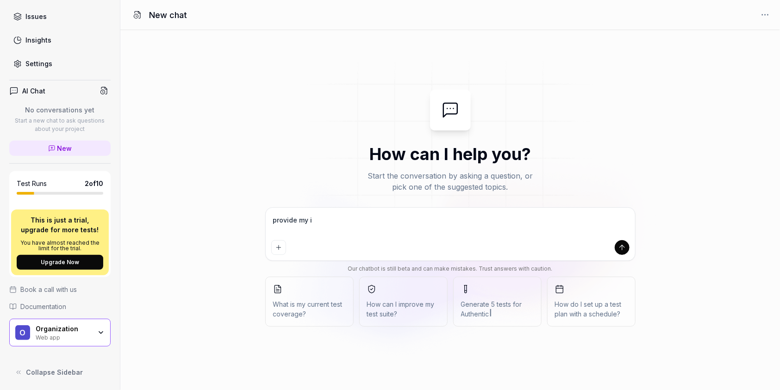
type textarea "*"
type textarea "provide my is"
type textarea "*"
type textarea "provide my iss"
type textarea "*"
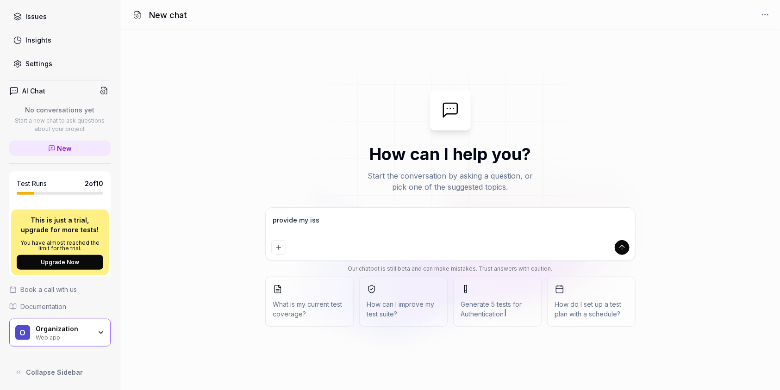
type textarea "provide my issu"
type textarea "*"
type textarea "provide my issue"
type textarea "*"
type textarea "provide my issue"
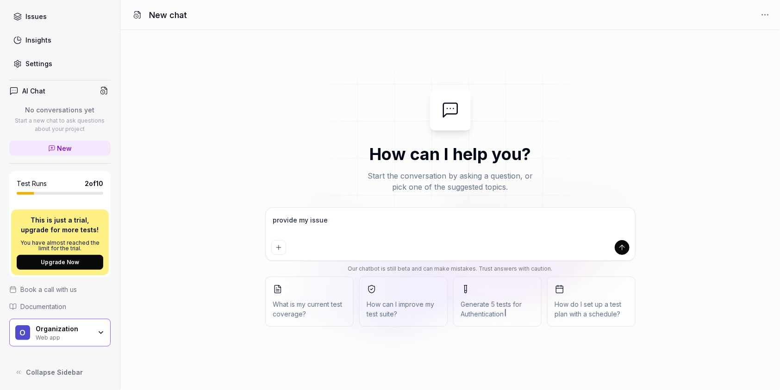
type textarea "*"
type textarea "provide my issue d"
type textarea "*"
type textarea "provide my issue de"
type textarea "*"
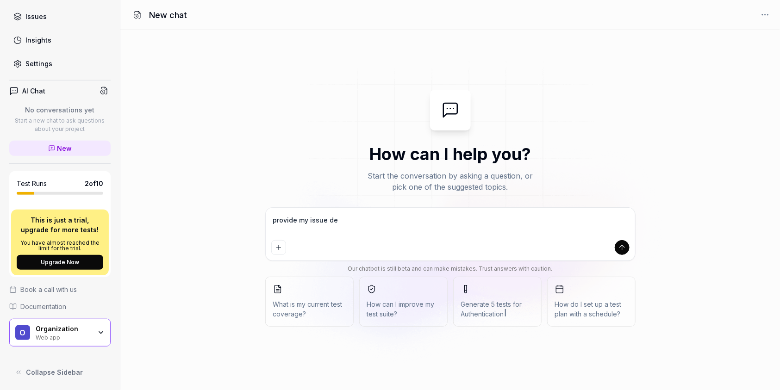
type textarea "provide my issue det"
type textarea "*"
type textarea "provide my issue deta"
type textarea "*"
type textarea "provide my issue detai"
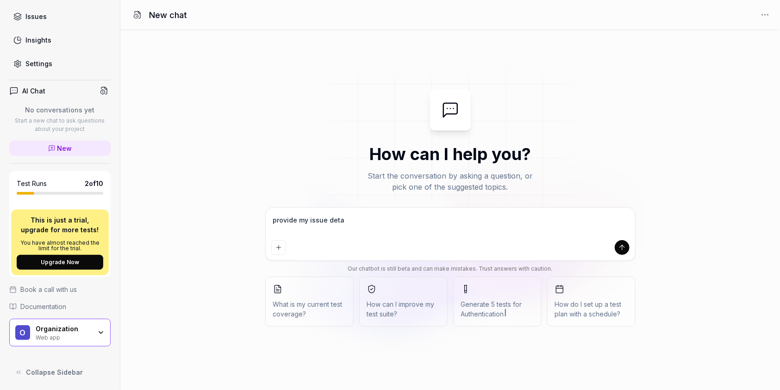
type textarea "*"
type textarea "provide my issue detail"
type textarea "*"
type textarea "provide my issue details"
type textarea "*"
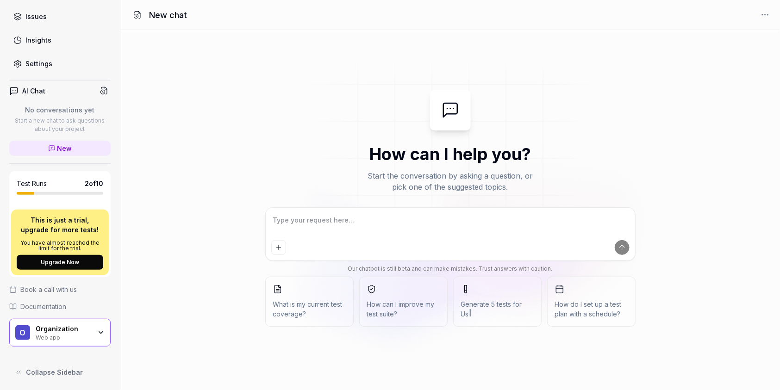
scroll to position [123, 0]
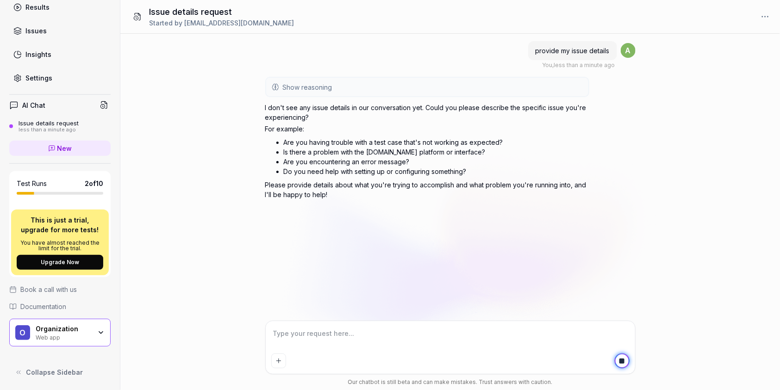
type textarea "*"
type textarea "c"
type textarea "*"
type textarea "ca"
type textarea "*"
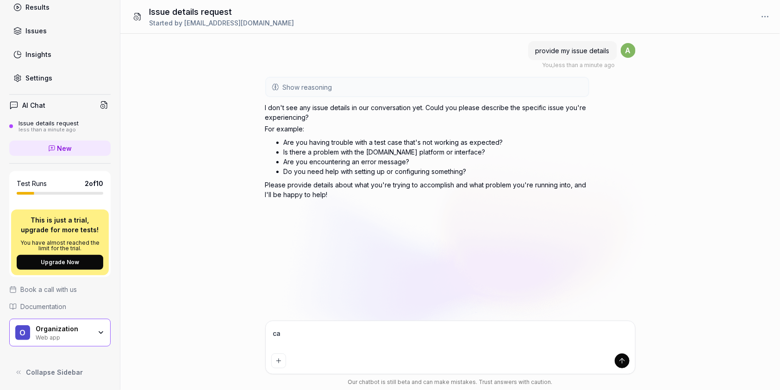
type textarea "ca"
type textarea "*"
type textarea "ca n"
type textarea "*"
type textarea "ca"
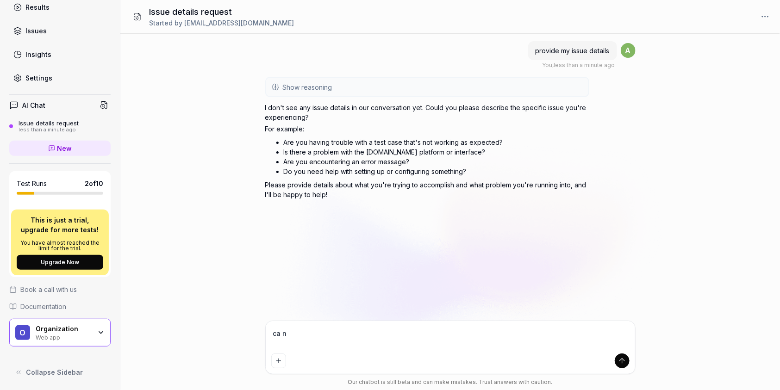
type textarea "*"
type textarea "ca"
type textarea "*"
type textarea "can"
type textarea "*"
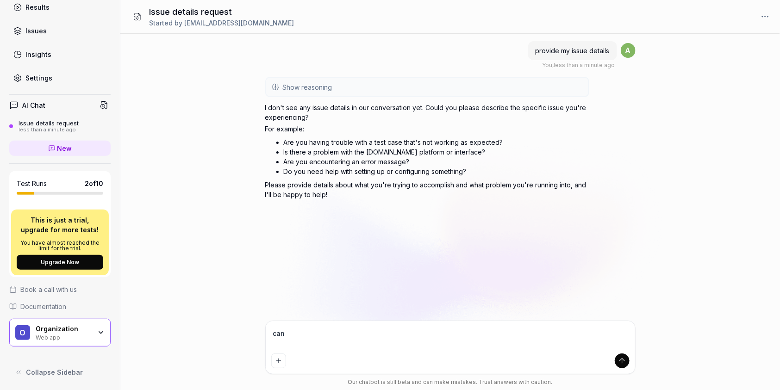
type textarea "can"
type textarea "*"
type textarea "can y"
type textarea "*"
type textarea "can yo"
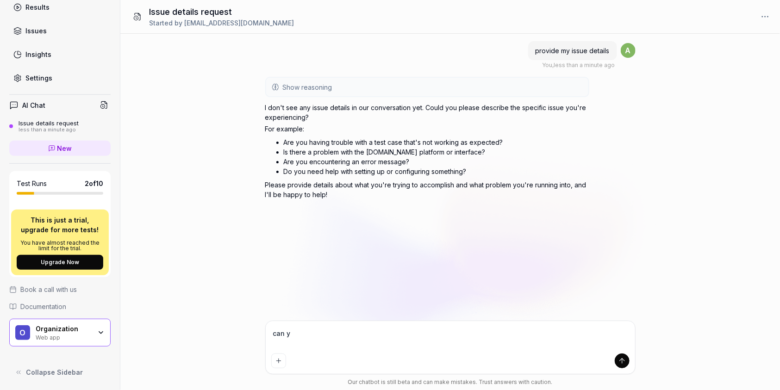
type textarea "*"
type textarea "can you"
type textarea "*"
type textarea "can you"
type textarea "*"
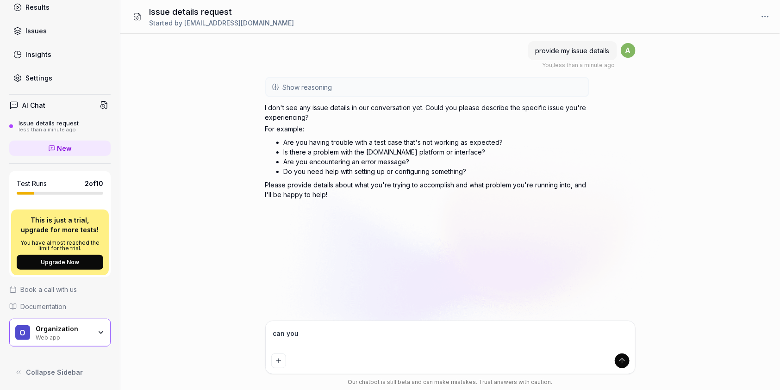
type textarea "can you g"
type textarea "*"
type textarea "can you gi"
type textarea "*"
type textarea "can you giv"
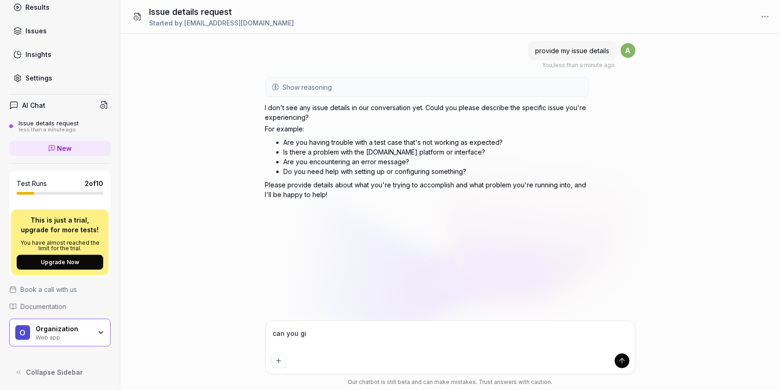
type textarea "*"
type textarea "can you giv"
type textarea "*"
type textarea "can you giv"
type textarea "*"
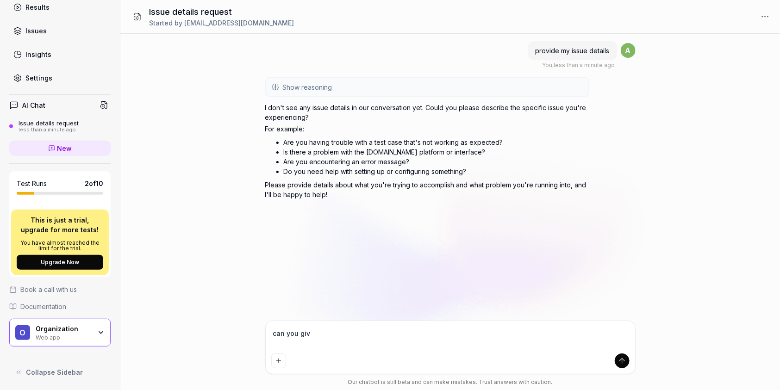
type textarea "can you give"
type textarea "*"
type textarea "can you give"
type textarea "*"
type textarea "can you give m"
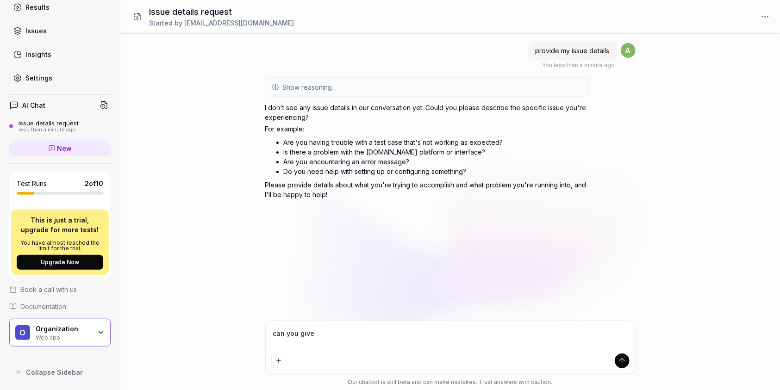
type textarea "*"
type textarea "can you give me"
type textarea "*"
type textarea "can you give me"
type textarea "*"
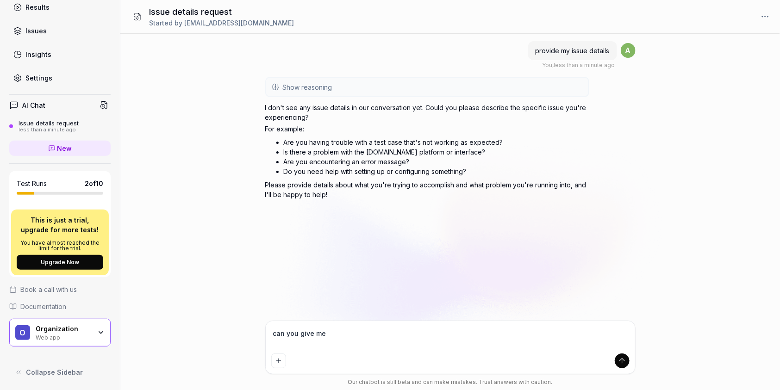
type textarea "can you give me p"
type textarea "*"
type textarea "can you give me pr"
type textarea "*"
type textarea "can you give me pro"
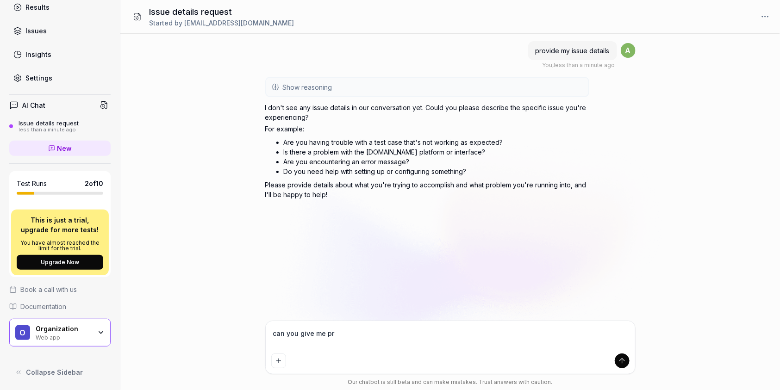
type textarea "*"
type textarea "can you give me proj"
type textarea "*"
type textarea "can you give me proje"
type textarea "*"
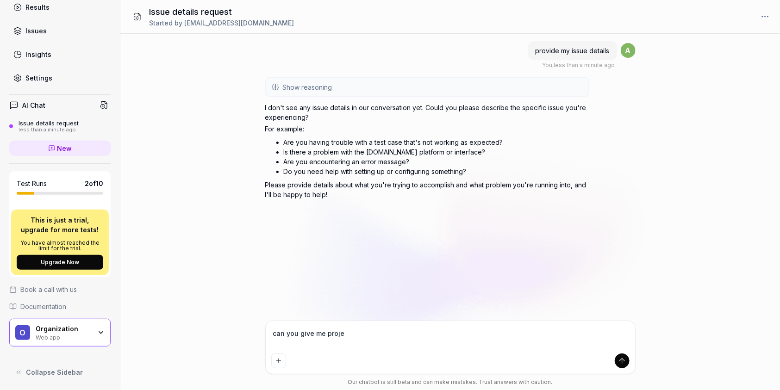
type textarea "can you give me projec"
type textarea "*"
type textarea "can you give me project"
type textarea "*"
type textarea "can you give me project"
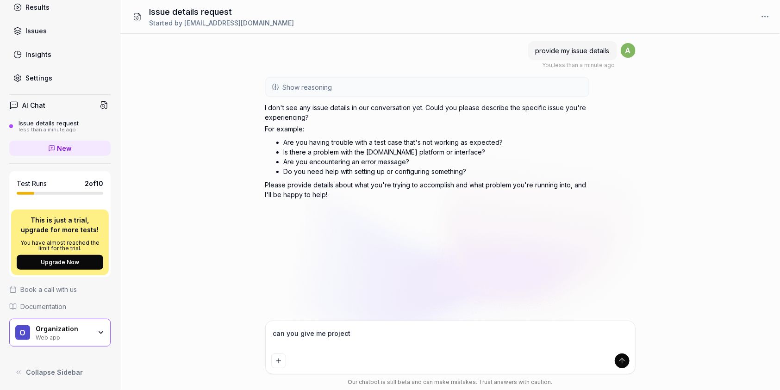
type textarea "*"
type textarea "can you give me project d"
type textarea "*"
type textarea "can you give me project de"
type textarea "*"
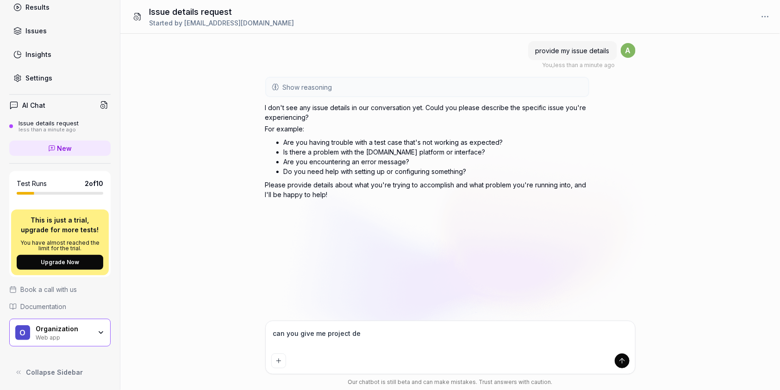
type textarea "can you give me project det"
type textarea "*"
type textarea "can you give me project deta"
type textarea "*"
type textarea "can you give me project detai"
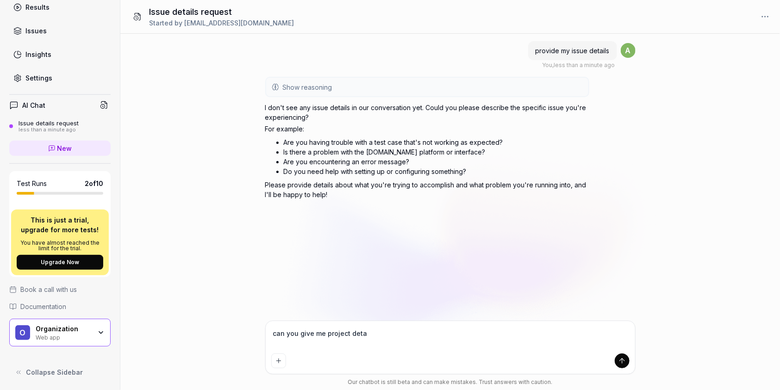
type textarea "*"
type textarea "can you give me project detail"
type textarea "*"
type textarea "can you give me project details"
type textarea "*"
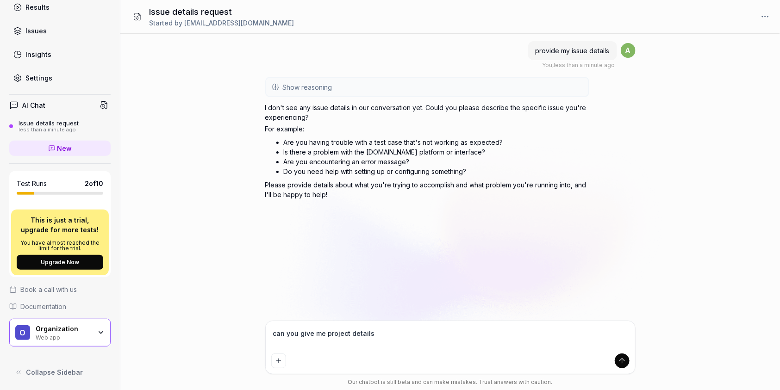
type textarea "can you give me project details"
type textarea "*"
type textarea "can you give me project details t"
type textarea "*"
type textarea "can you give me project details th"
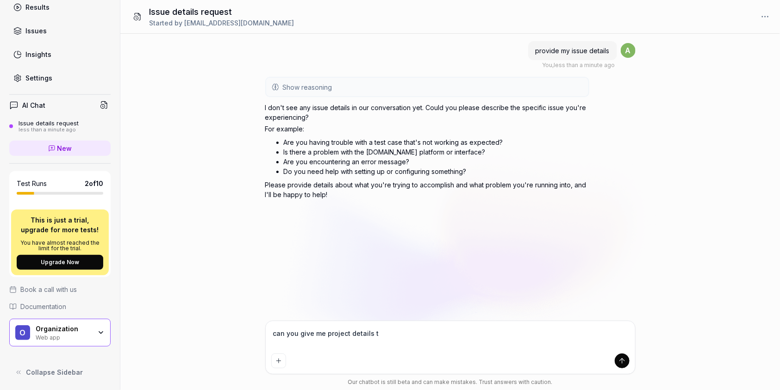
type textarea "*"
type textarea "can you give me project details tha"
type textarea "*"
type textarea "can you give me project details that"
type textarea "*"
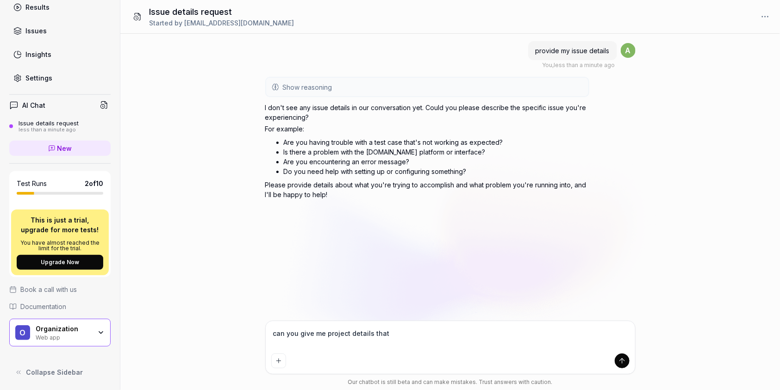
type textarea "can you give me project details that"
type textarea "*"
type textarea "can you give me project details that I"
type textarea "*"
type textarea "can you give me project details that I"
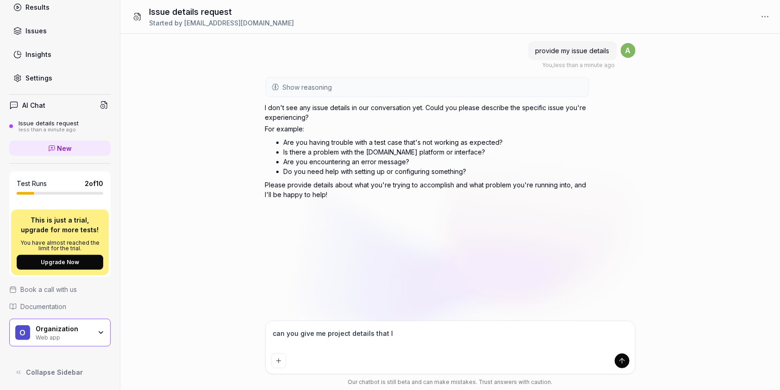
type textarea "*"
type textarea "can you give me project details that I h"
type textarea "*"
type textarea "can you give me project details that I ha"
type textarea "*"
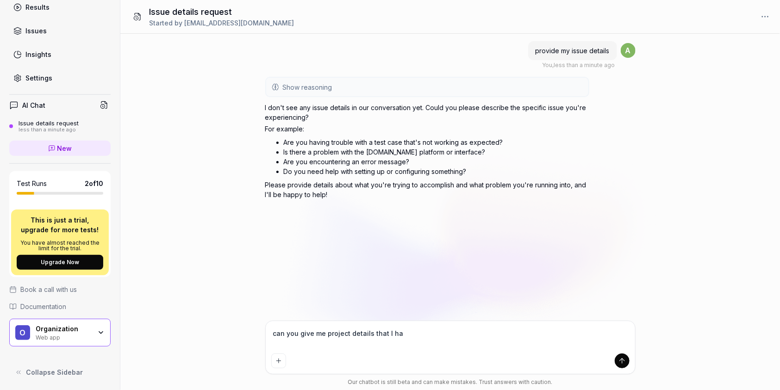
type textarea "can you give me project details that I hav"
type textarea "*"
type textarea "can you give me project details that I have"
type textarea "*"
type textarea "can you give me project details that I have"
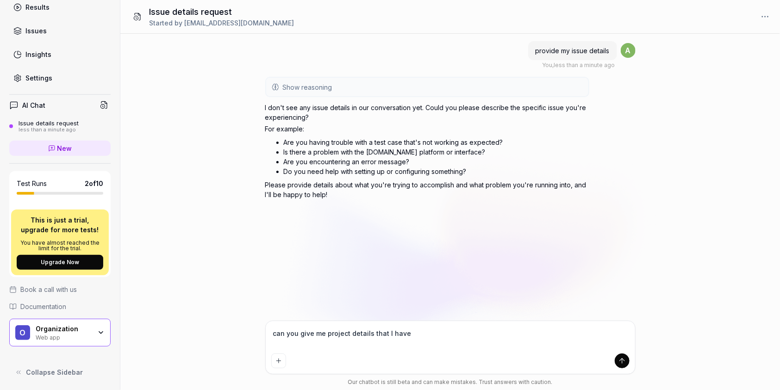
type textarea "*"
type textarea "can you give me project details that I have c"
type textarea "*"
type textarea "can you give me project details that I have cr"
type textarea "*"
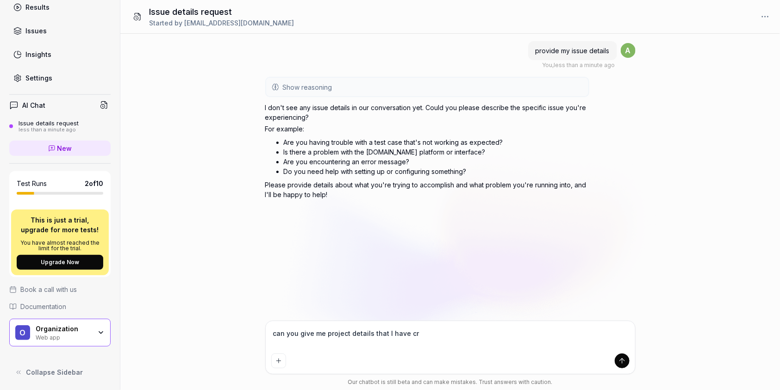
type textarea "can you give me project details that I have cre"
type textarea "*"
type textarea "can you give me project details that I have crea"
type textarea "*"
type textarea "can you give me project details that I have creat"
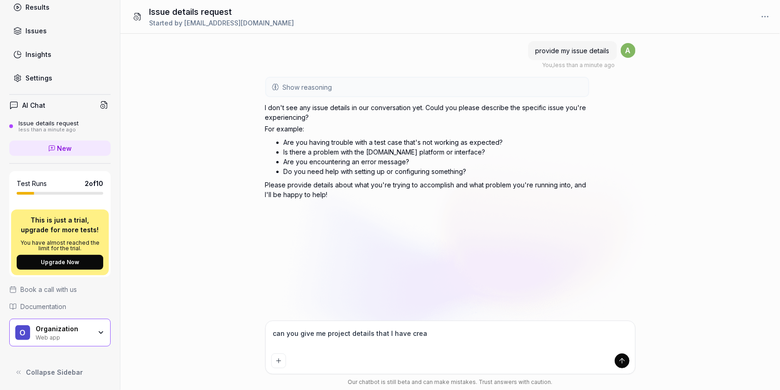
type textarea "*"
type textarea "can you give me project details that I have create"
type textarea "*"
type textarea "can you give me project details that I have created"
type textarea "*"
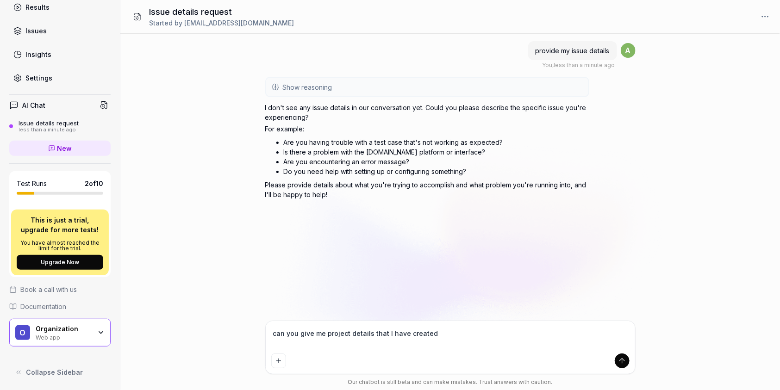
type textarea "can you give me project details that I have created"
type textarea "*"
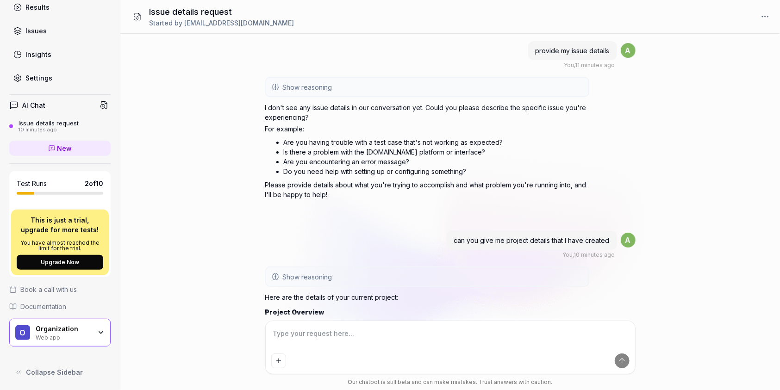
scroll to position [341, 0]
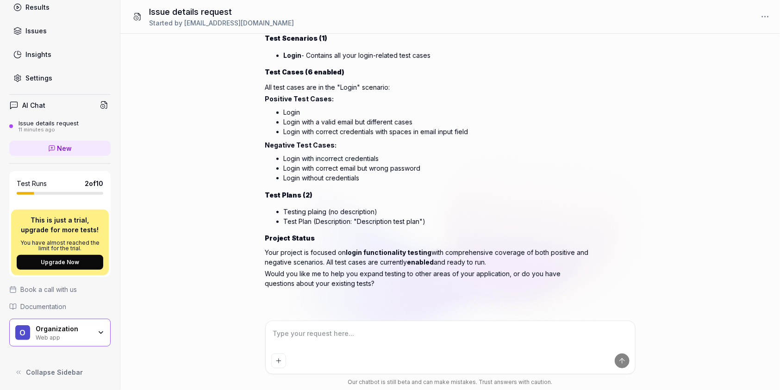
click at [472, 117] on li "Login with a valid email but different cases" at bounding box center [437, 122] width 306 height 10
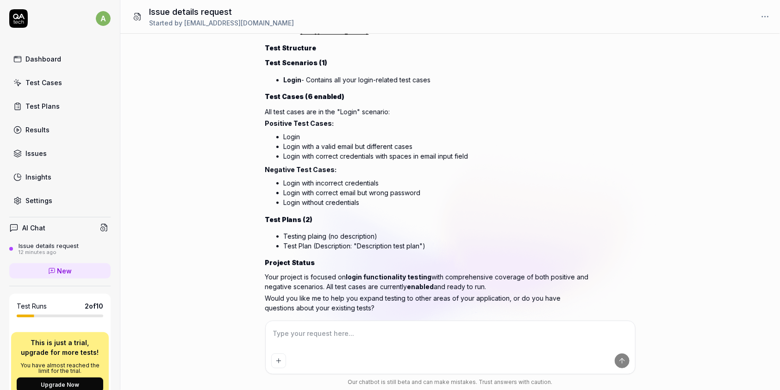
scroll to position [342, 0]
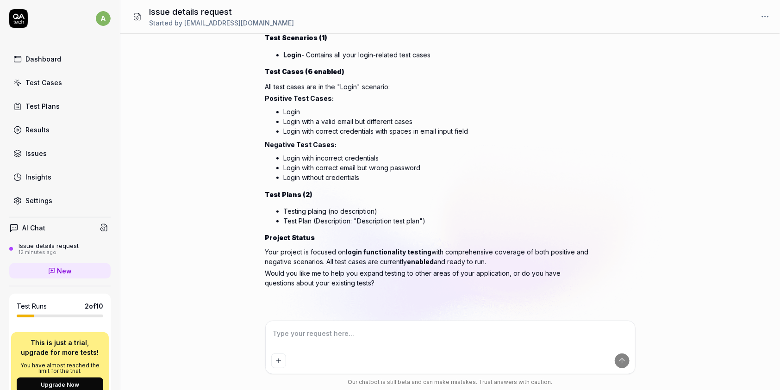
click at [415, 119] on li "Login with a valid email but different cases" at bounding box center [437, 122] width 306 height 10
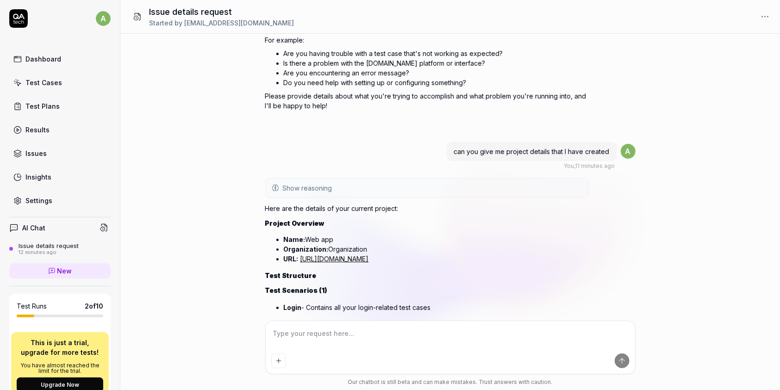
scroll to position [0, 0]
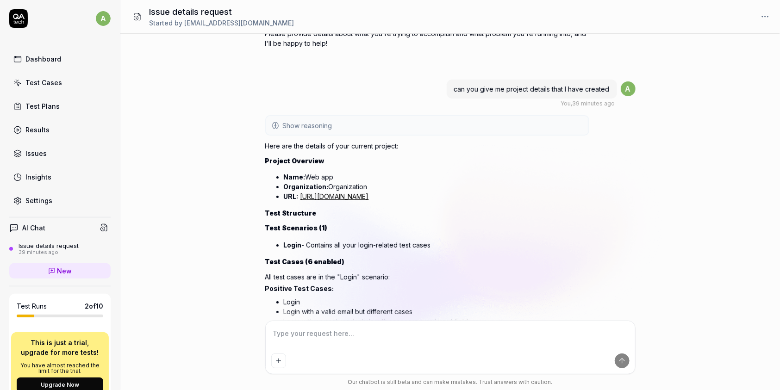
type textarea "*"
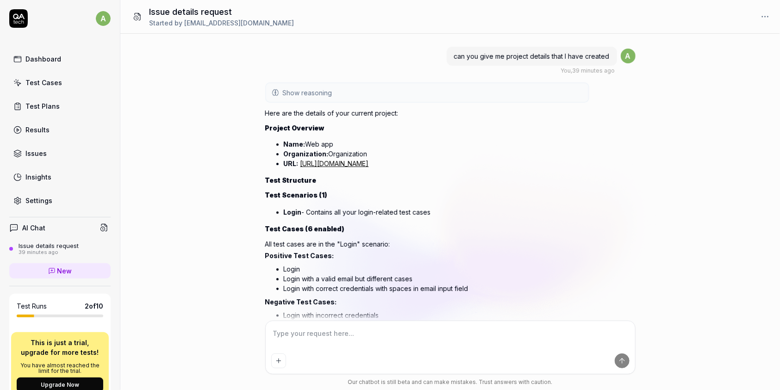
scroll to position [202, 0]
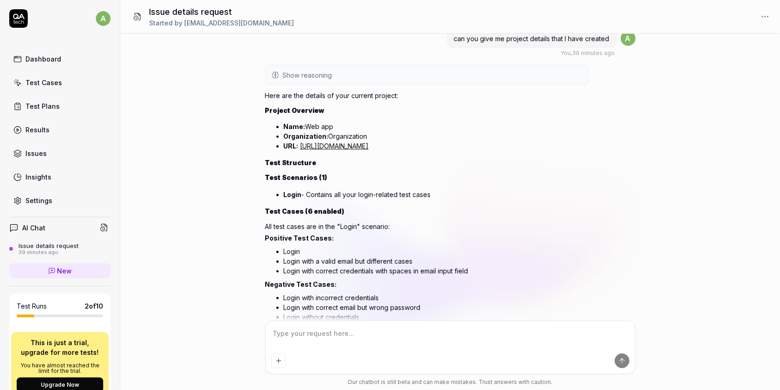
click at [25, 104] on div "Test Plans" at bounding box center [42, 106] width 34 height 10
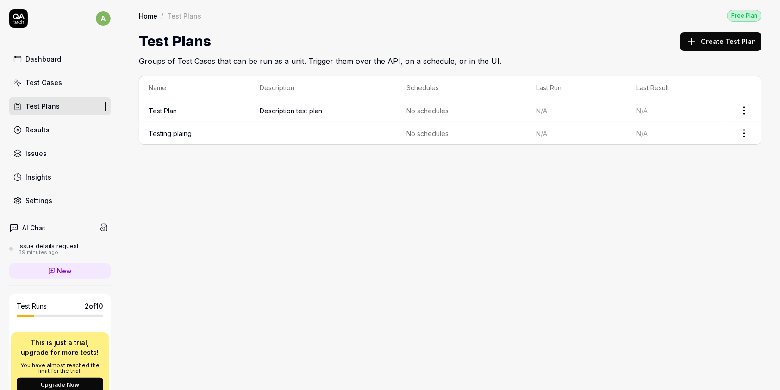
click at [44, 81] on div "Test Cases" at bounding box center [43, 83] width 37 height 10
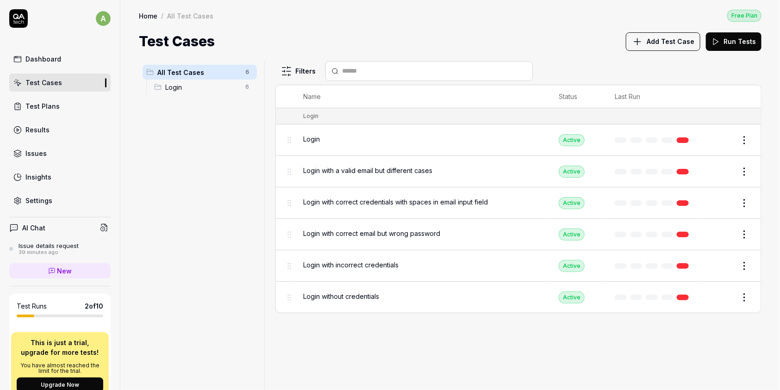
click at [62, 196] on link "Settings" at bounding box center [59, 201] width 101 height 18
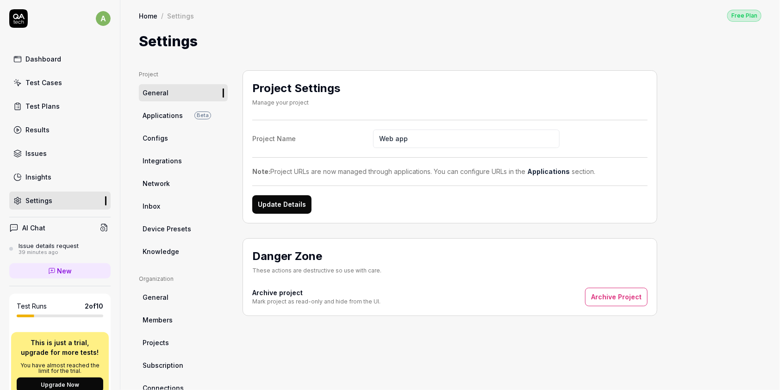
click at [168, 202] on link "Inbox" at bounding box center [183, 206] width 89 height 17
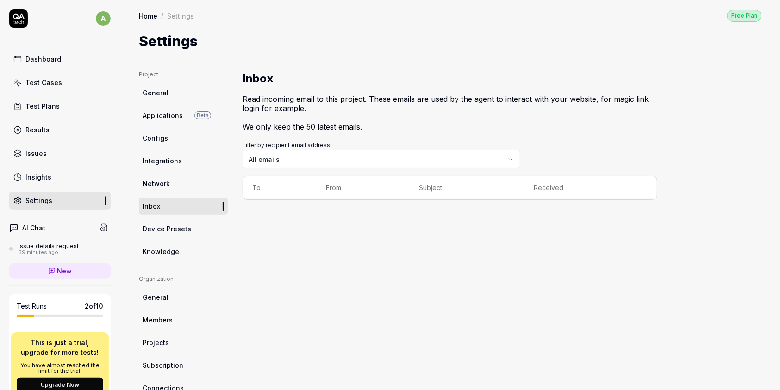
click at [165, 127] on ul "Project General Applications Beta Configs Integrations Network Inbox Device Pre…" at bounding box center [183, 165] width 89 height 190
click at [168, 139] on link "Configs" at bounding box center [183, 138] width 89 height 17
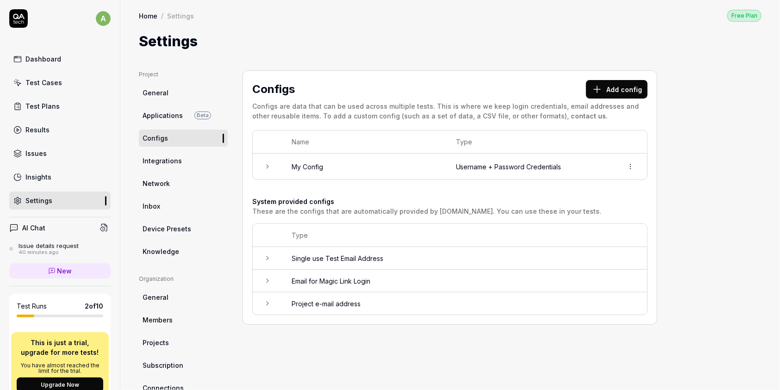
click at [607, 93] on button "Add config" at bounding box center [617, 89] width 62 height 19
